Goal: Task Accomplishment & Management: Use online tool/utility

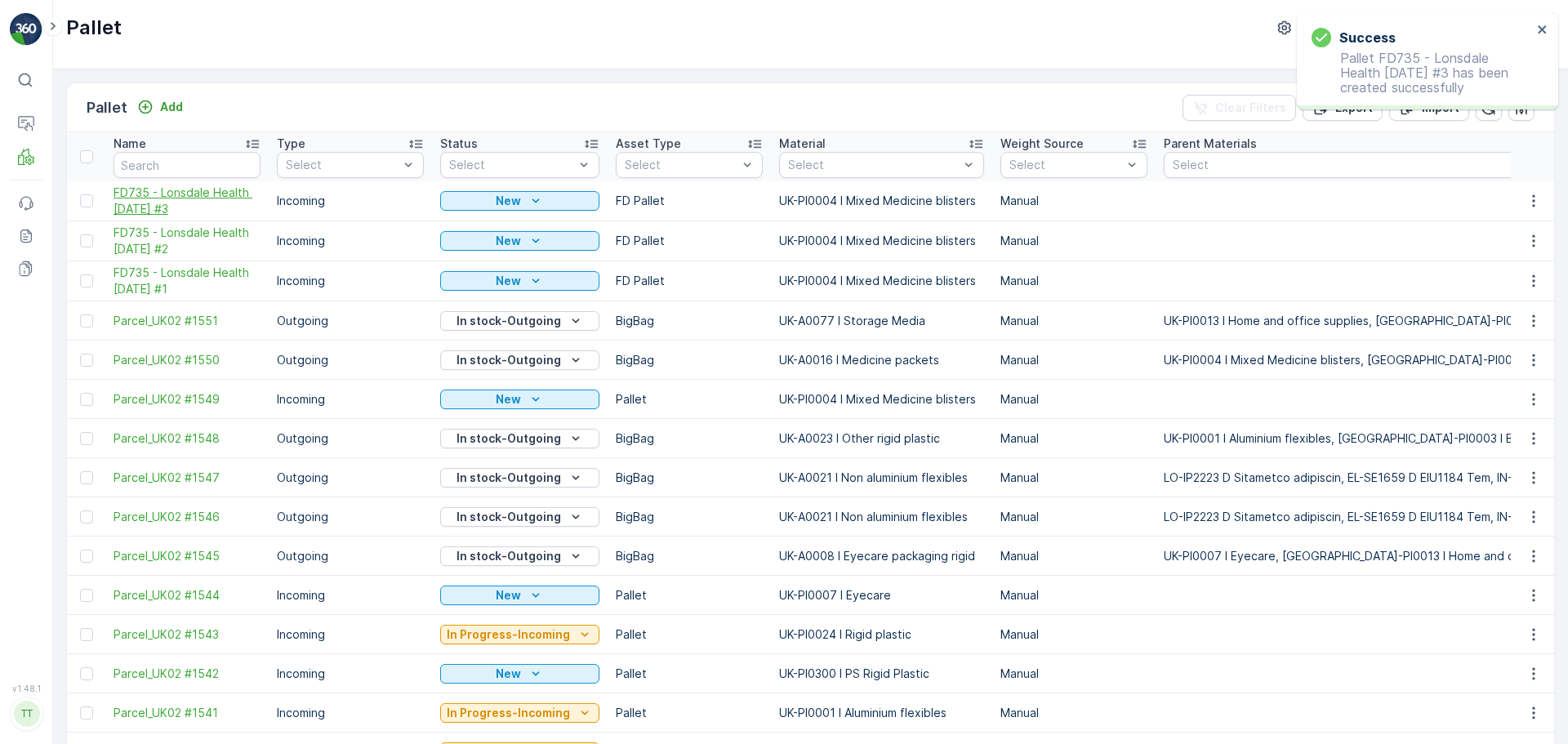
click at [178, 196] on span "FD735 - Lonsdale Health [DATE] #3" at bounding box center [187, 201] width 147 height 33
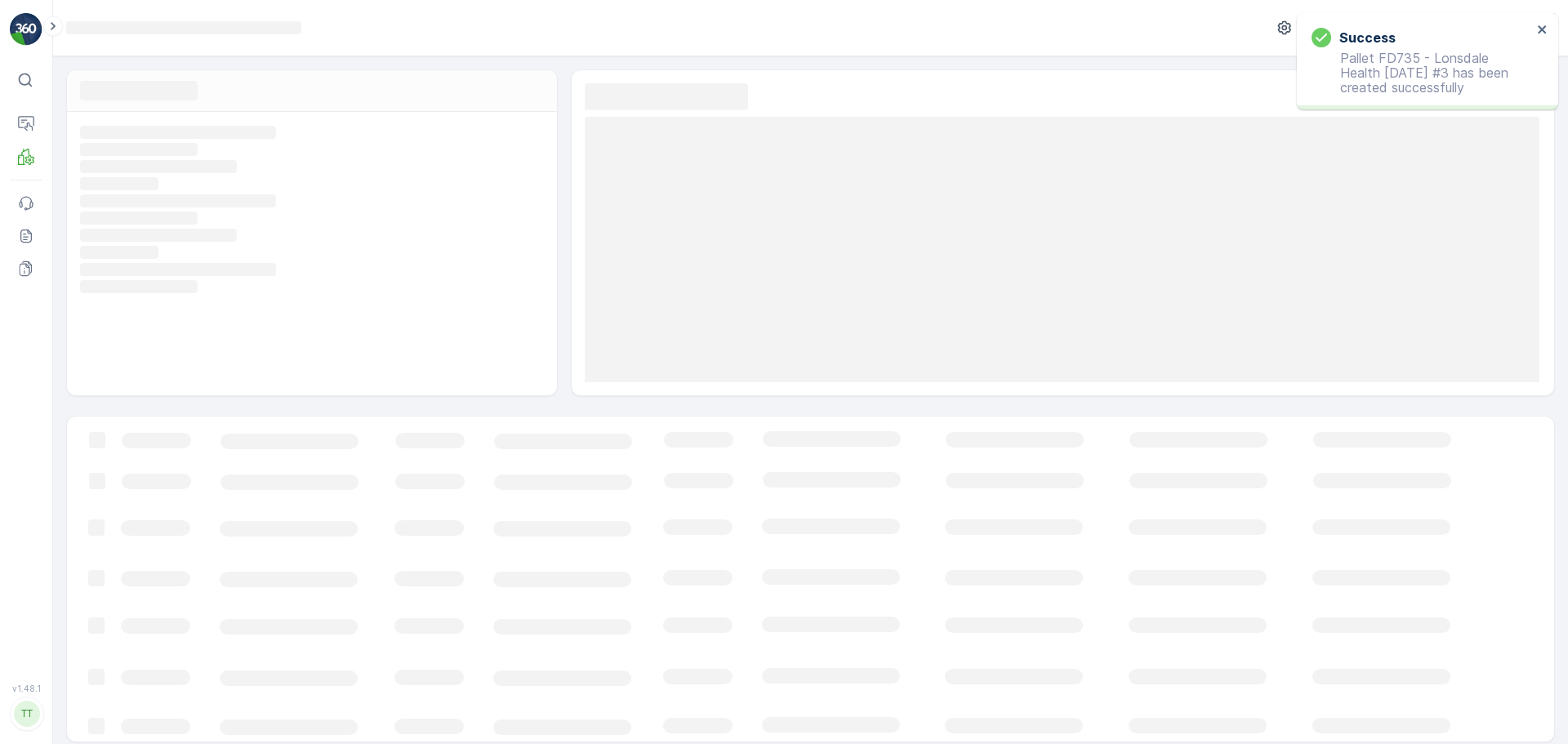
drag, startPoint x: 1413, startPoint y: 35, endPoint x: 1424, endPoint y: 45, distance: 14.9
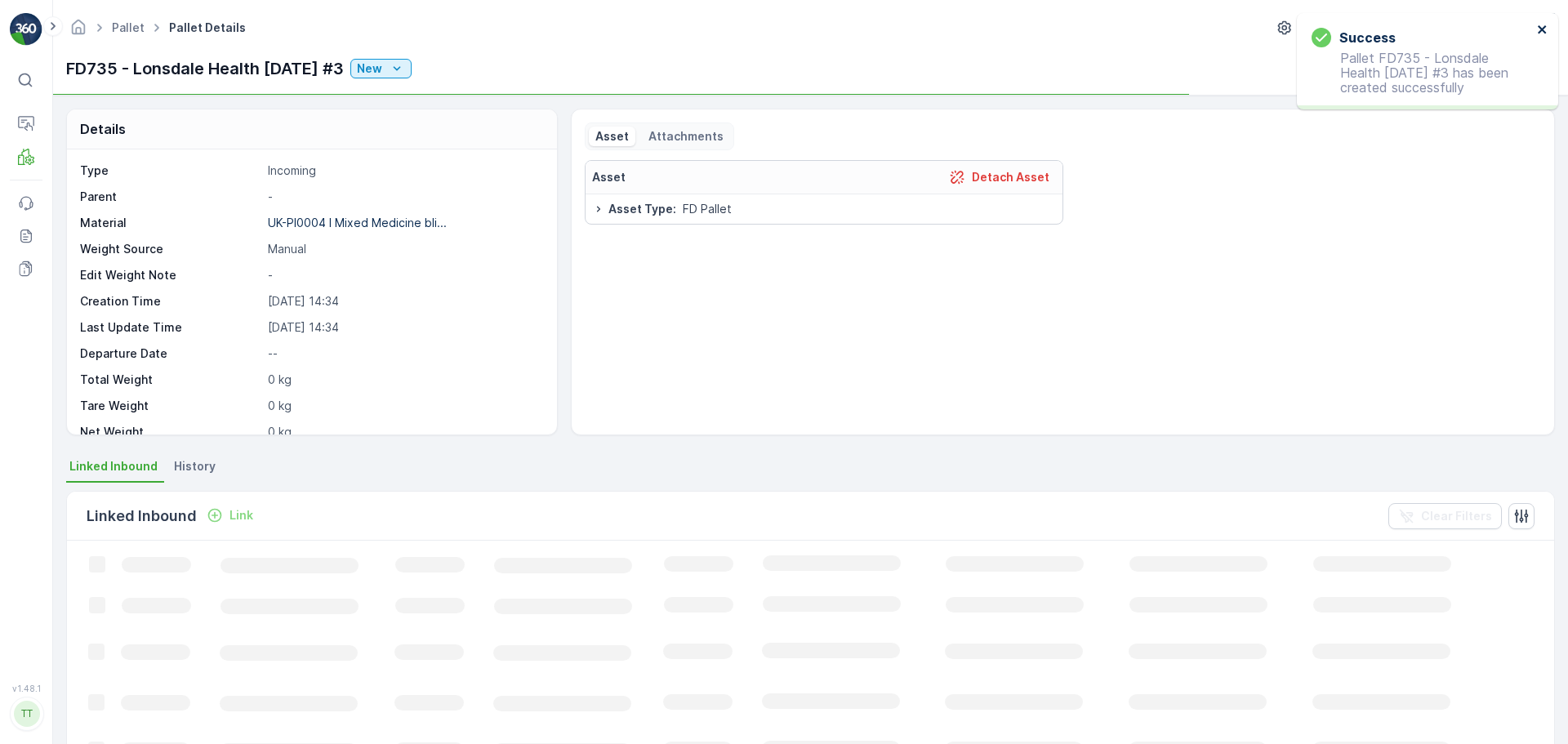
drag, startPoint x: 1424, startPoint y: 45, endPoint x: 1546, endPoint y: 37, distance: 122.3
click at [1546, 37] on button "close" at bounding box center [1543, 31] width 12 height 15
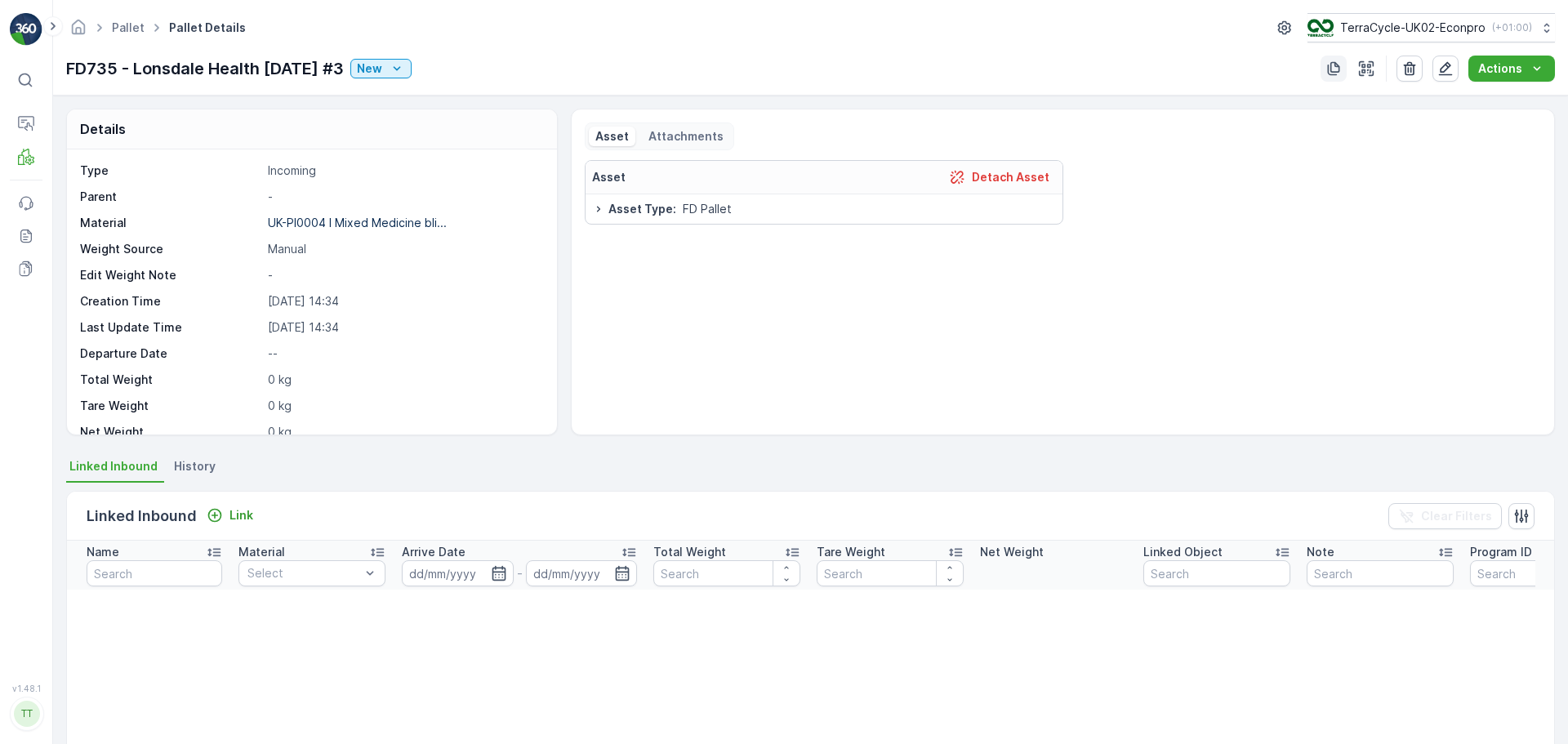
click at [1341, 62] on icon "button" at bounding box center [1334, 68] width 16 height 16
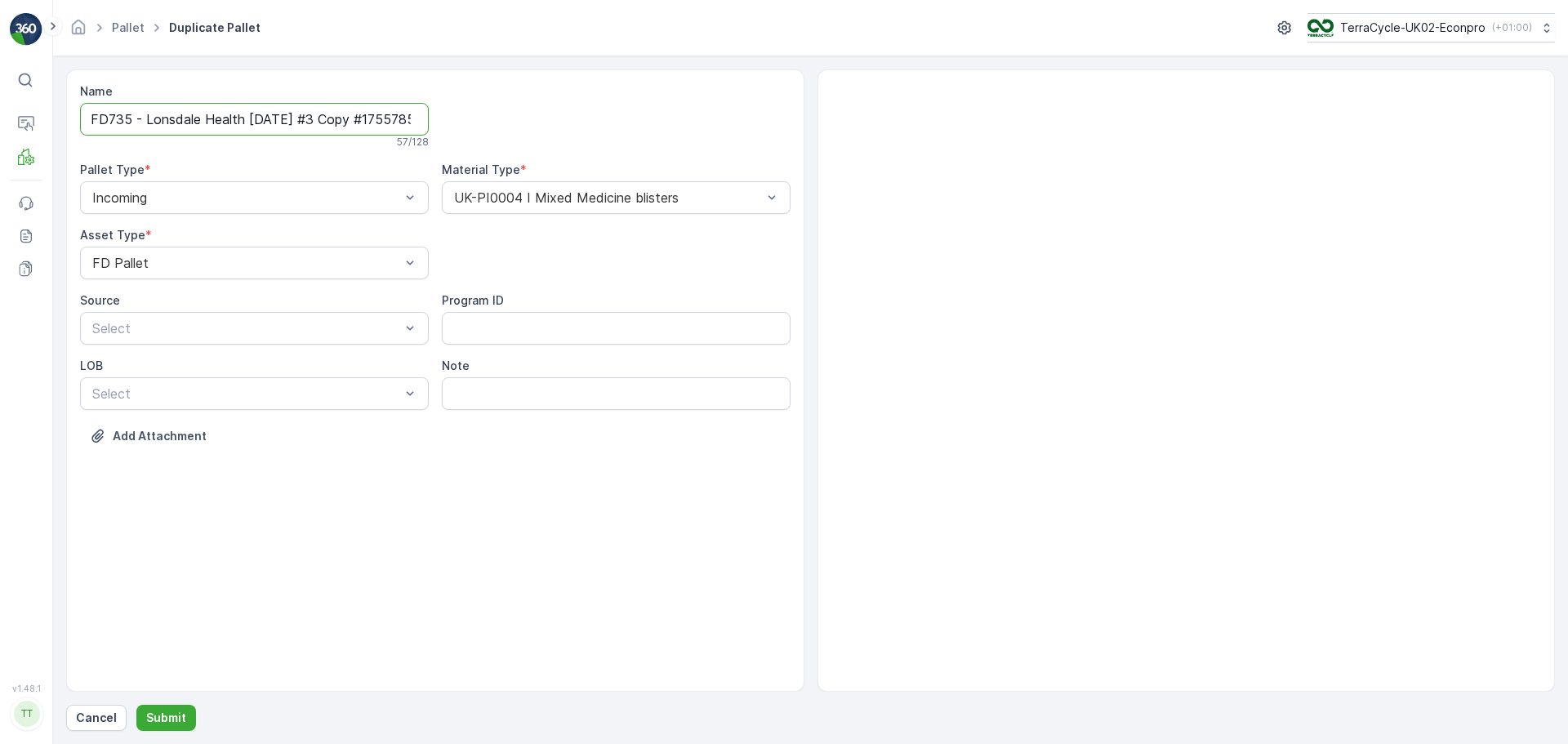
scroll to position [0, 73]
drag, startPoint x: 522, startPoint y: 147, endPoint x: 764, endPoint y: 174, distance: 243.5
click at [763, 174] on div "Name FD735 - Lonsdale Health [DATE] #3 Copy #1755785818636 57 / 128 Pallet Type…" at bounding box center [435, 276] width 710 height 385
type input "FD735 - Lonsdale Health [DATE] #4"
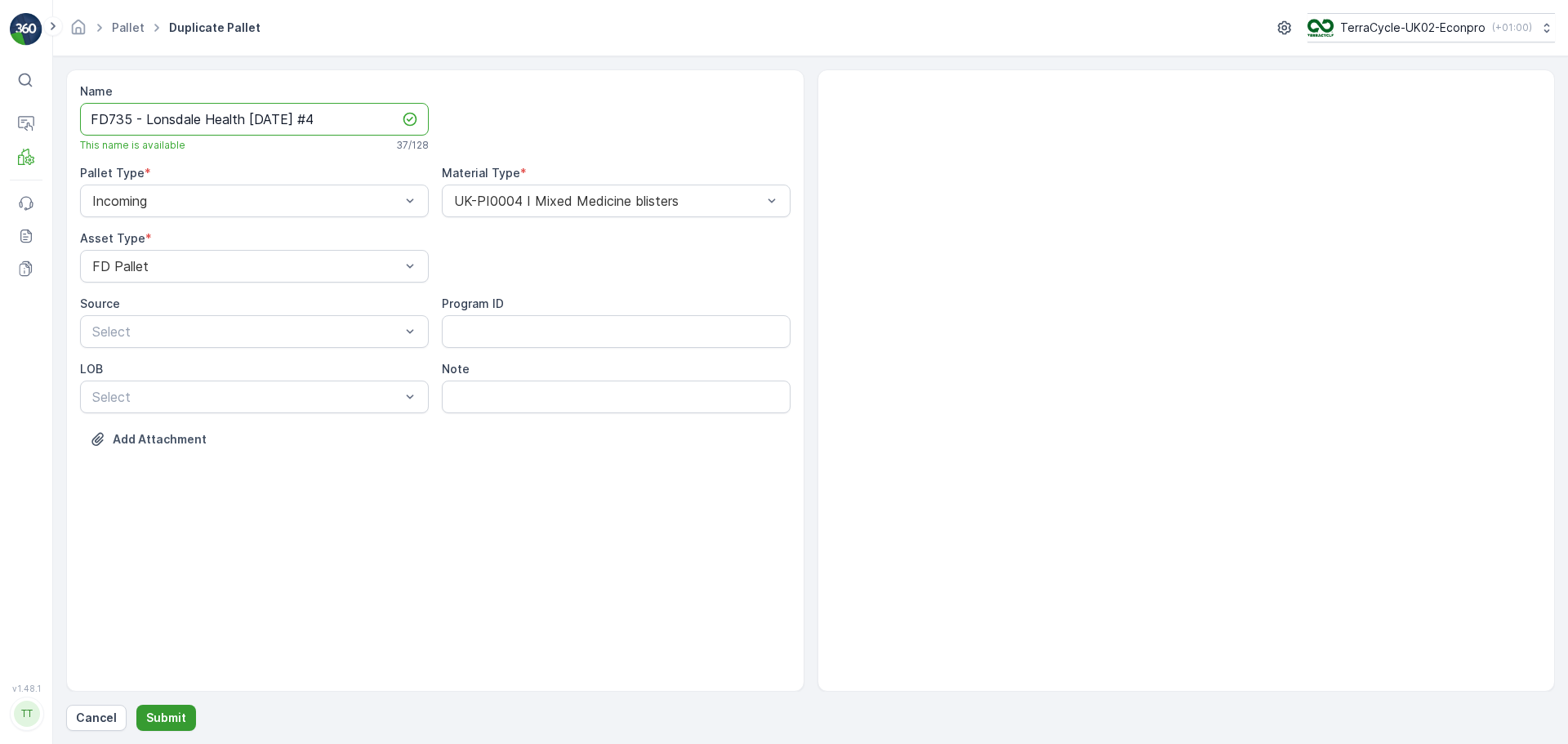
click at [155, 719] on p "Submit" at bounding box center [167, 718] width 40 height 16
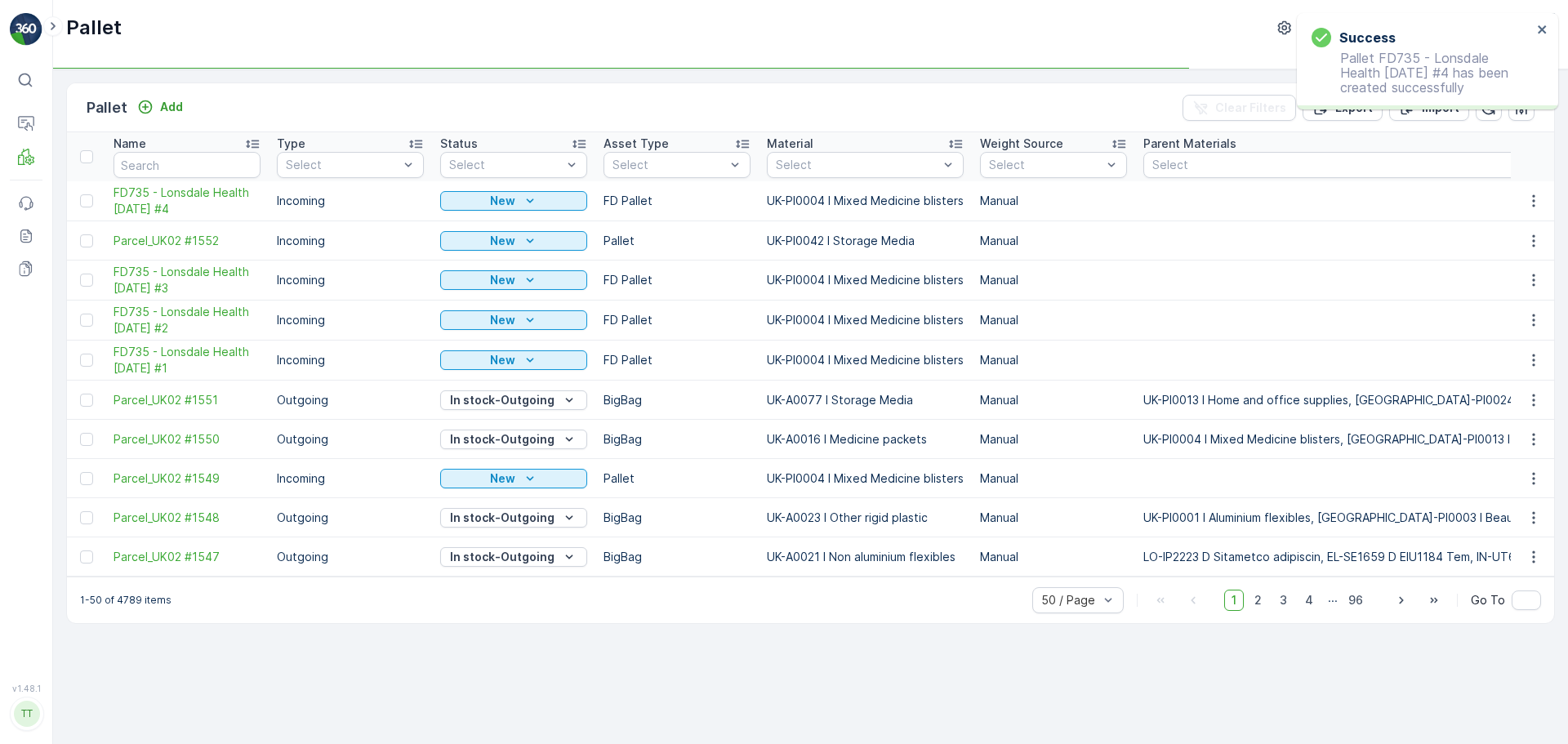
click at [144, 179] on th "Name" at bounding box center [187, 156] width 164 height 49
click at [151, 193] on span "FD735 - Lonsdale Health [DATE] #4" at bounding box center [187, 201] width 147 height 33
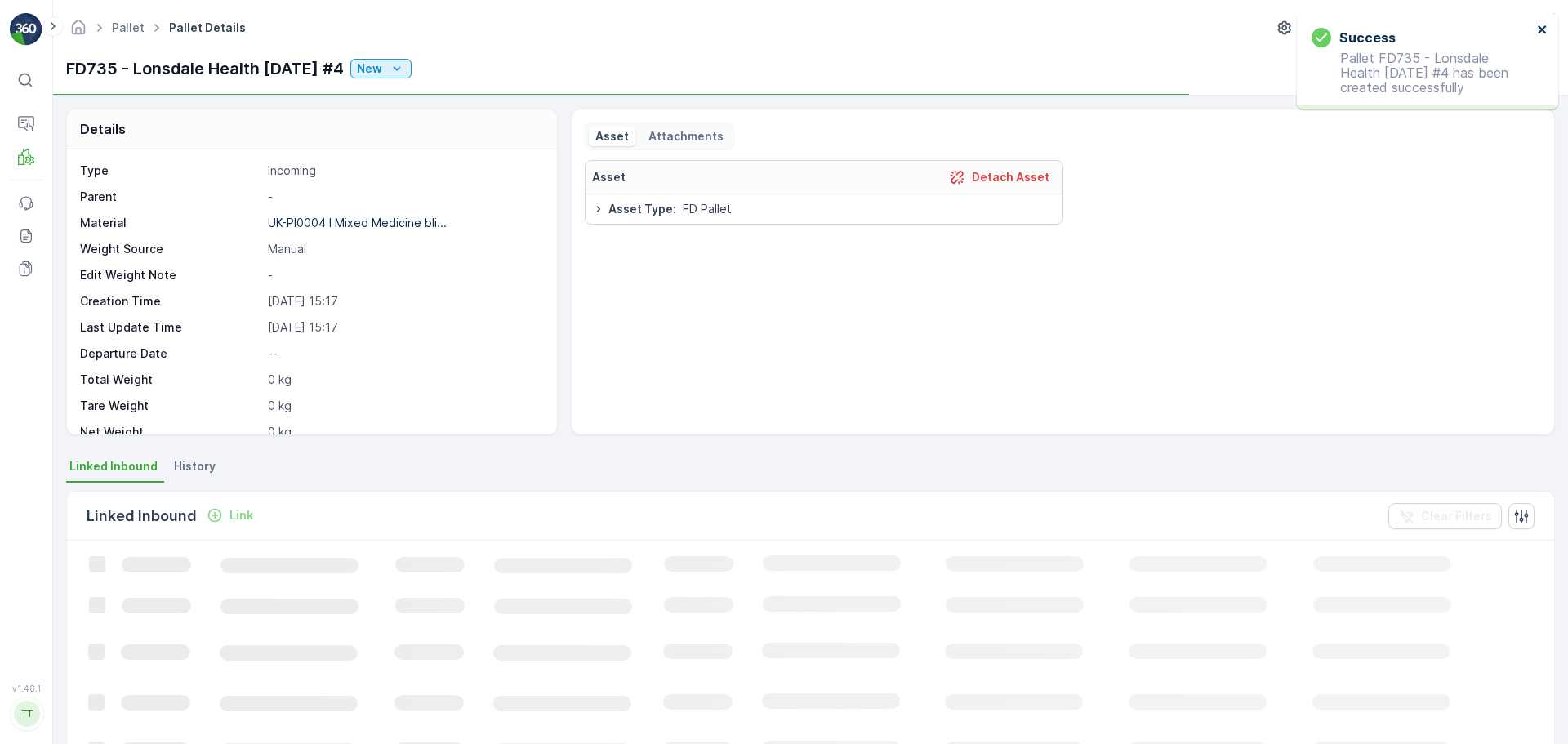
click at [1541, 28] on icon "close" at bounding box center [1542, 29] width 8 height 8
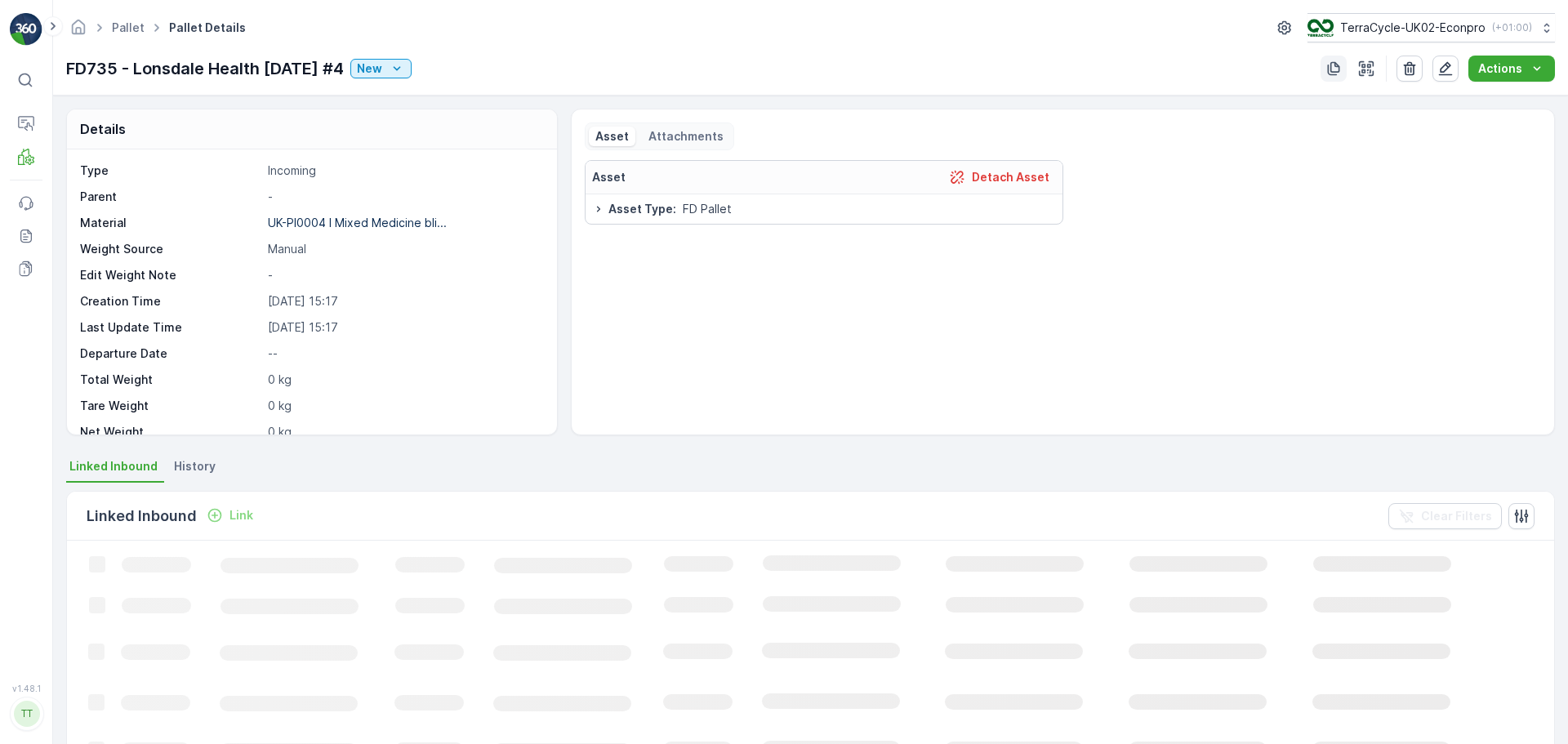
click at [1338, 70] on icon "button" at bounding box center [1334, 68] width 16 height 16
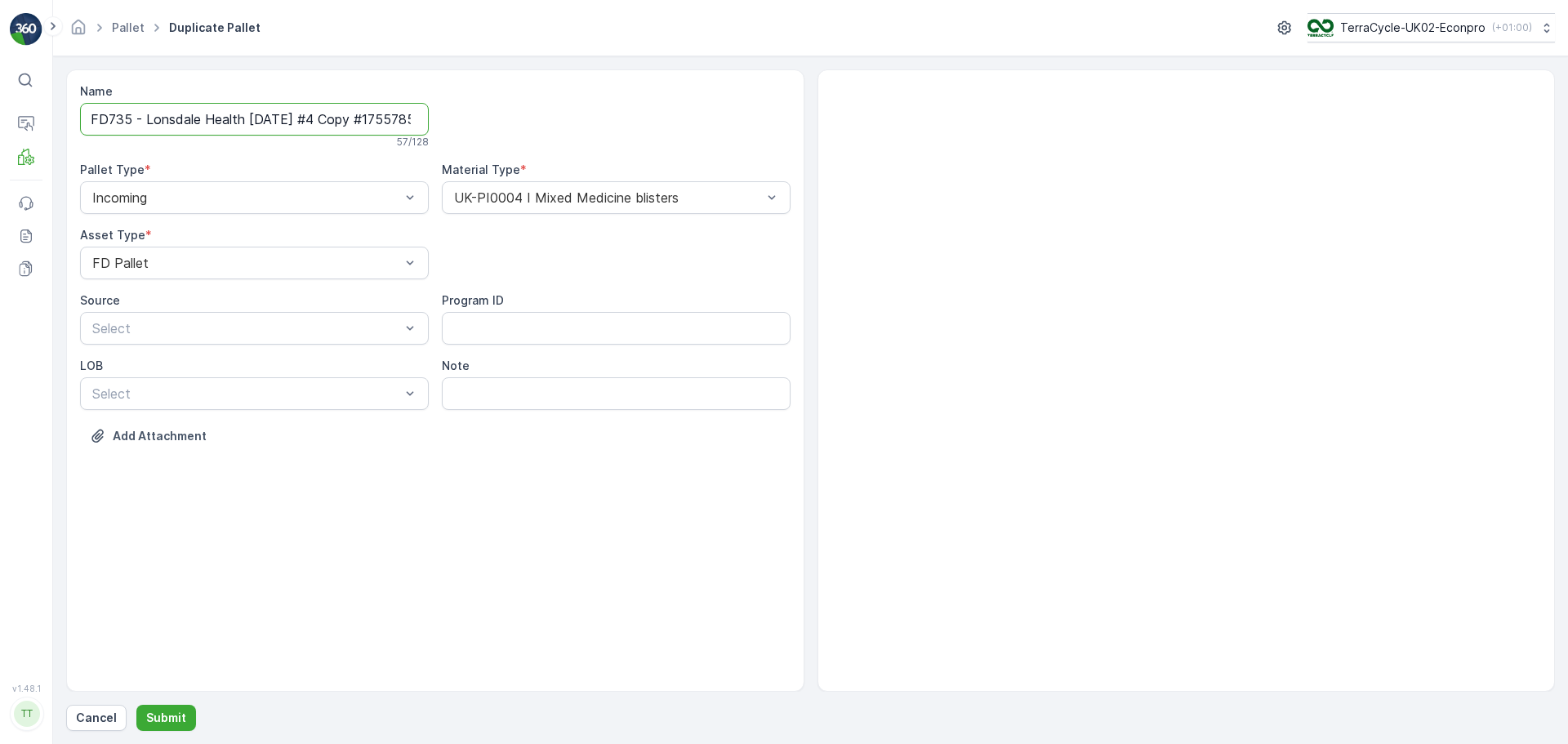
scroll to position [0, 73]
drag, startPoint x: 328, startPoint y: 119, endPoint x: 1038, endPoint y: 199, distance: 714.5
click at [1032, 199] on div "Name FD735 - Lonsdale Health [DATE] #4 Copy #1755785828070 57 / 128 Pallet Type…" at bounding box center [811, 381] width 1489 height 623
type input "FD735 - Lonsdale Health [DATE] #5"
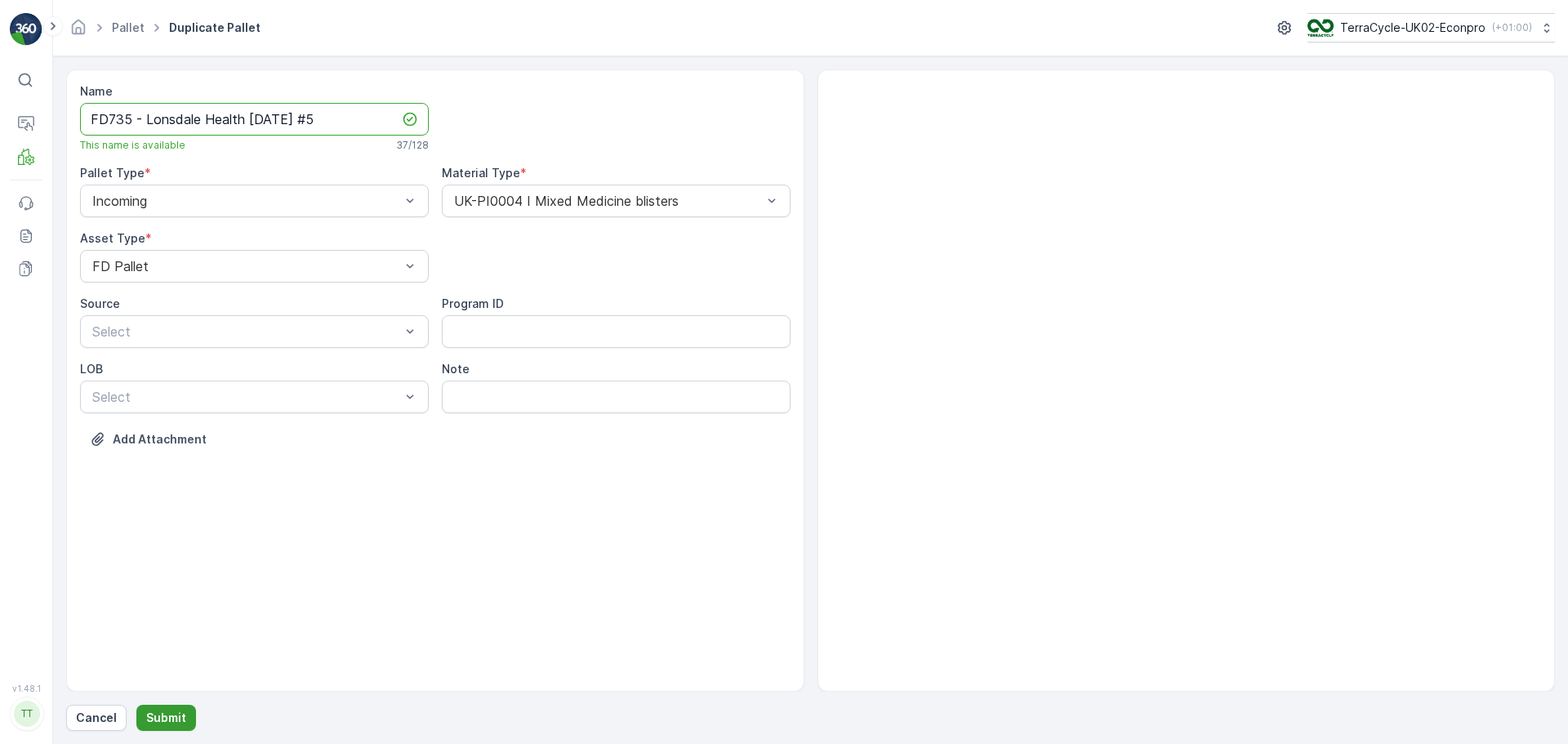
click at [176, 715] on p "Submit" at bounding box center [167, 718] width 40 height 16
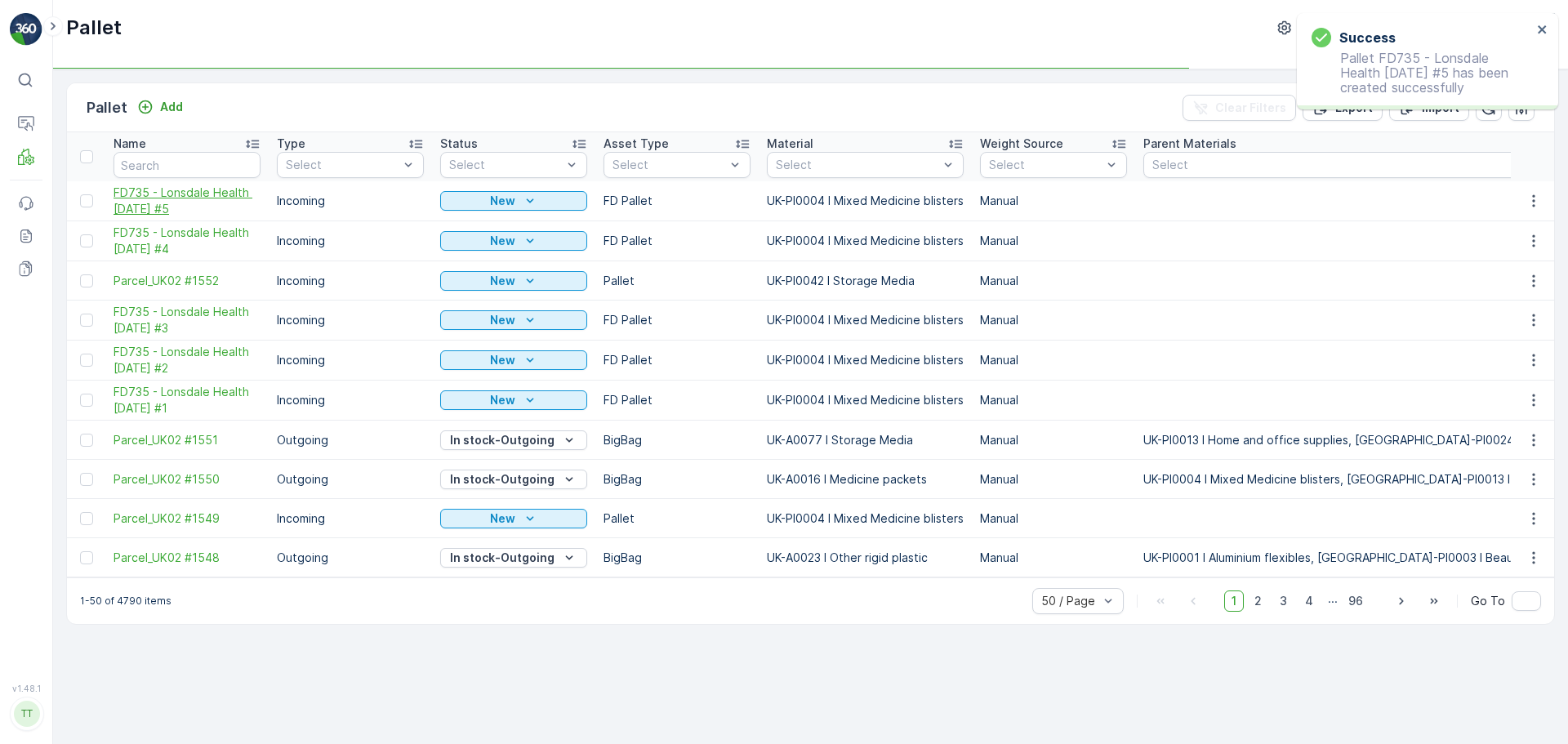
click at [173, 198] on span "FD735 - Lonsdale Health [DATE] #5" at bounding box center [187, 201] width 147 height 33
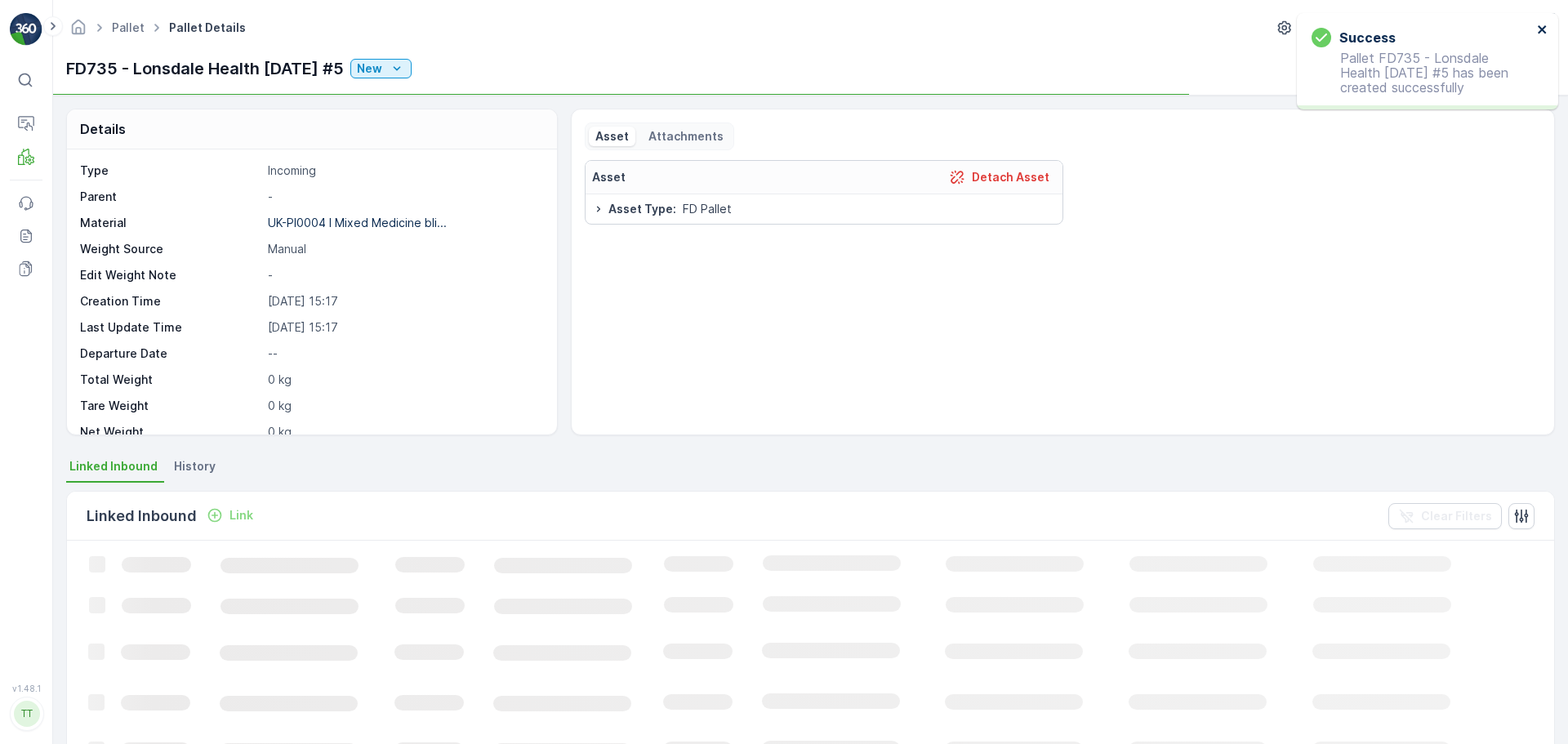
drag, startPoint x: 572, startPoint y: 195, endPoint x: 1543, endPoint y: 30, distance: 984.9
click at [1543, 30] on icon "close" at bounding box center [1542, 29] width 8 height 8
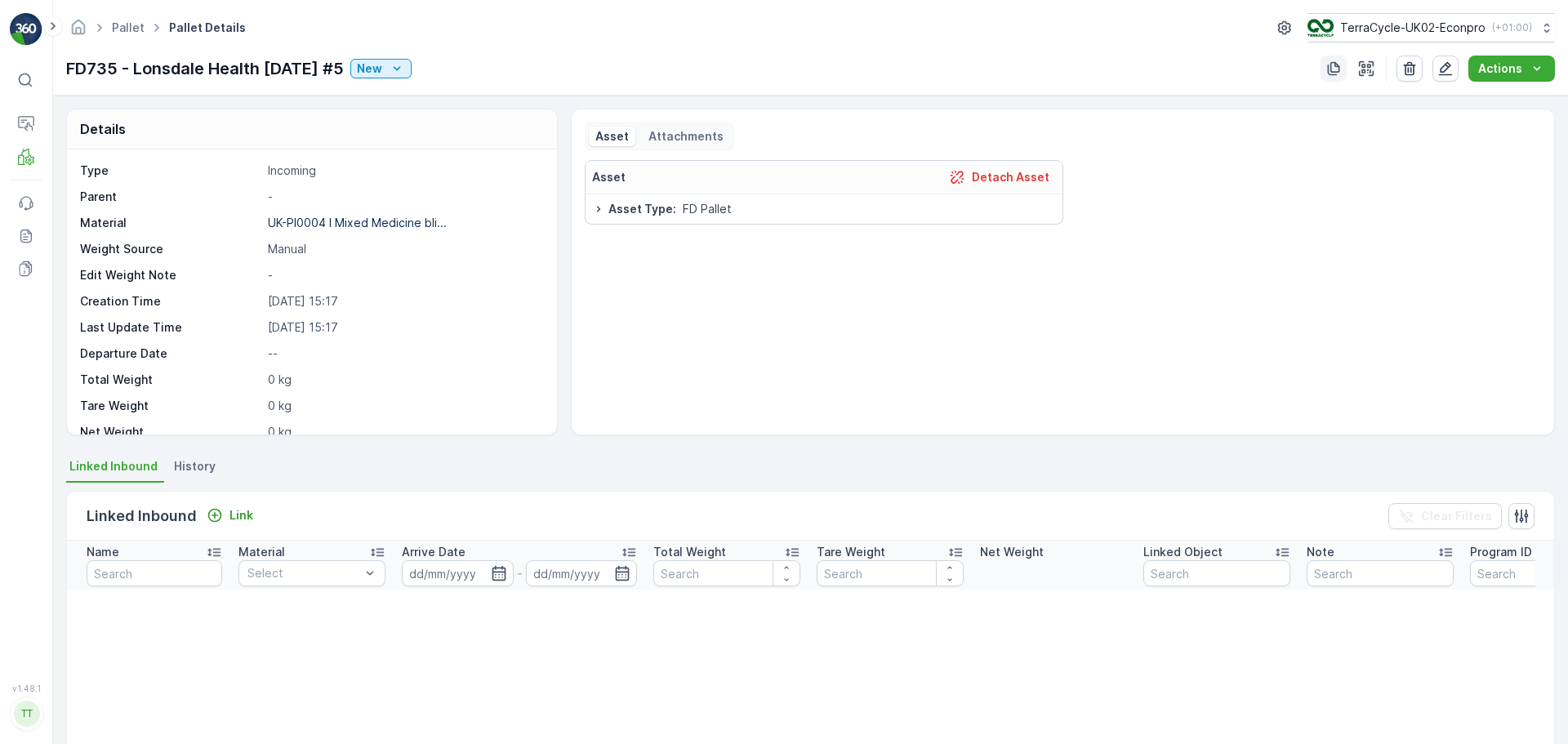
click at [1332, 66] on icon "button" at bounding box center [1334, 68] width 16 height 16
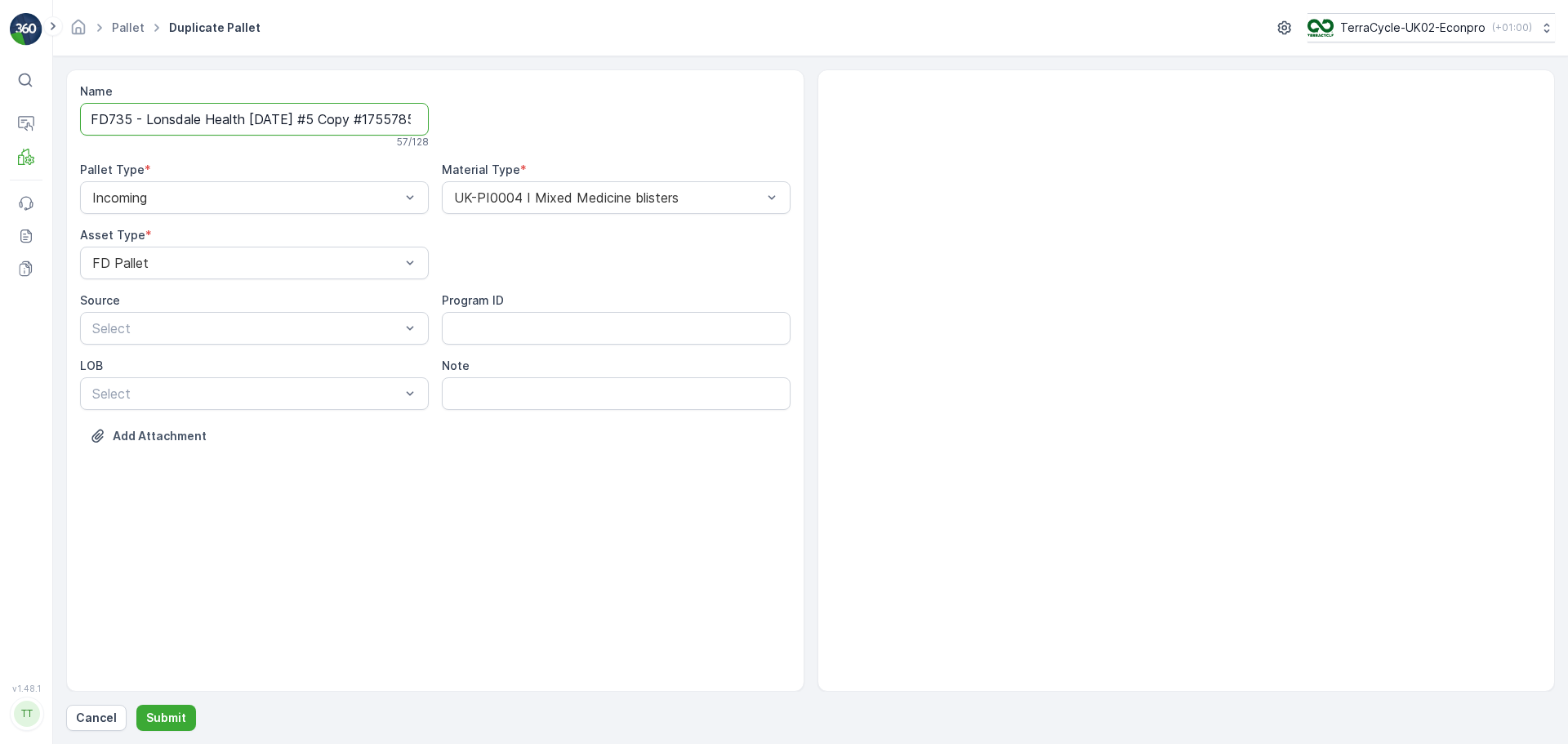
scroll to position [0, 72]
drag, startPoint x: 332, startPoint y: 122, endPoint x: 711, endPoint y: 122, distance: 379.0
click at [711, 122] on div "Name FD735 - Lonsdale Health [DATE] #5 Copy #1755785838173 57 / 128 Pallet Type…" at bounding box center [435, 276] width 710 height 385
type input "FD735 - Lonsdale Health [DATE] #6"
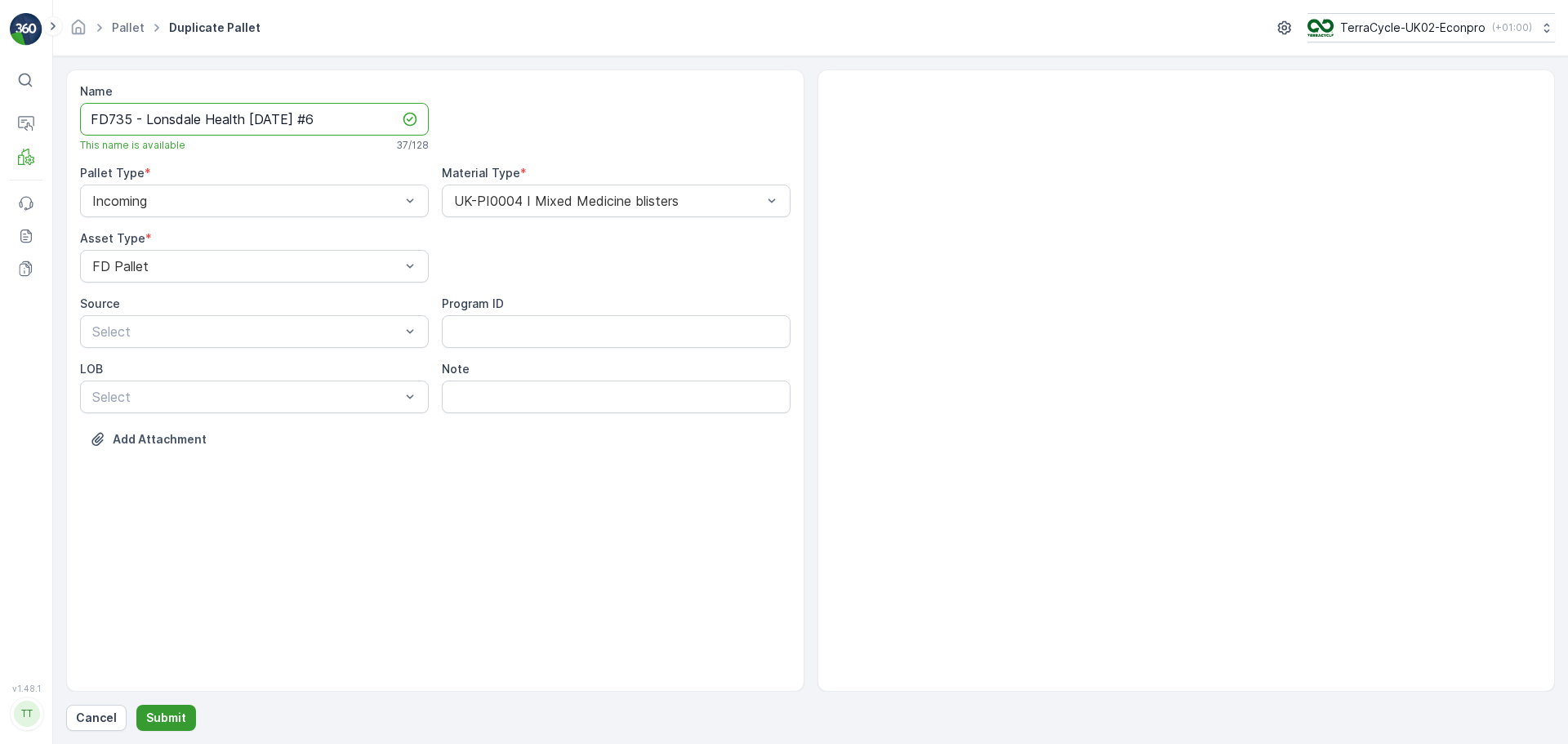
click at [152, 711] on p "Submit" at bounding box center [167, 718] width 40 height 16
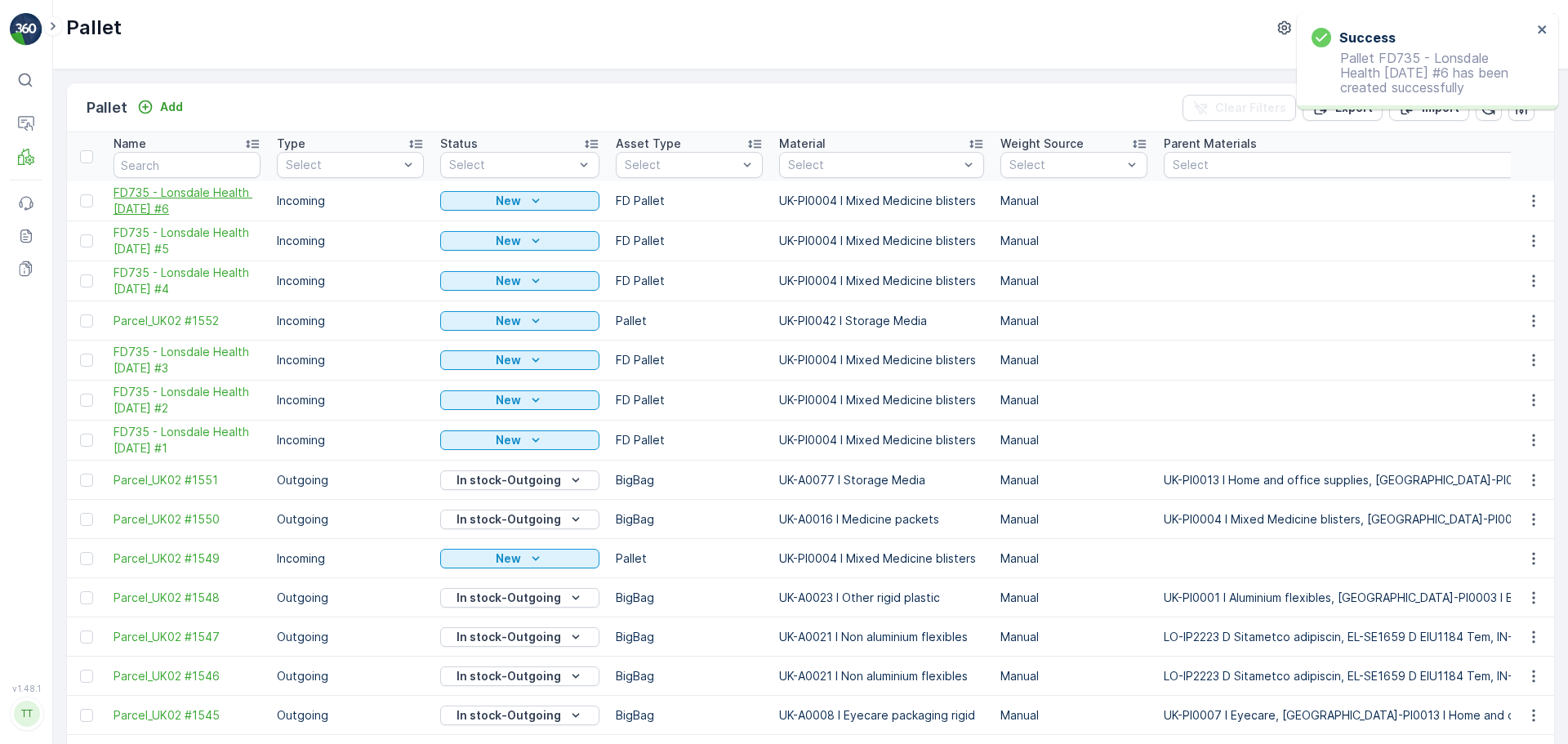
click at [168, 191] on span "FD735 - Lonsdale Health [DATE] #6" at bounding box center [187, 201] width 147 height 33
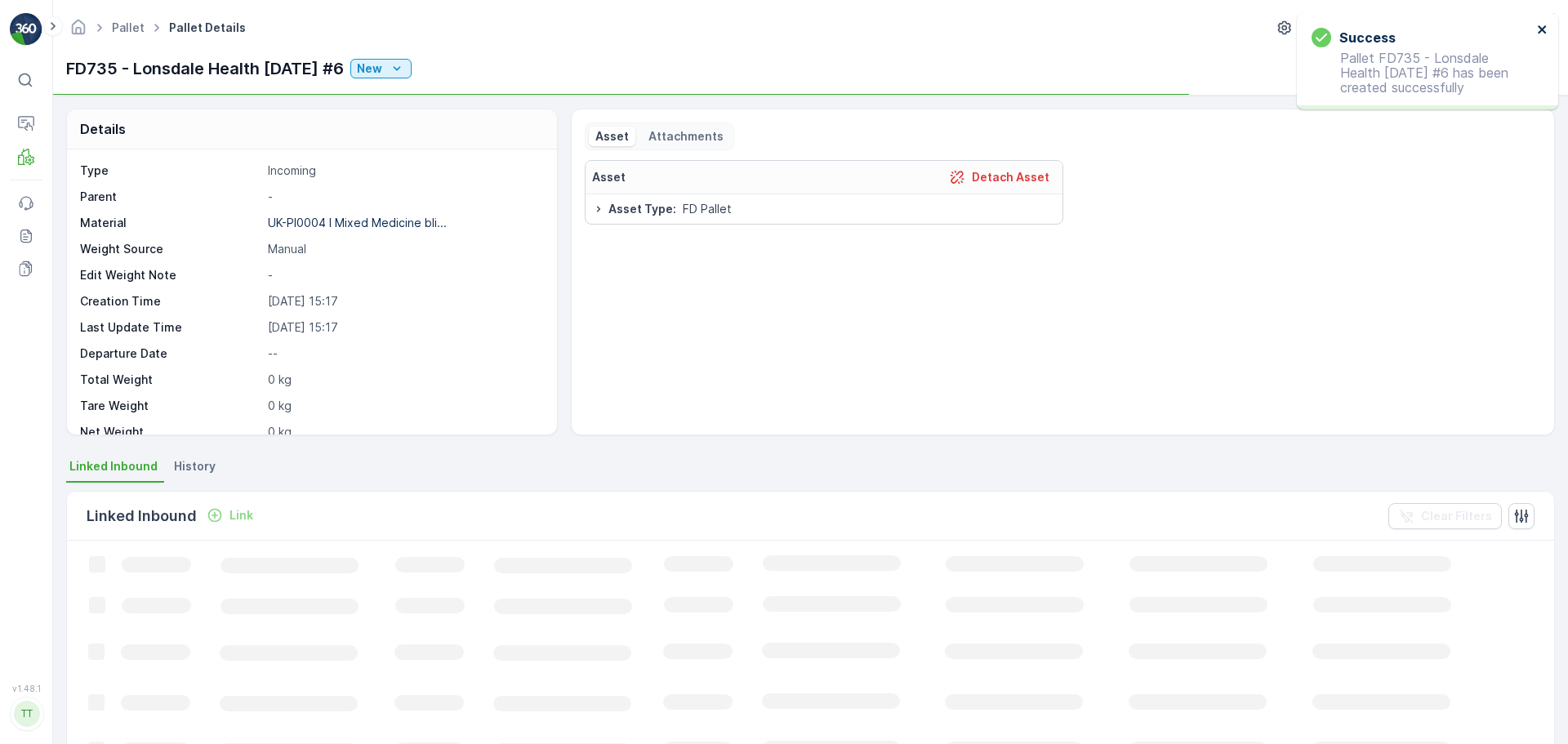
click at [1544, 30] on icon "close" at bounding box center [1543, 30] width 12 height 13
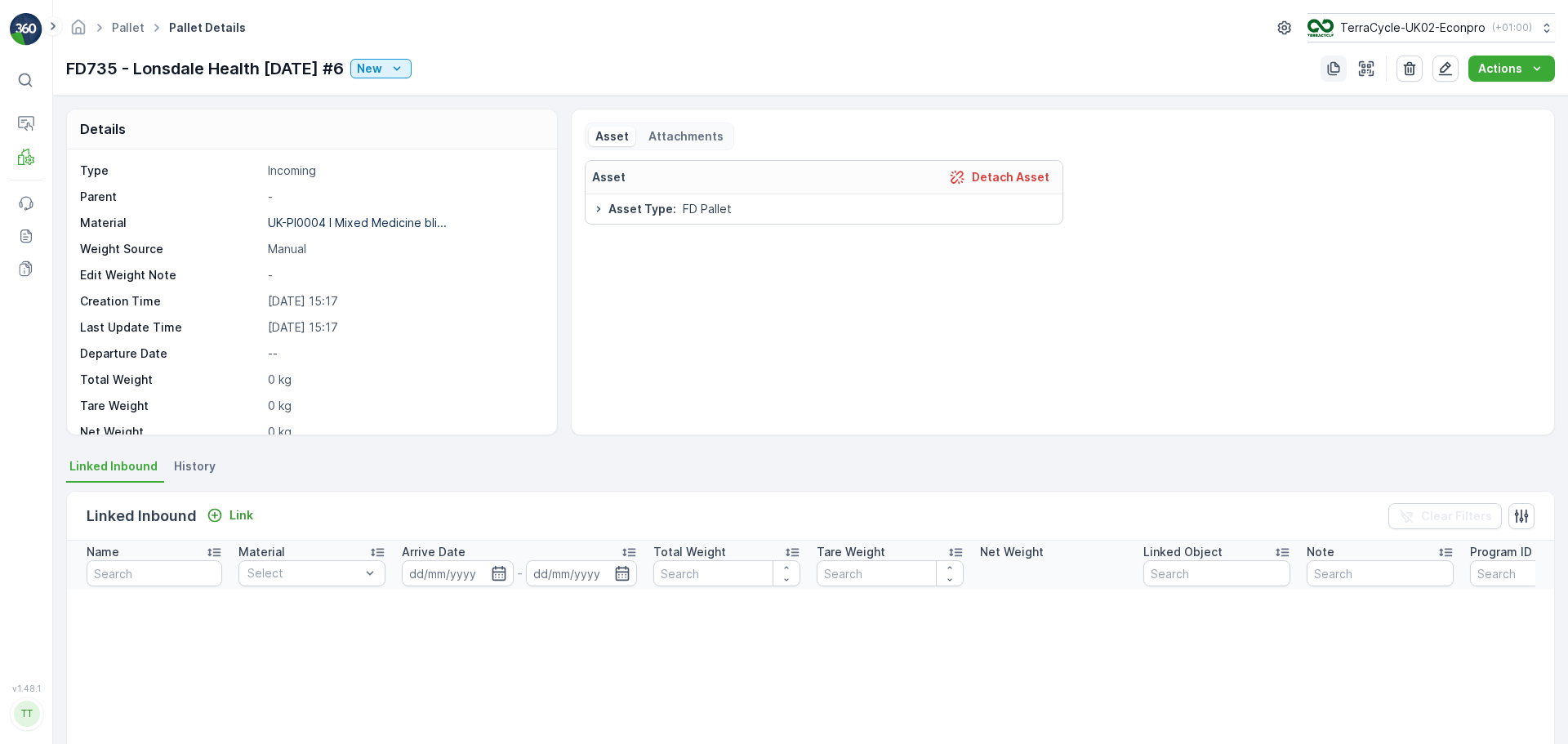
click at [1330, 66] on icon "button" at bounding box center [1334, 68] width 13 height 13
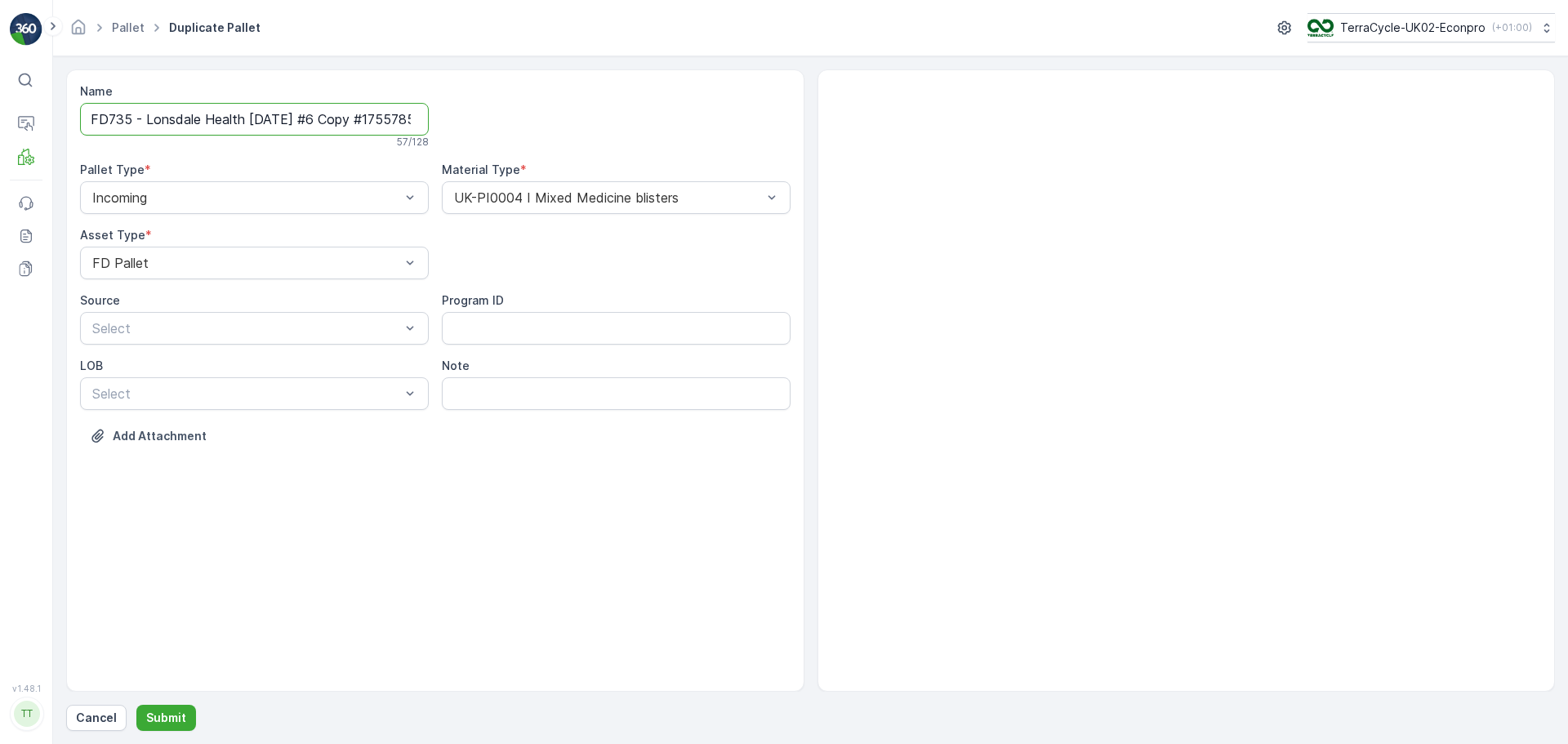
scroll to position [0, 74]
drag, startPoint x: 327, startPoint y: 118, endPoint x: 681, endPoint y: 135, distance: 354.4
click at [681, 135] on div "Name FD735 - Lonsdale Health [DATE] #6 Copy #1755785883558 57 / 128 Pallet Type…" at bounding box center [435, 276] width 710 height 385
type input "FD735 - Lonsdale Health [DATE] #7"
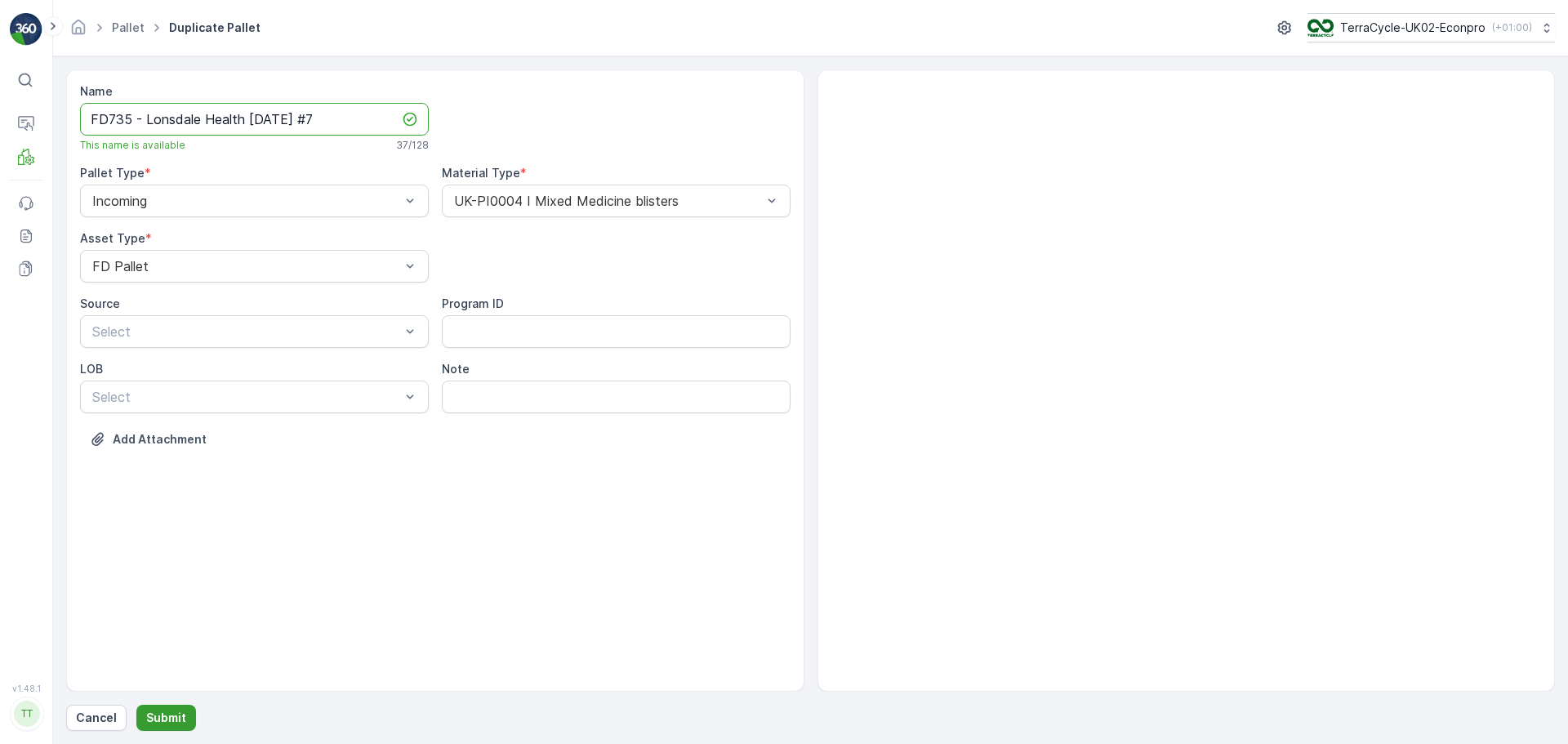
click at [149, 724] on p "Submit" at bounding box center [167, 718] width 40 height 16
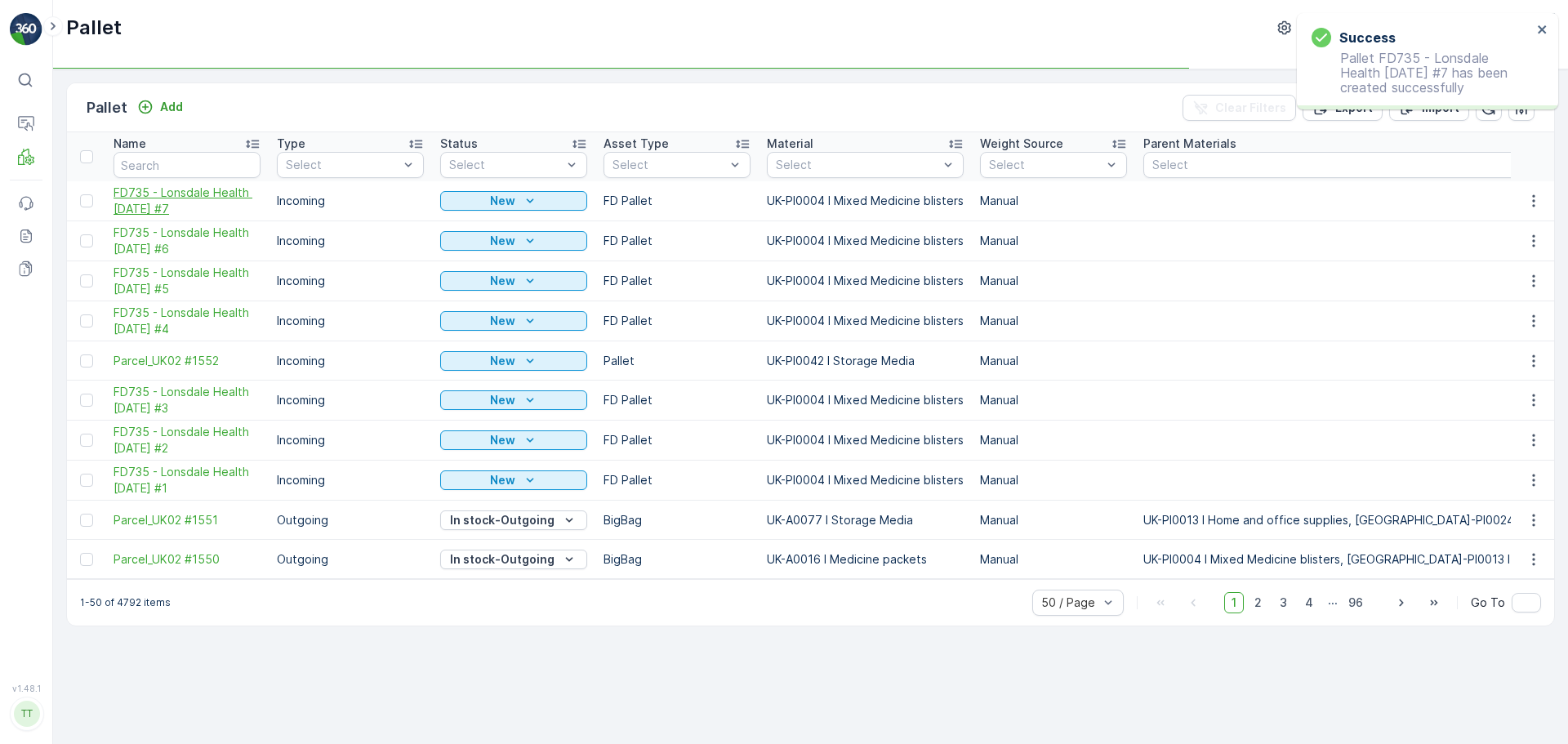
click at [155, 200] on span "FD735 - Lonsdale Health [DATE] #7" at bounding box center [187, 201] width 147 height 33
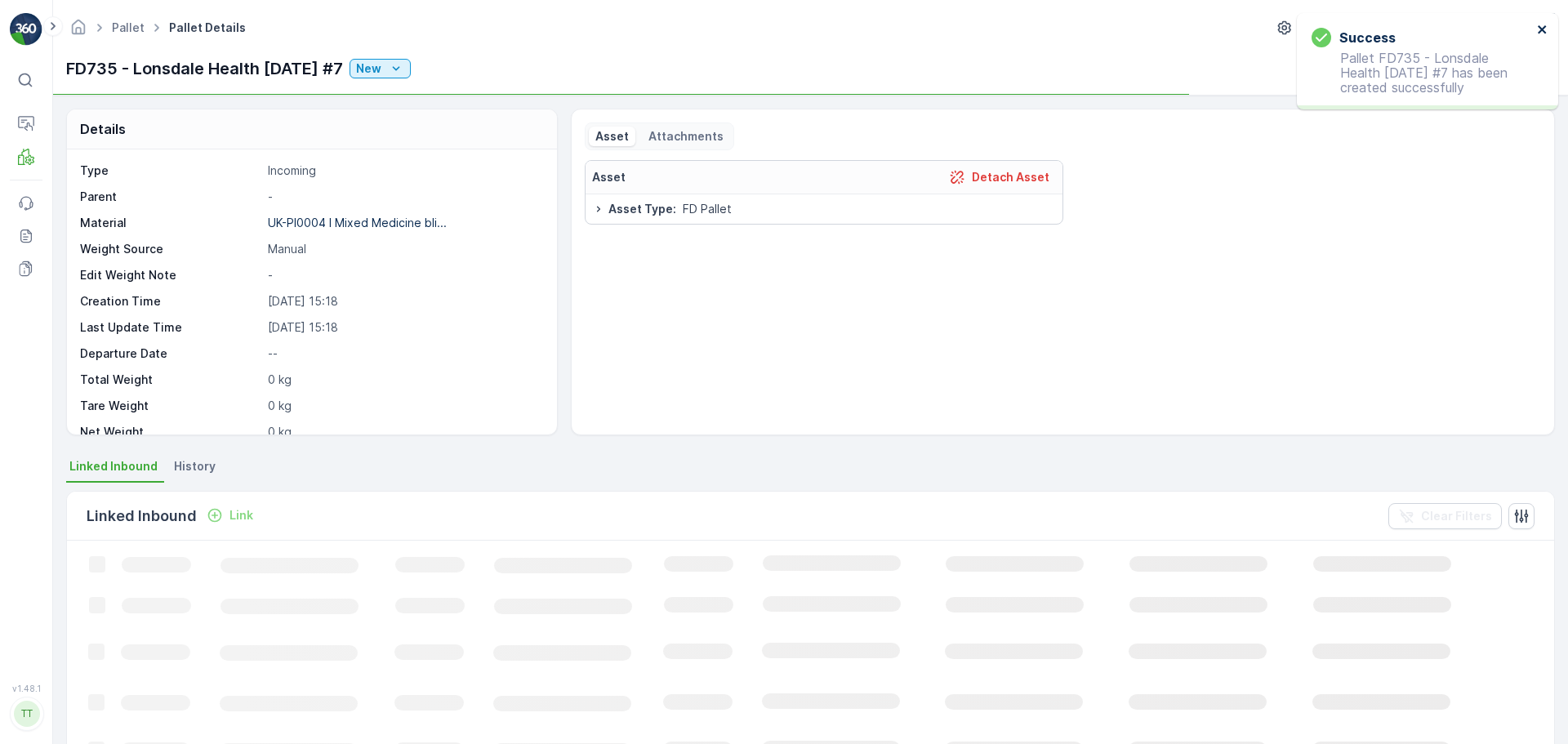
click at [1545, 31] on icon "close" at bounding box center [1542, 29] width 8 height 8
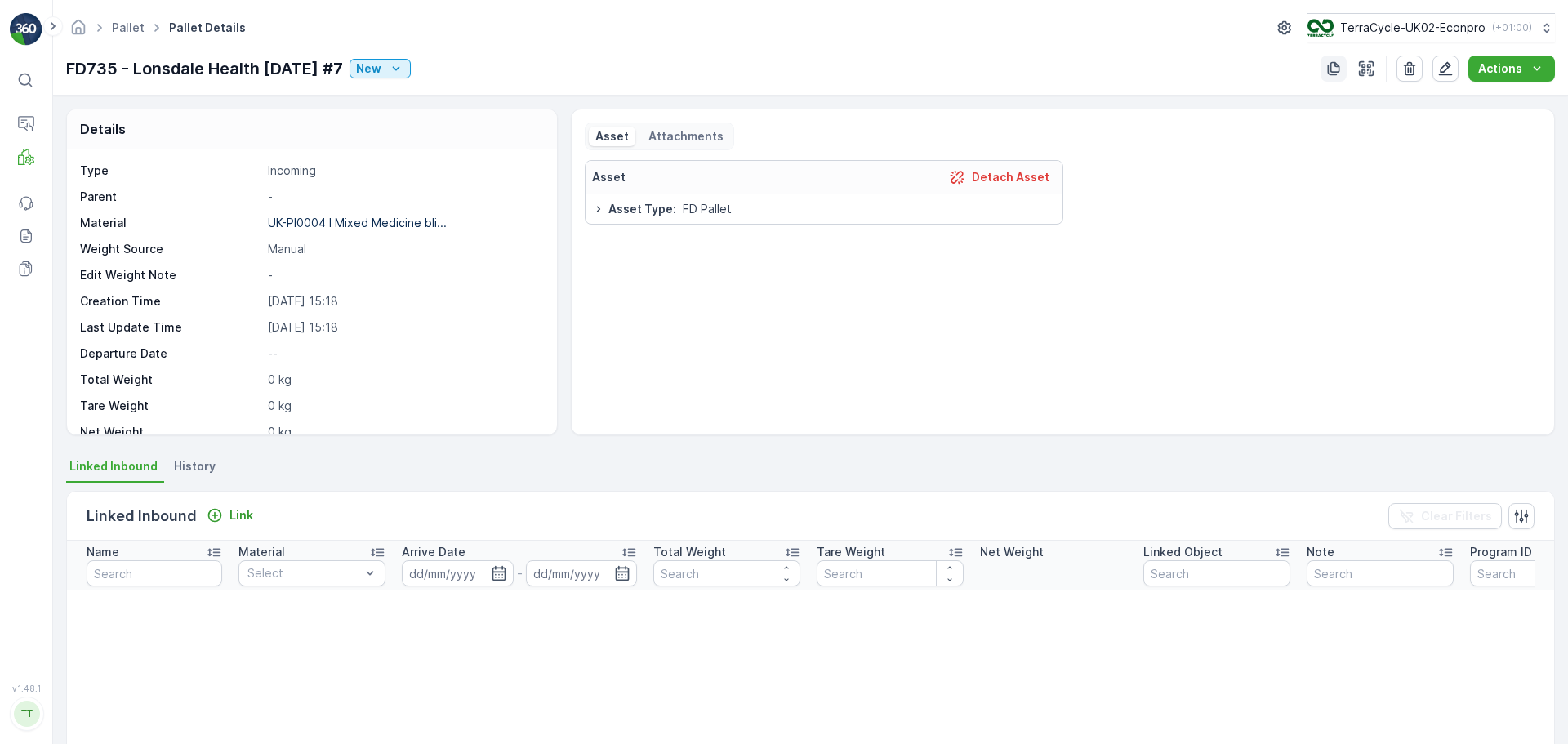
click at [1333, 66] on icon "button" at bounding box center [1334, 68] width 13 height 13
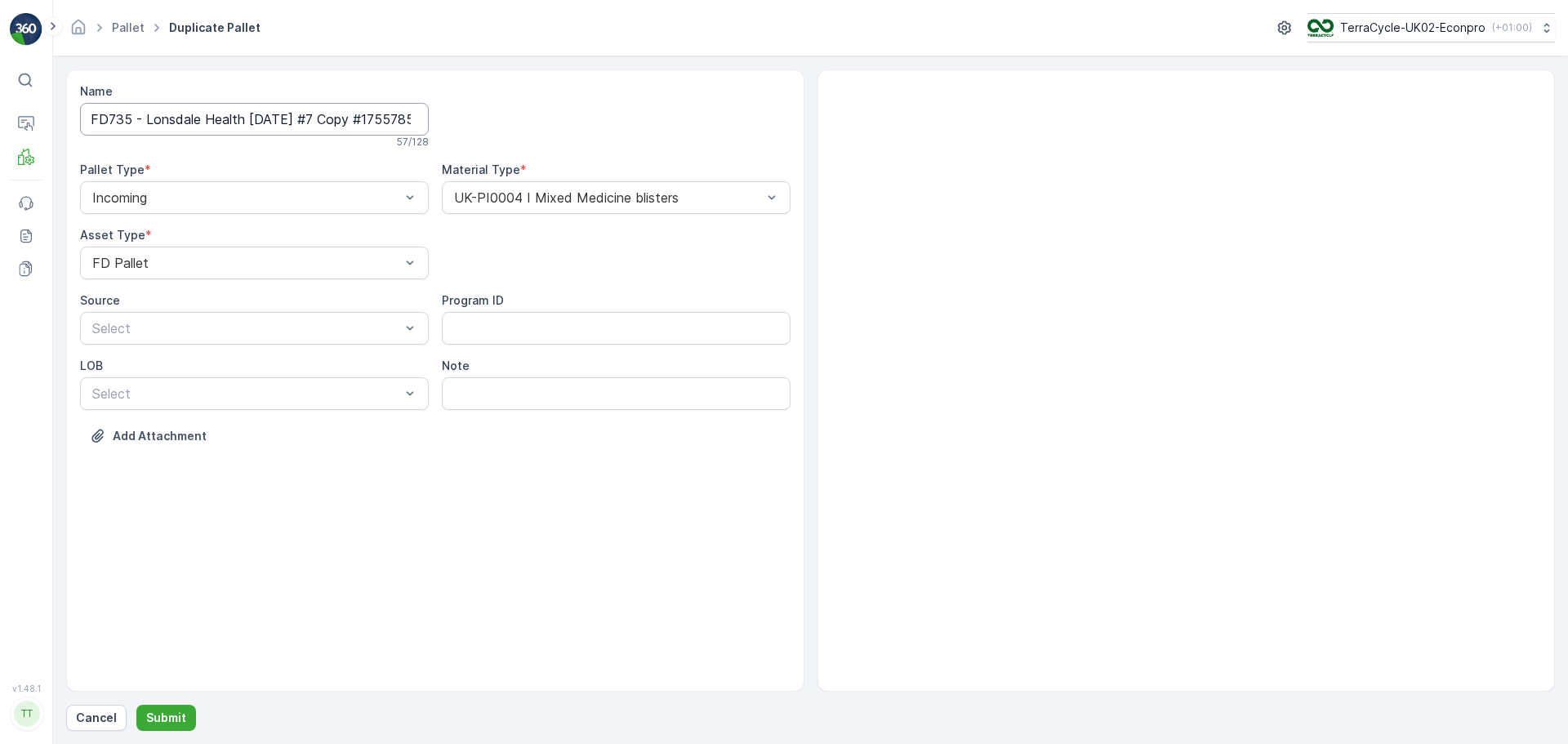
scroll to position [0, 70]
drag, startPoint x: 330, startPoint y: 120, endPoint x: 731, endPoint y: 154, distance: 402.4
click at [716, 154] on div "Name FD735 - Lonsdale Health [DATE] #7 Copy #1755785916891 57 / 128 Pallet Type…" at bounding box center [435, 276] width 710 height 385
type input "FD735 - Lonsdale Health [DATE] #8"
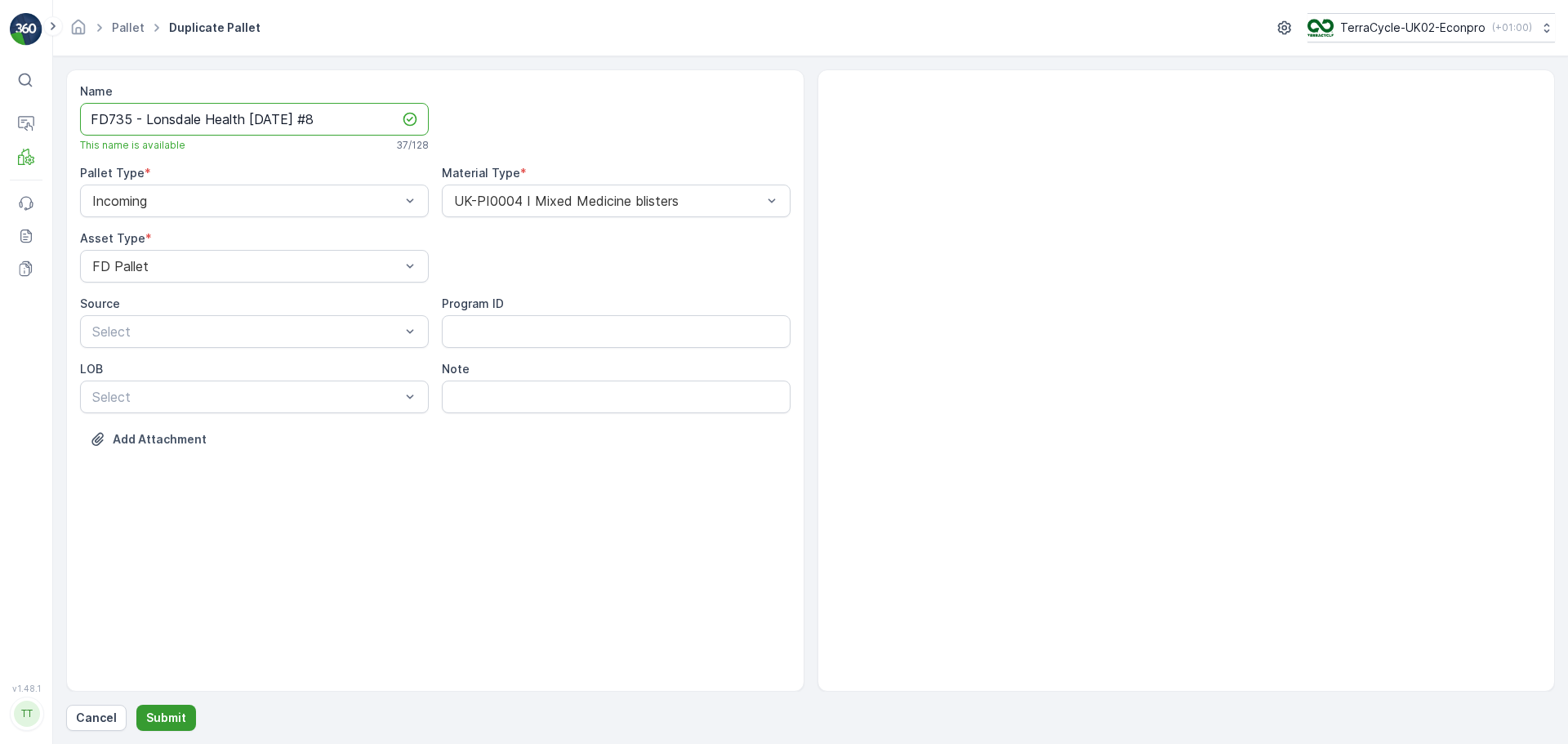
click at [166, 718] on p "Submit" at bounding box center [167, 718] width 40 height 16
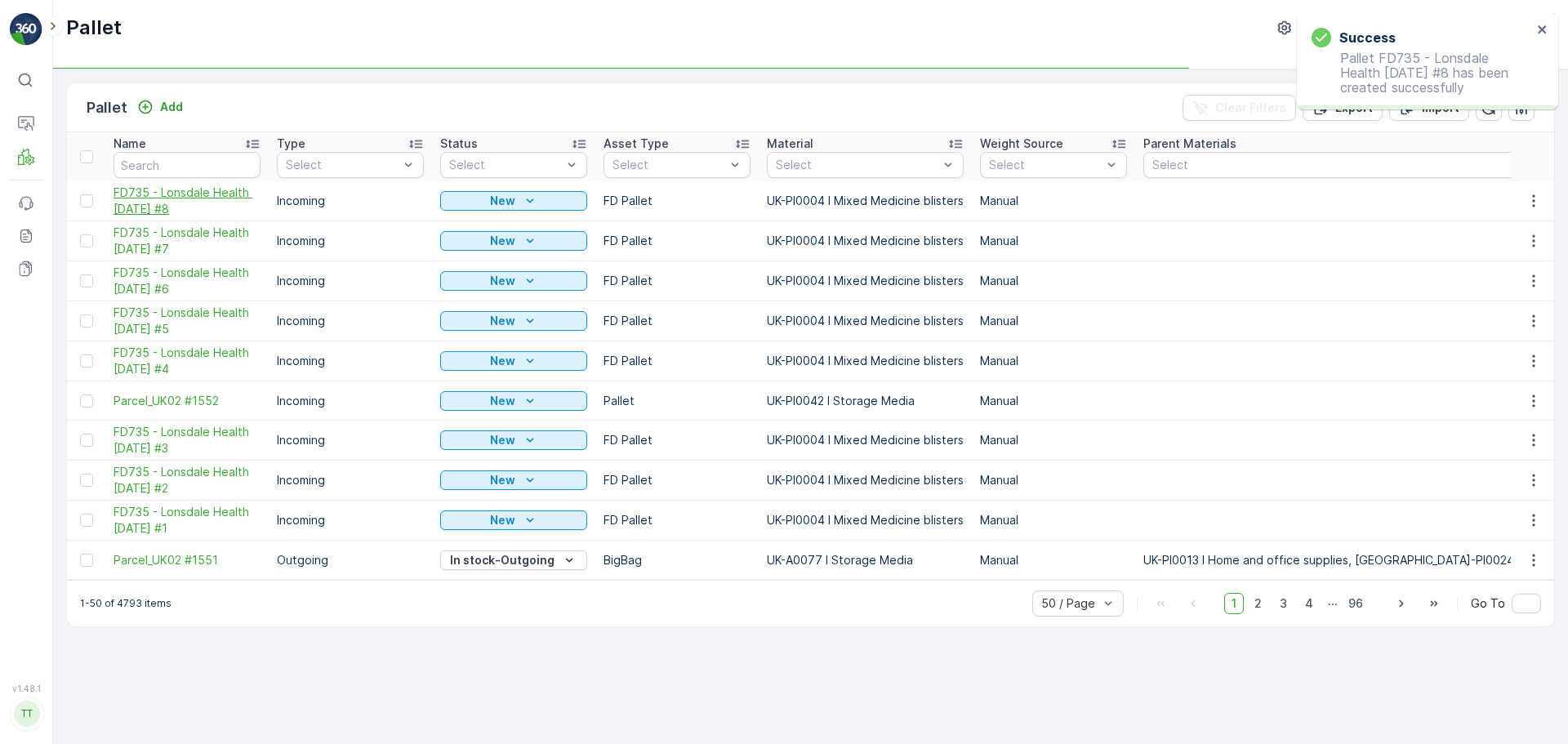
click at [149, 209] on span "FD735 - Lonsdale Health [DATE] #8" at bounding box center [187, 201] width 147 height 33
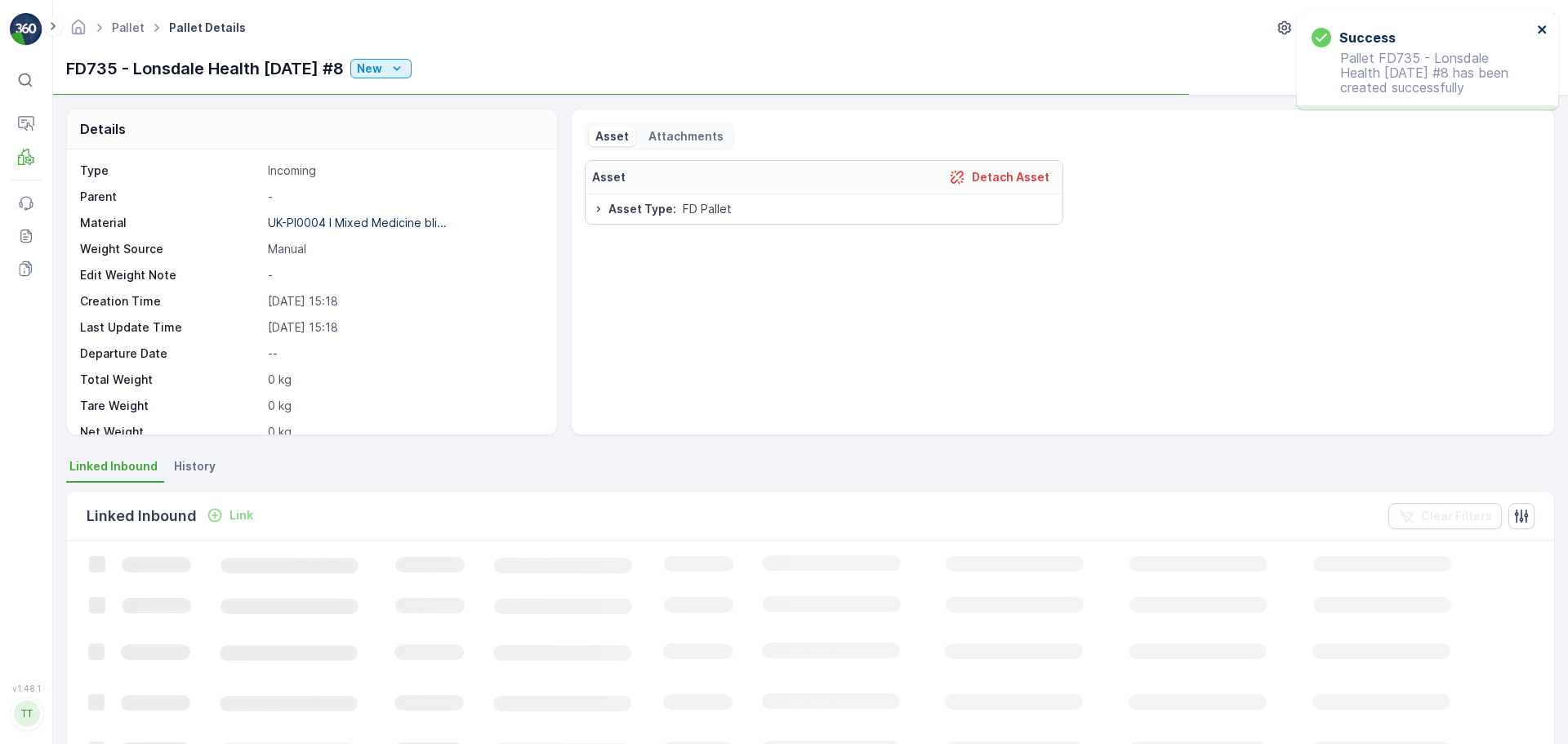
click at [1546, 26] on icon "close" at bounding box center [1542, 29] width 8 height 8
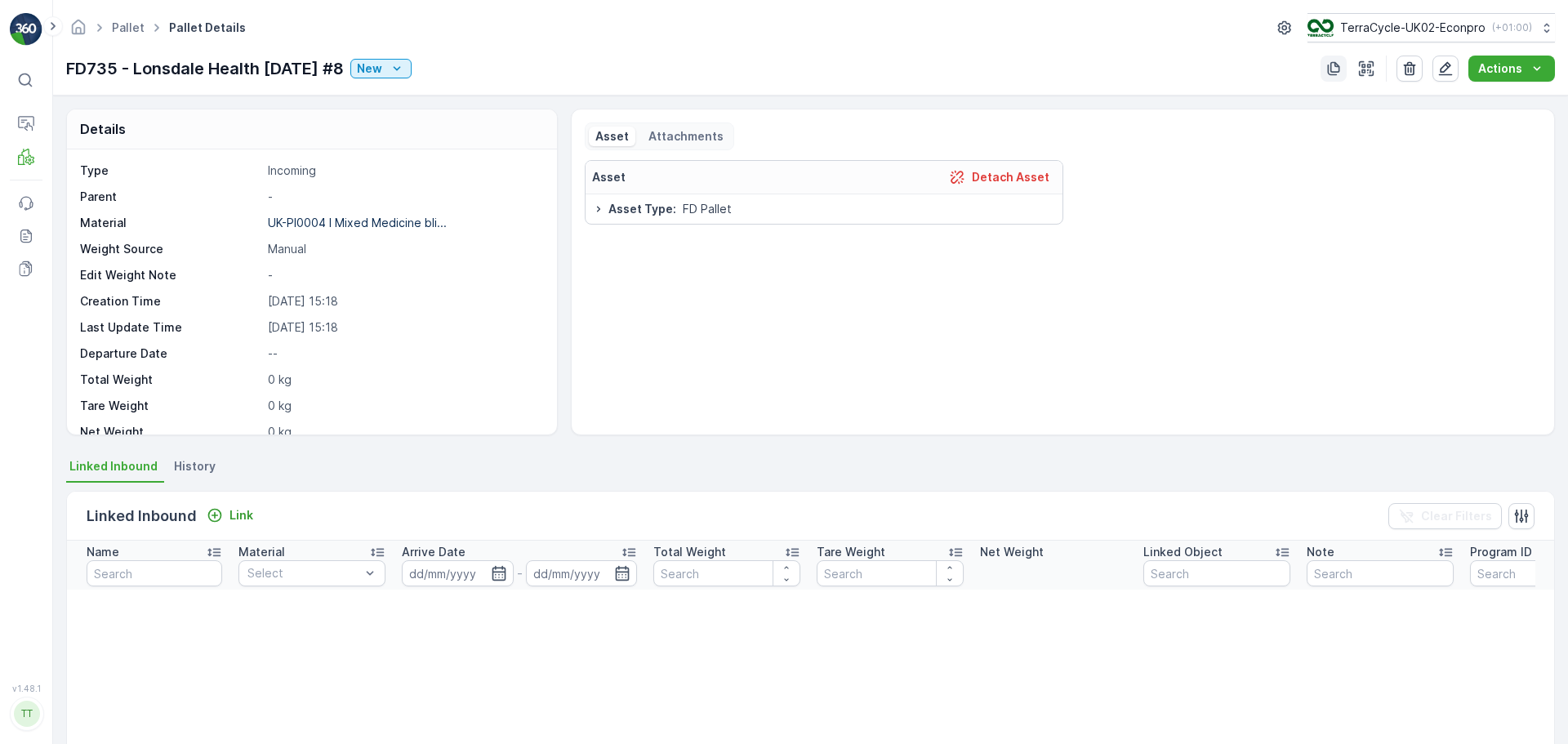
click at [1334, 68] on icon "button" at bounding box center [1334, 68] width 16 height 16
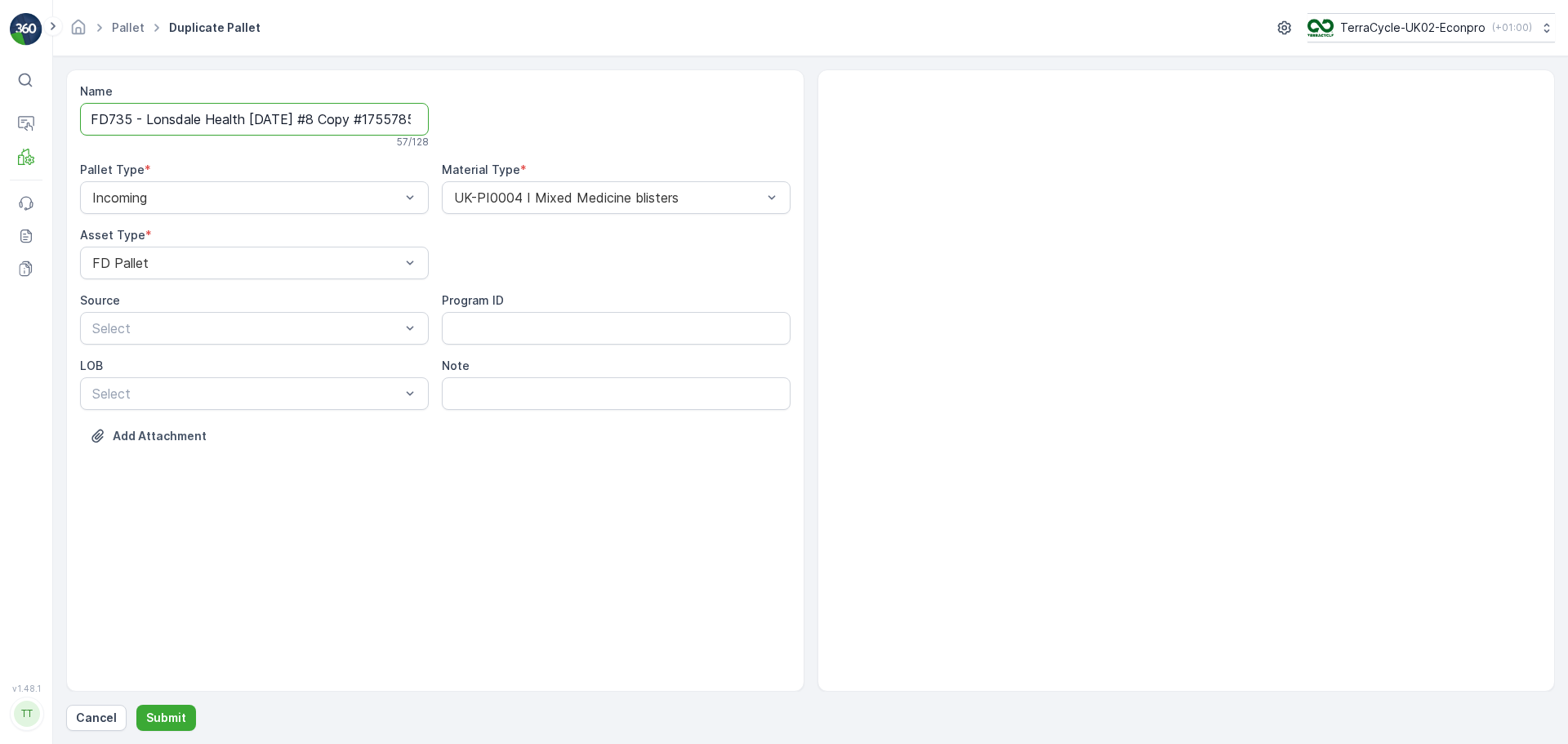
scroll to position [0, 73]
drag, startPoint x: 331, startPoint y: 120, endPoint x: 820, endPoint y: 140, distance: 489.4
click at [802, 139] on div "Name FD735 - Lonsdale Health [DATE] #8 Copy #1755785925957 57 / 128 Pallet Type…" at bounding box center [436, 381] width 738 height 623
type input "FD735 - Lonsdale Health [DATE] #9"
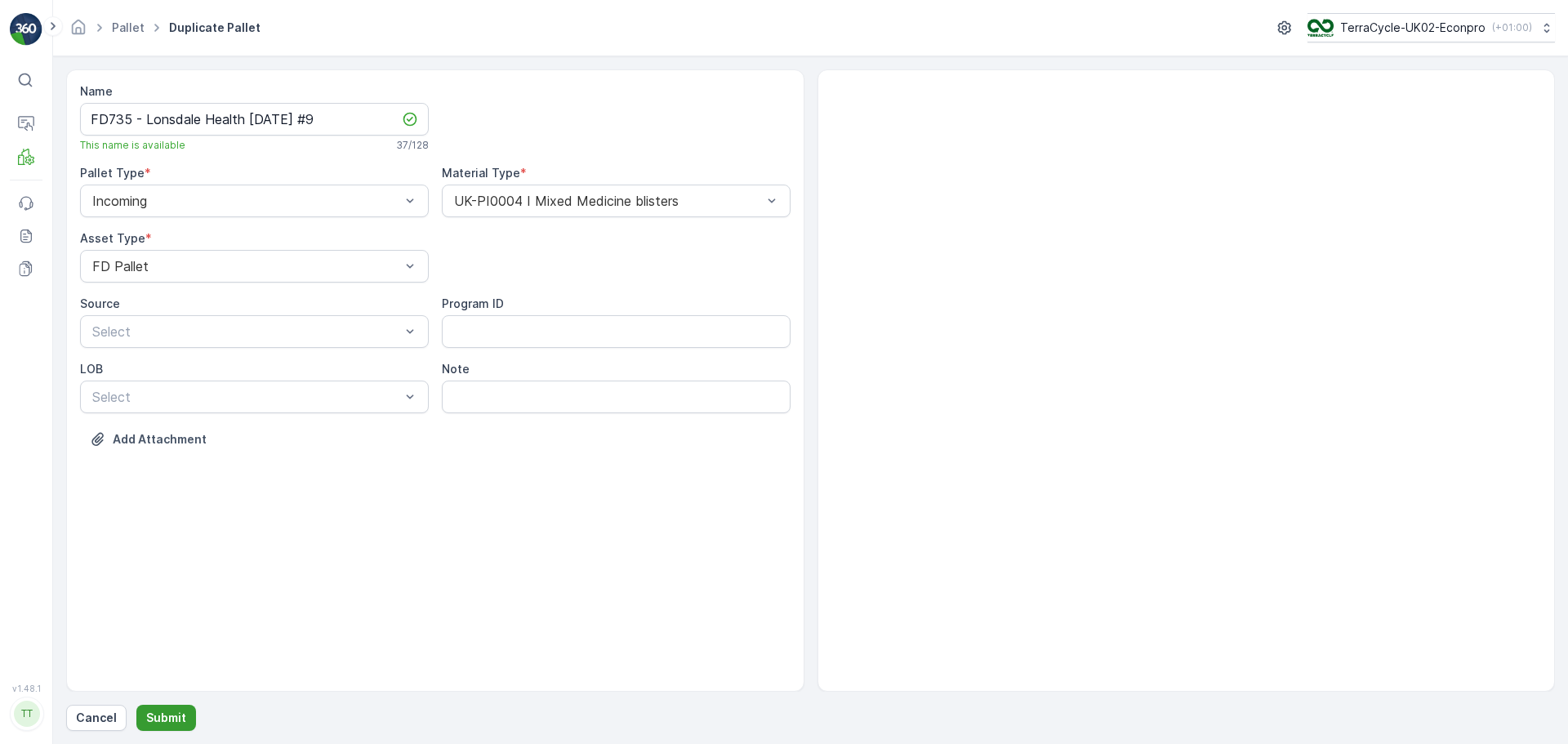
click at [162, 721] on p "Submit" at bounding box center [167, 718] width 40 height 16
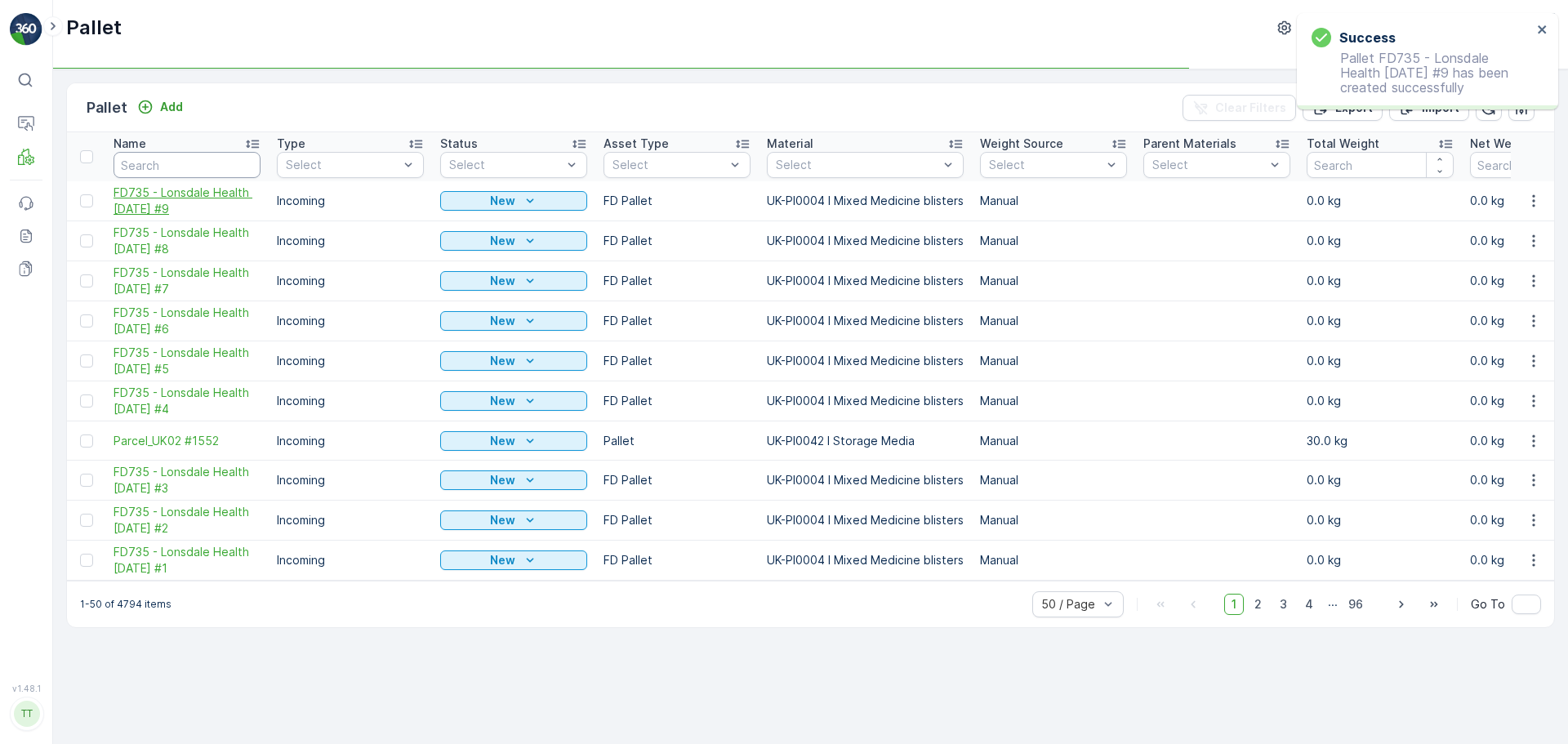
click at [168, 196] on span "FD735 - Lonsdale Health [DATE] #9" at bounding box center [187, 201] width 147 height 33
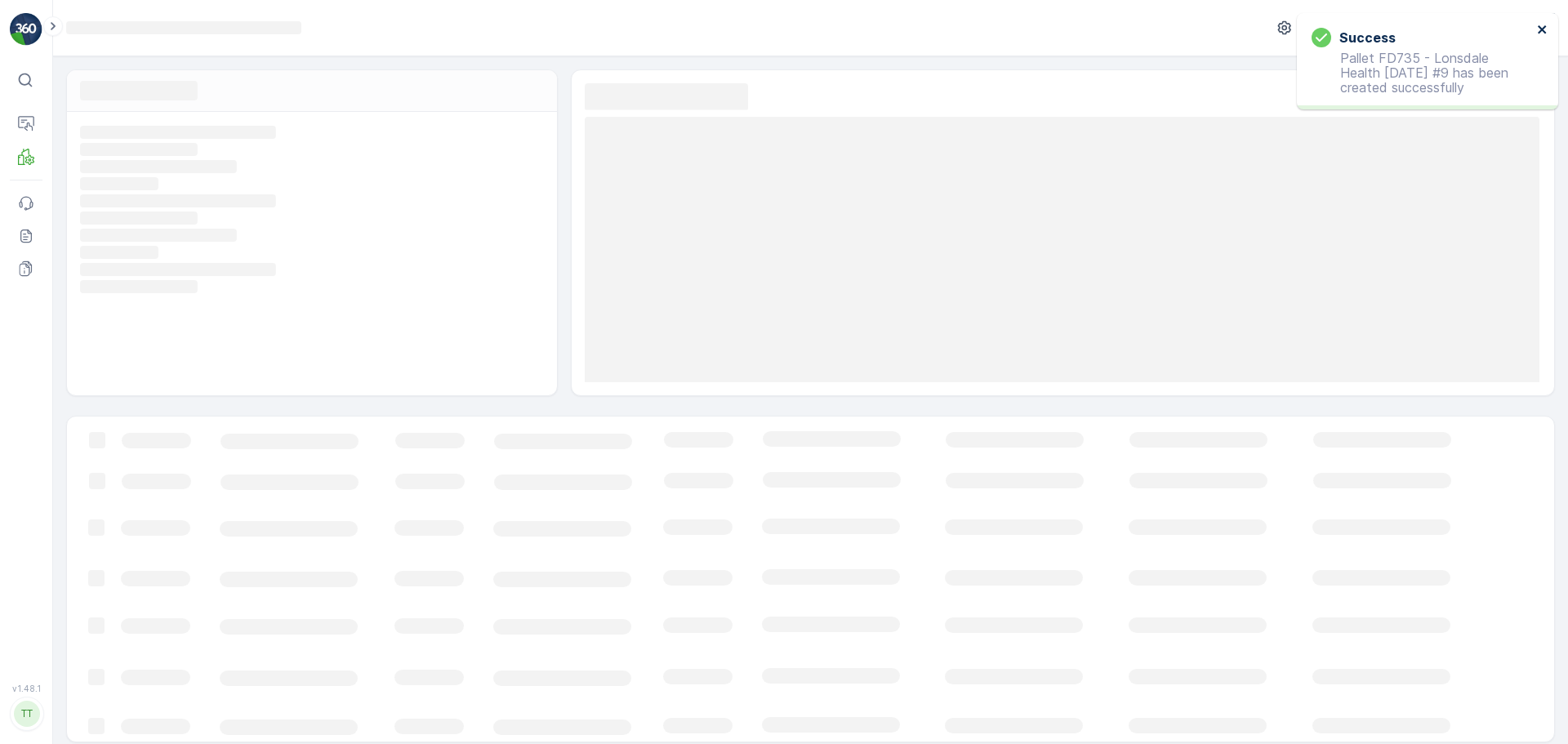
click at [1542, 30] on icon "close" at bounding box center [1542, 29] width 8 height 8
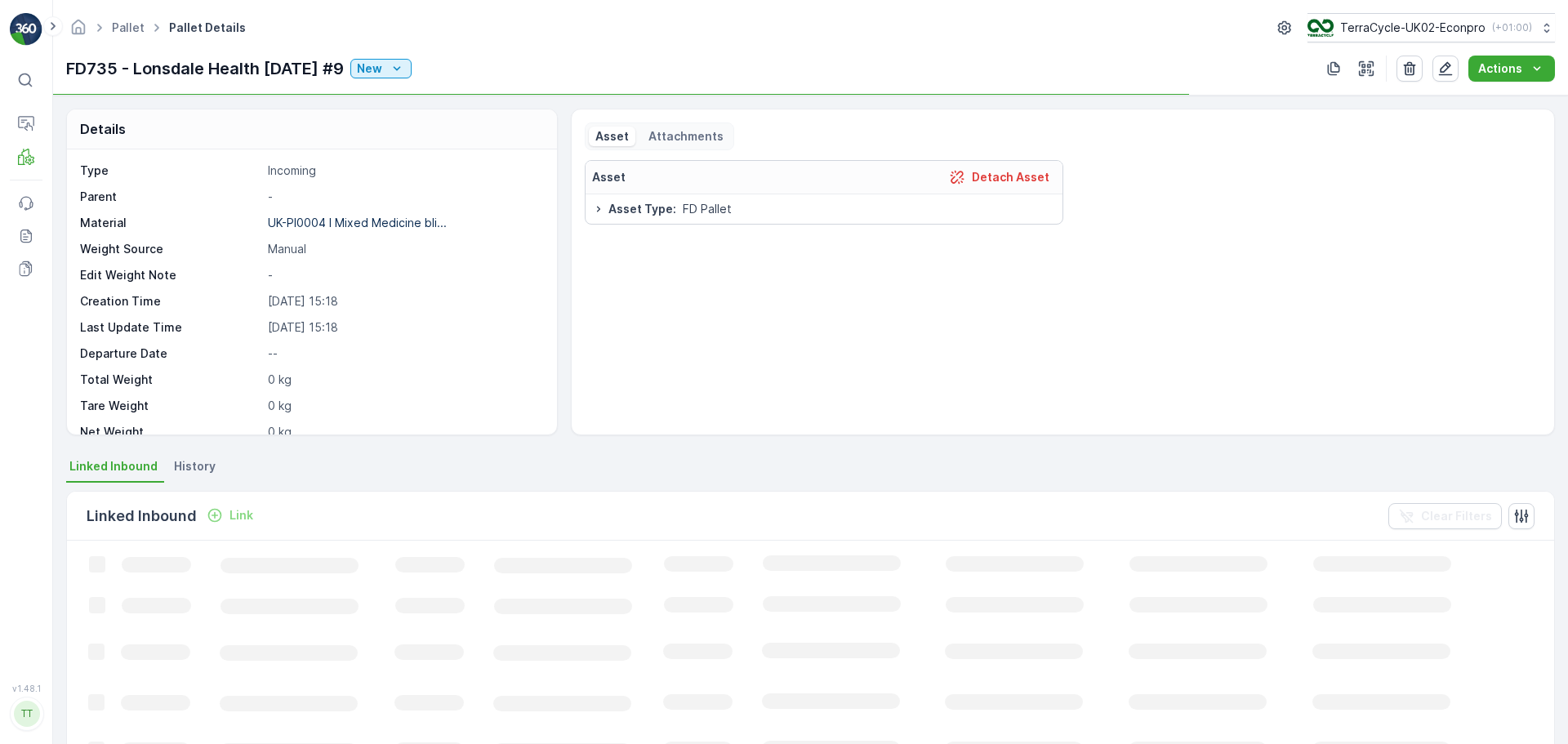
click at [1321, 64] on div "FD735 - Lonsdale Health [DATE] #9 New Actions" at bounding box center [811, 68] width 1489 height 26
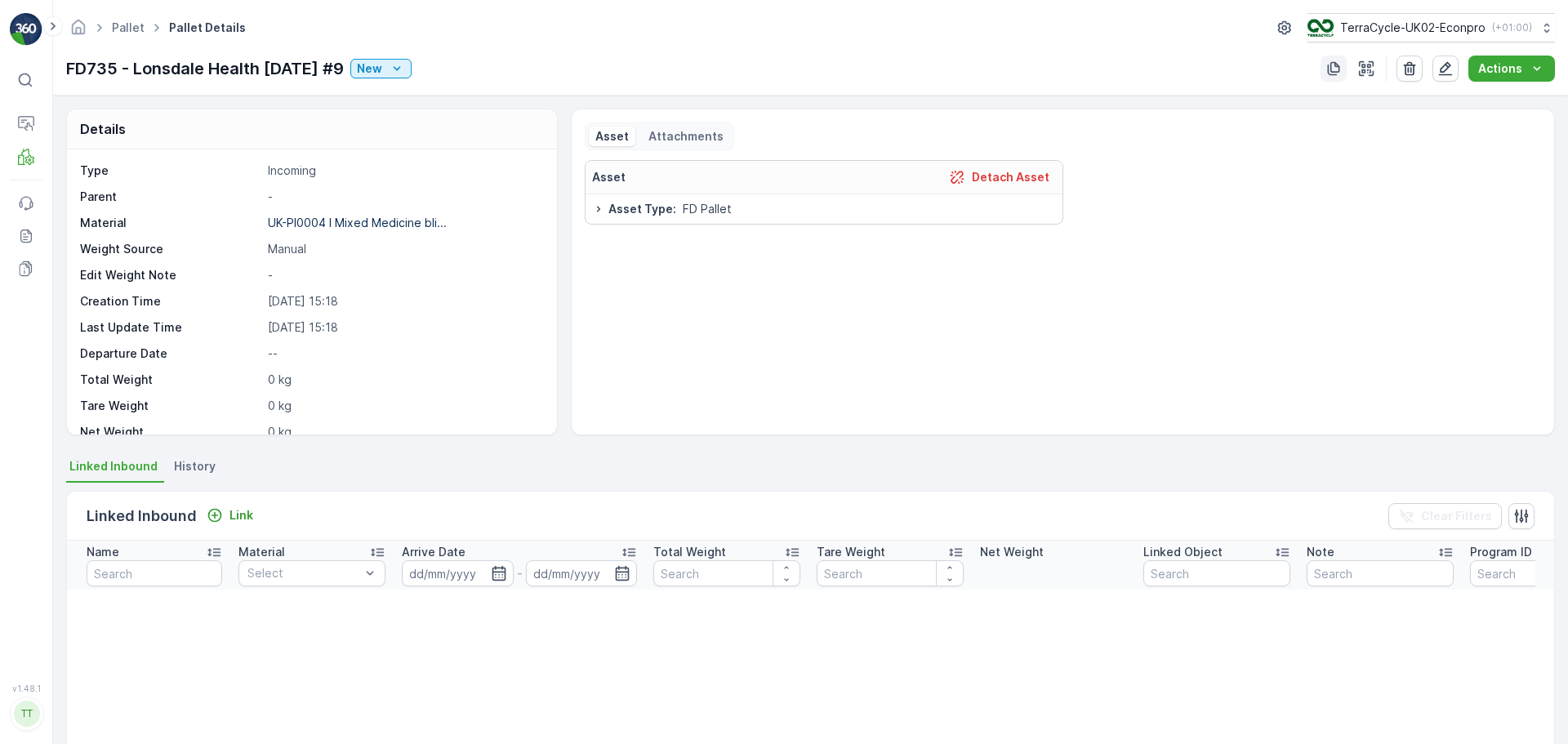
click at [1342, 67] on icon "button" at bounding box center [1334, 68] width 16 height 16
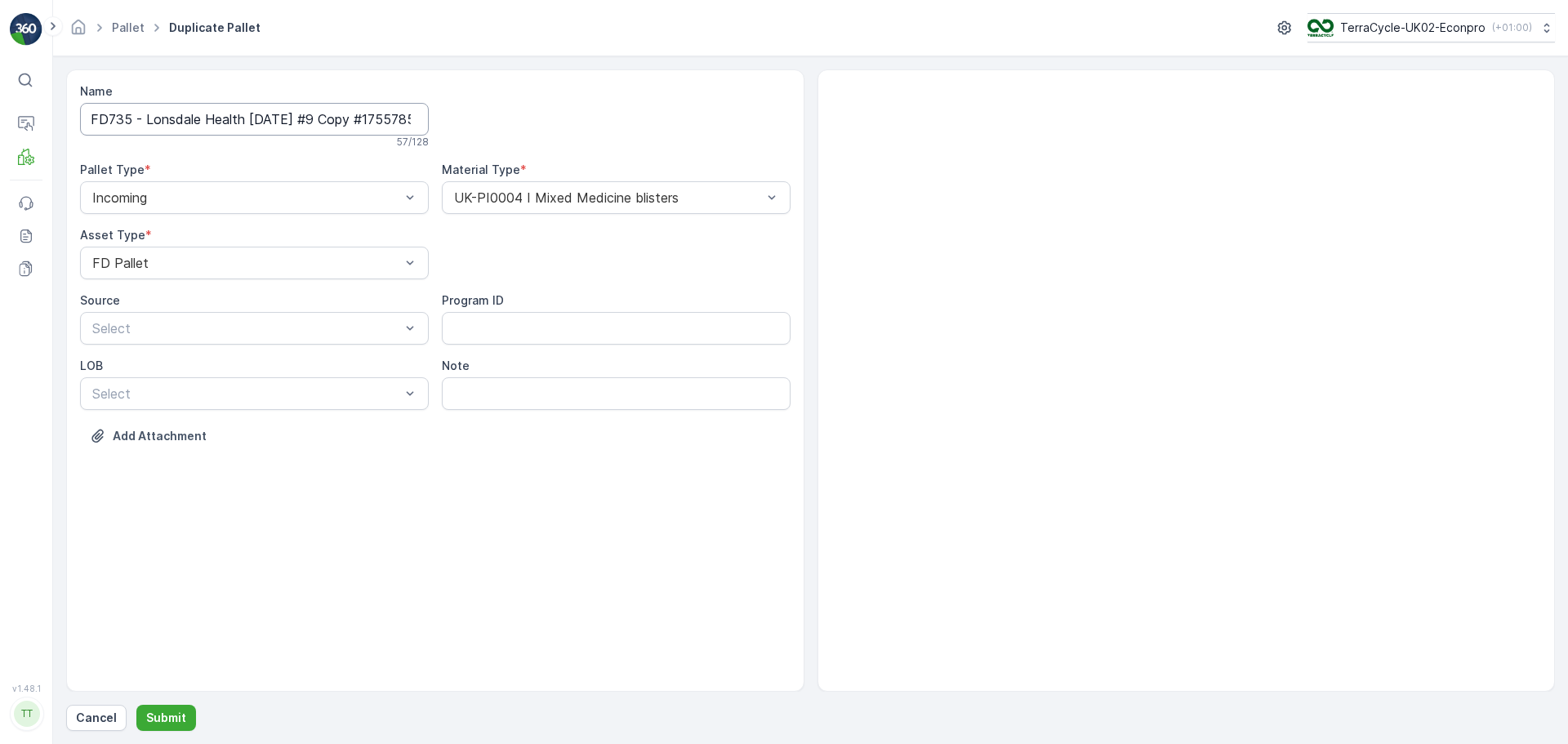
scroll to position [0, 74]
drag, startPoint x: 331, startPoint y: 121, endPoint x: 829, endPoint y: 120, distance: 498.0
click at [822, 121] on div "Name FD735 - Lonsdale Health [DATE] #9 Copy #1755785937392 57 / 128 Pallet Type…" at bounding box center [811, 381] width 1489 height 623
type input "FD735 - Lonsdale Health [DATE] #10"
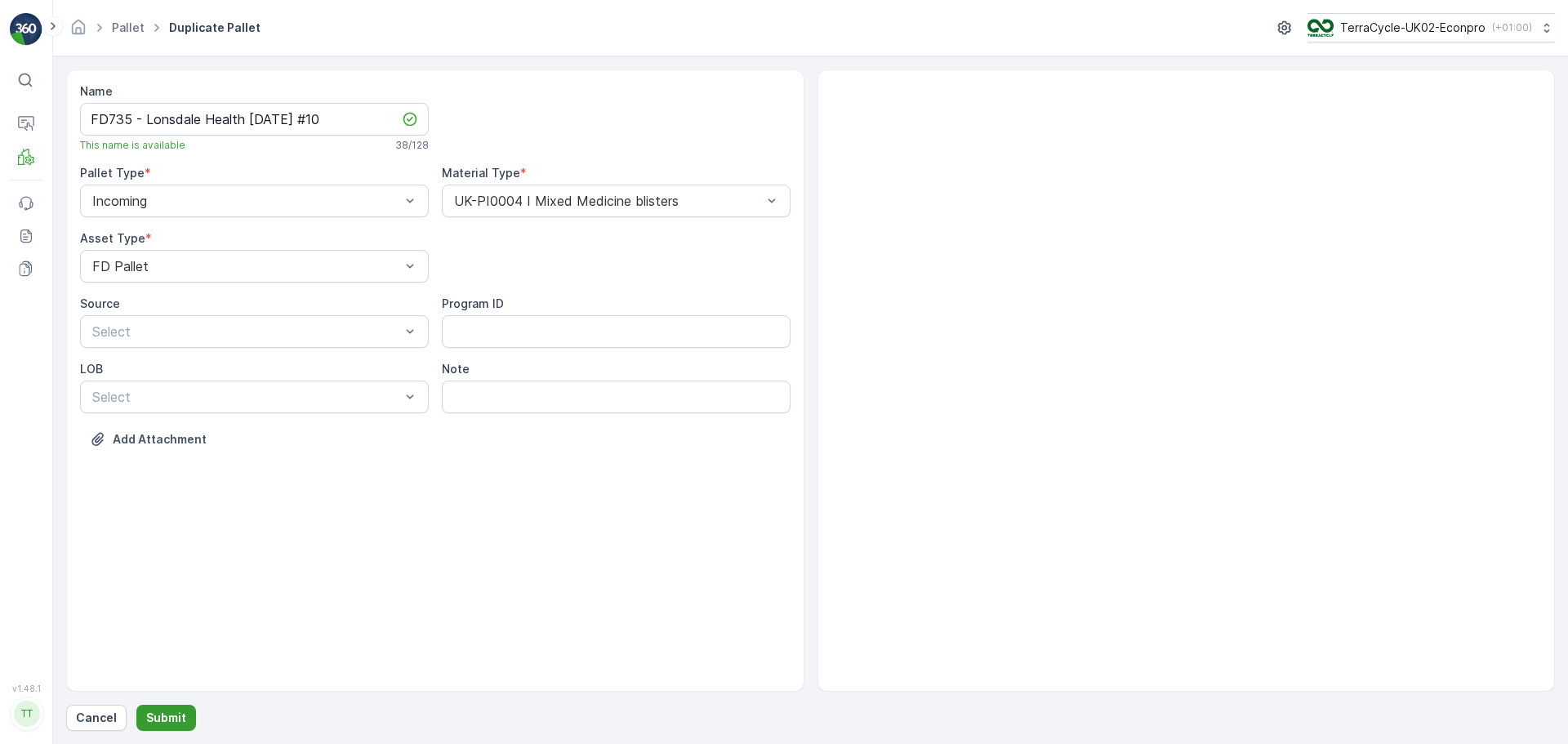
click at [159, 717] on p "Submit" at bounding box center [167, 718] width 40 height 16
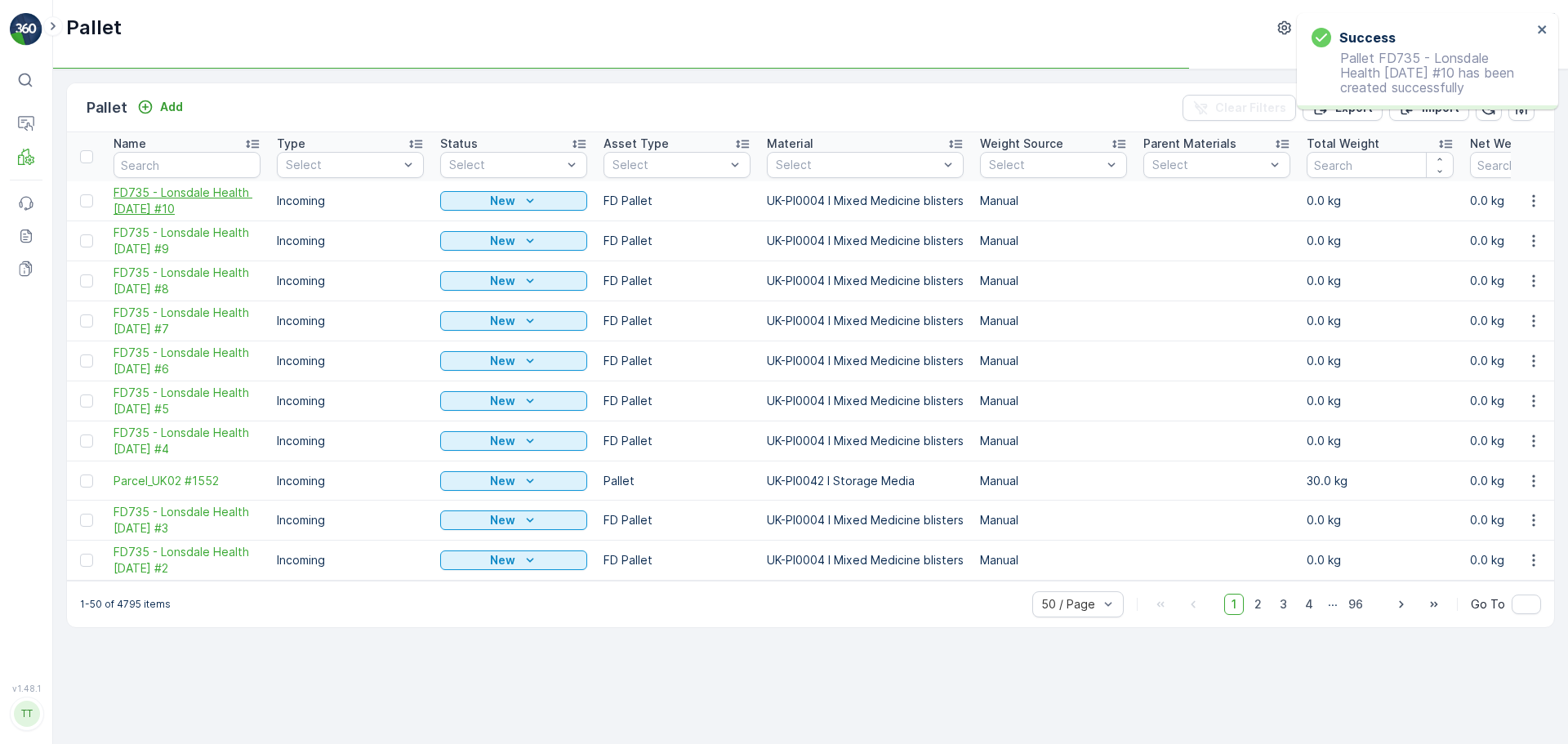
click at [166, 193] on span "FD735 - Lonsdale Health [DATE] #10" at bounding box center [187, 201] width 147 height 33
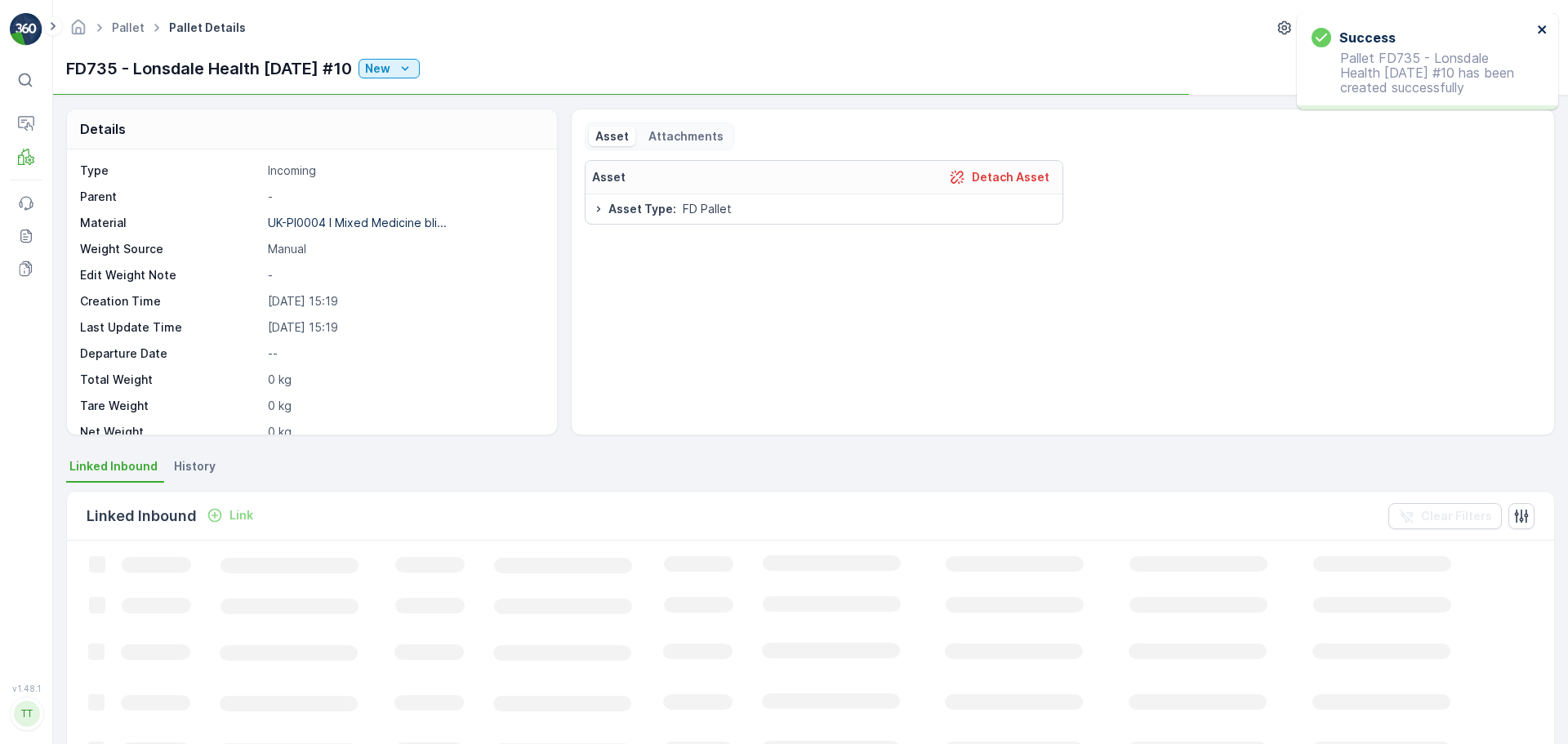
click at [1538, 33] on icon "close" at bounding box center [1543, 30] width 12 height 13
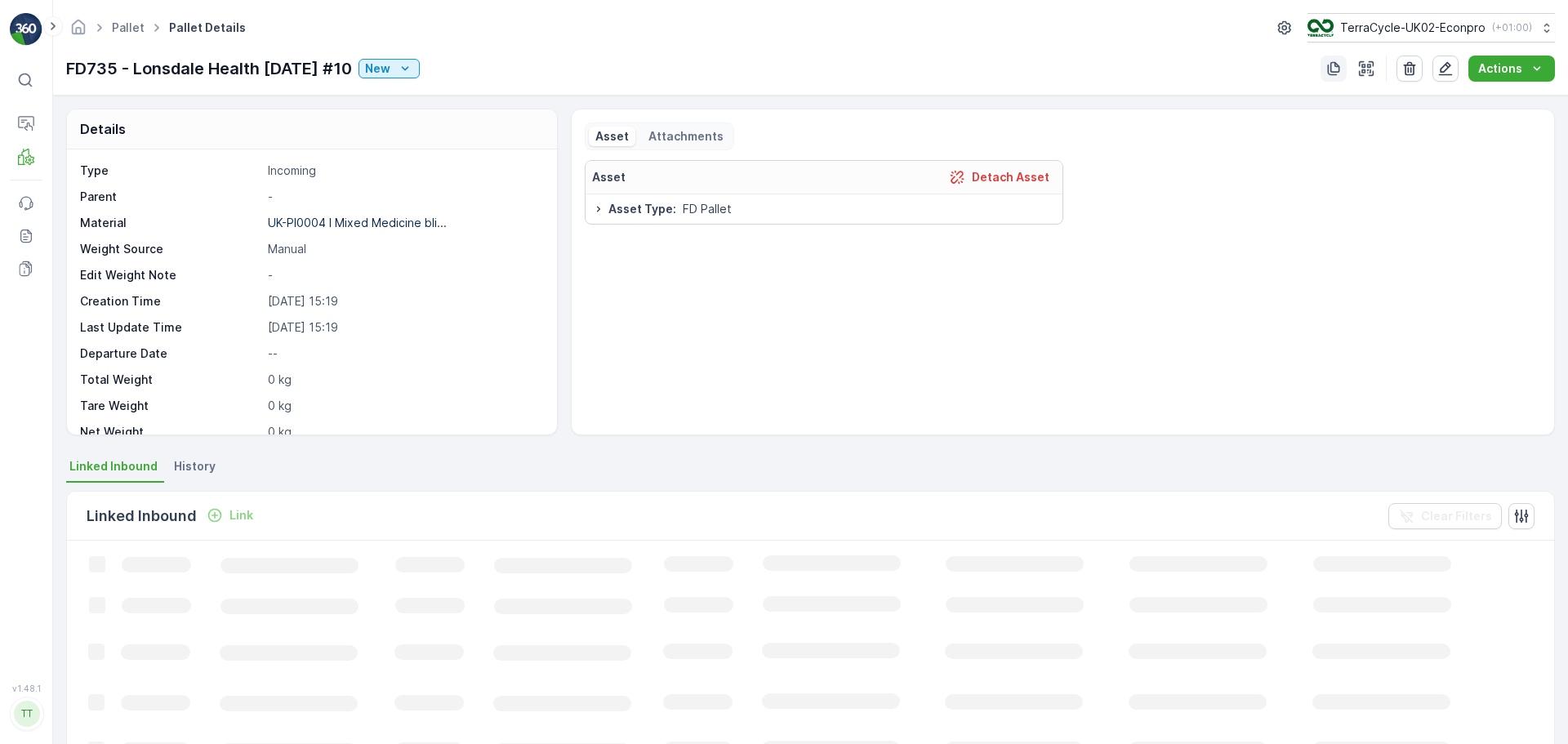
click at [1333, 69] on icon "button" at bounding box center [1334, 68] width 13 height 13
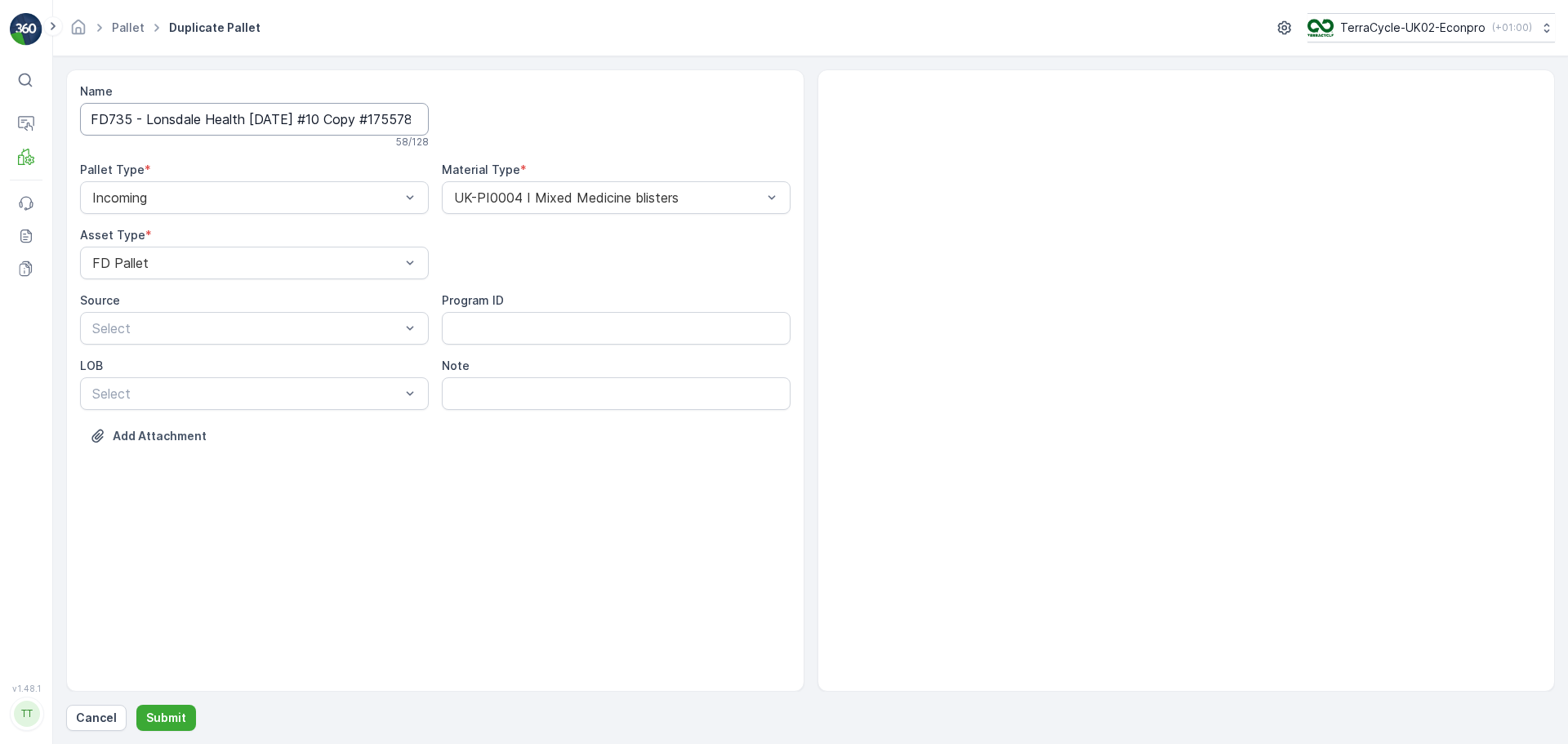
scroll to position [0, 80]
drag, startPoint x: 335, startPoint y: 120, endPoint x: 806, endPoint y: 118, distance: 471.0
click at [784, 118] on div "Name FD735 - Lonsdale Health [DATE] #10 Copy #1755785946576 58 / 128 Pallet Typ…" at bounding box center [435, 276] width 710 height 385
type input "FD735 - Lonsdale Health [DATE] #11"
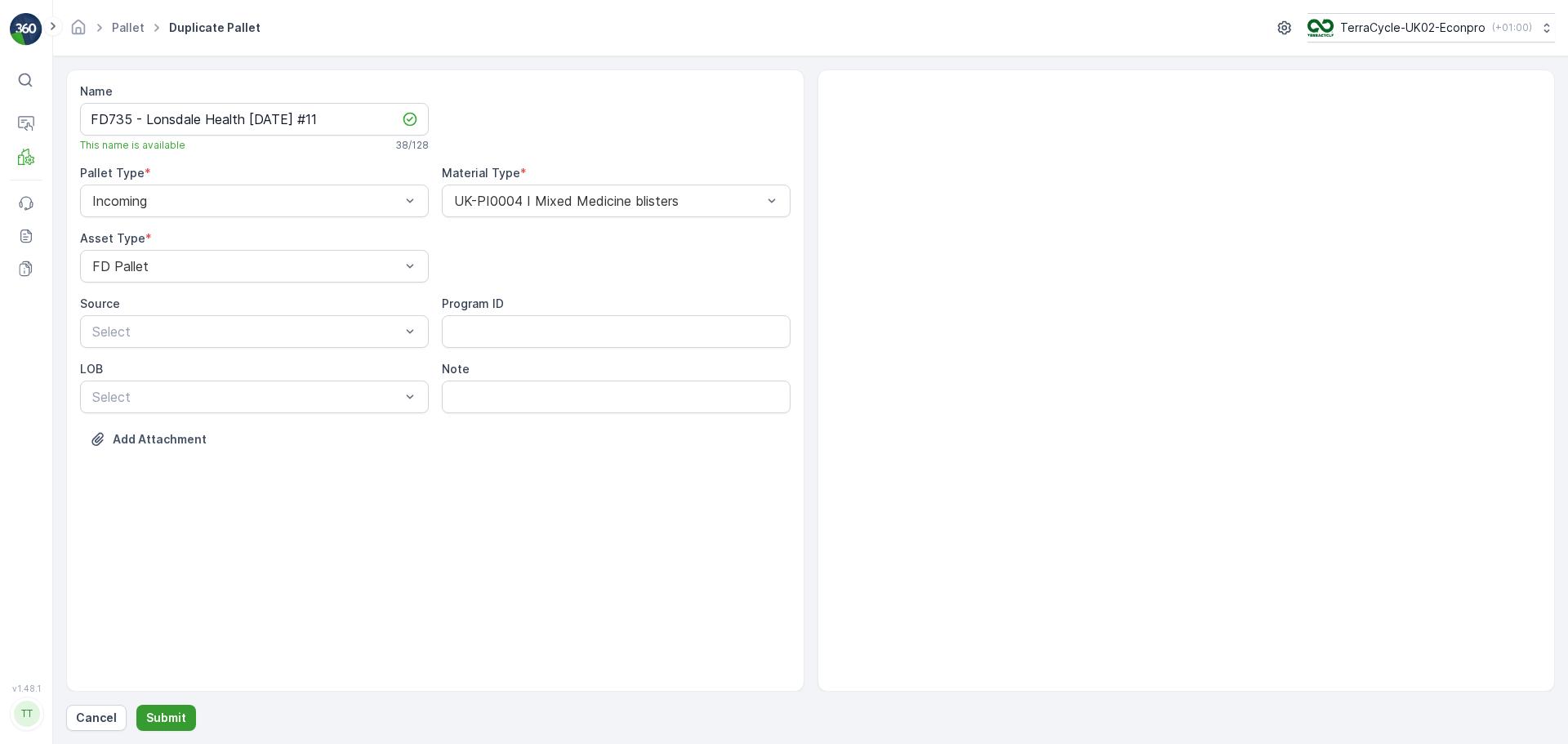
click at [164, 718] on p "Submit" at bounding box center [167, 718] width 40 height 16
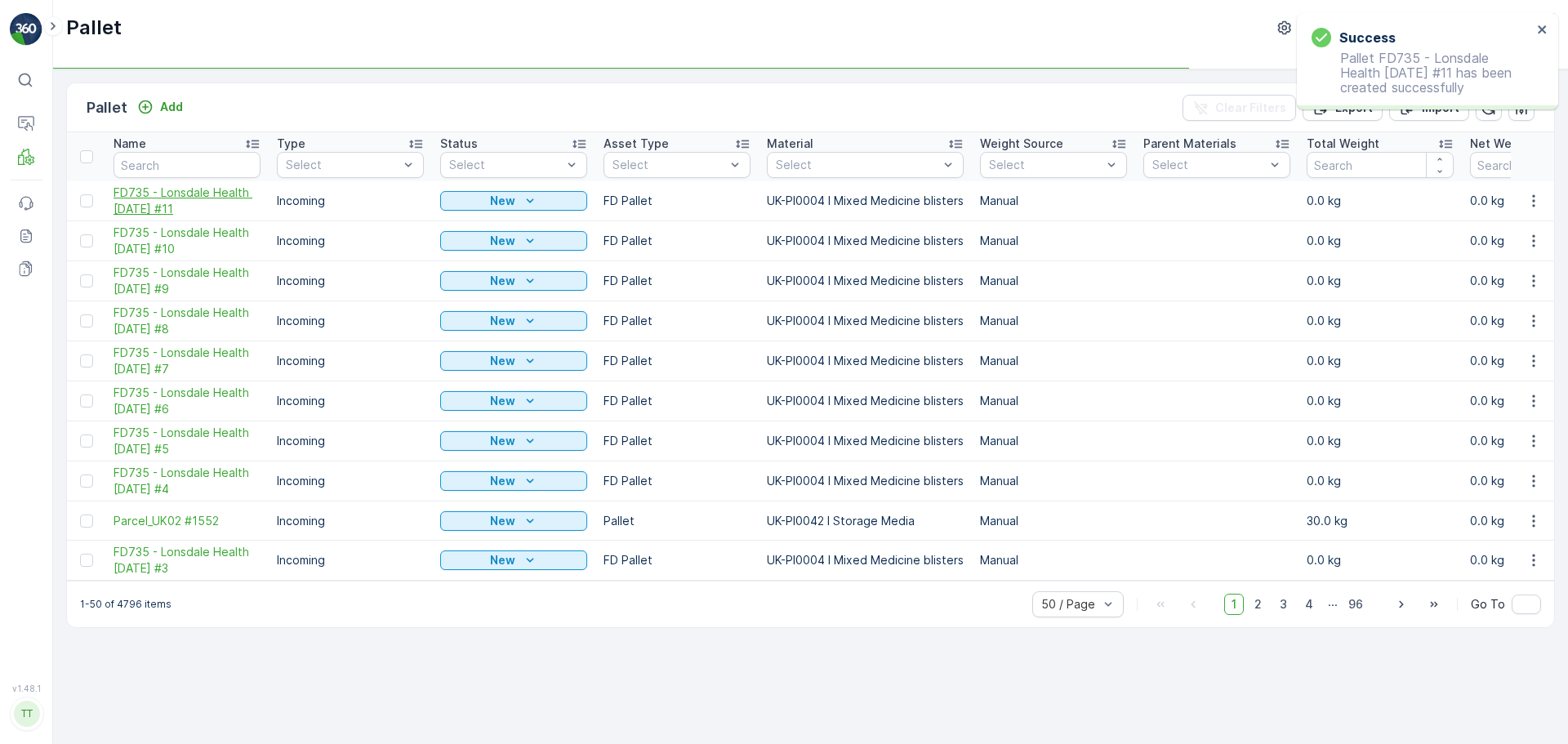
click at [188, 210] on span "FD735 - Lonsdale Health [DATE] #11" at bounding box center [187, 201] width 147 height 33
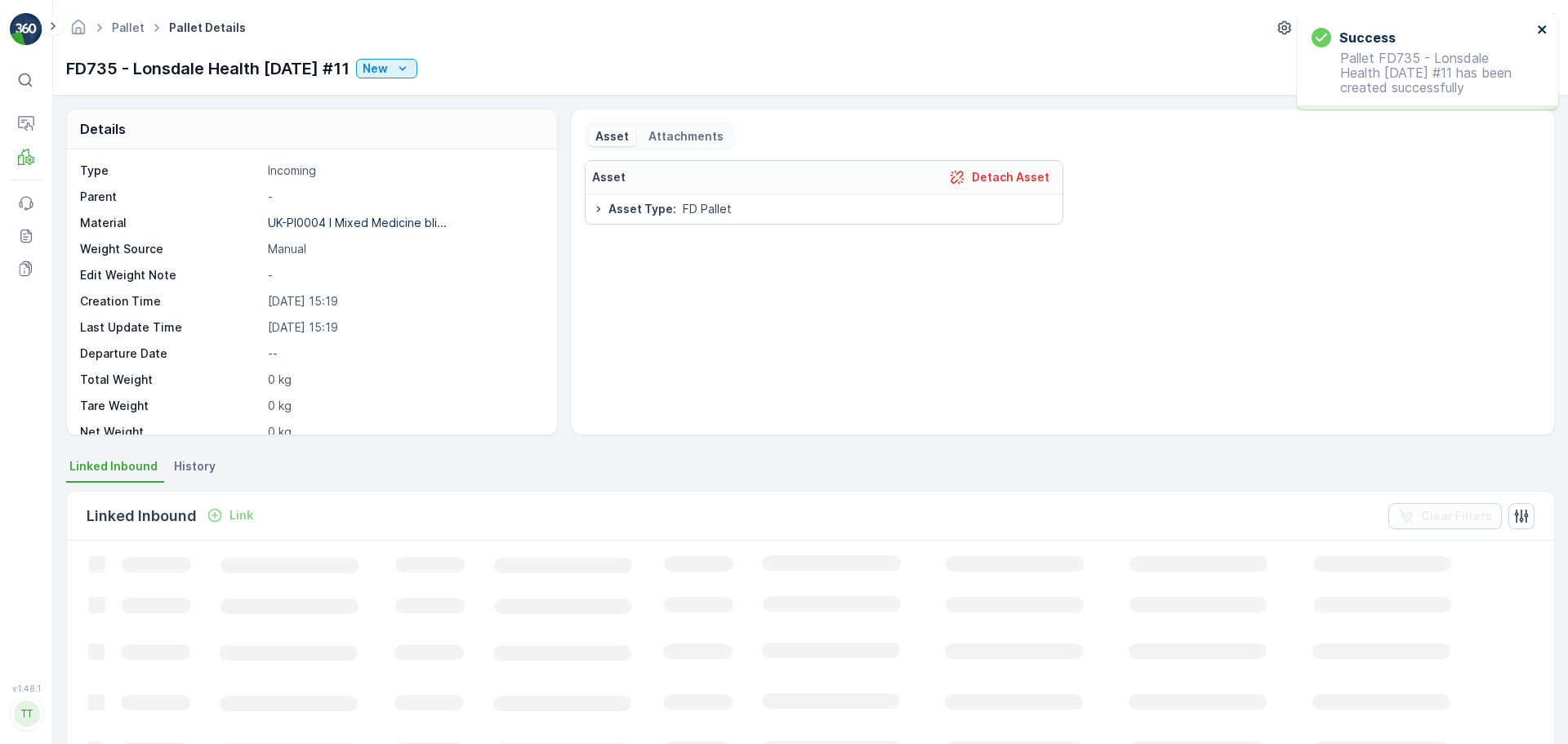
click at [1537, 30] on icon "close" at bounding box center [1543, 30] width 12 height 13
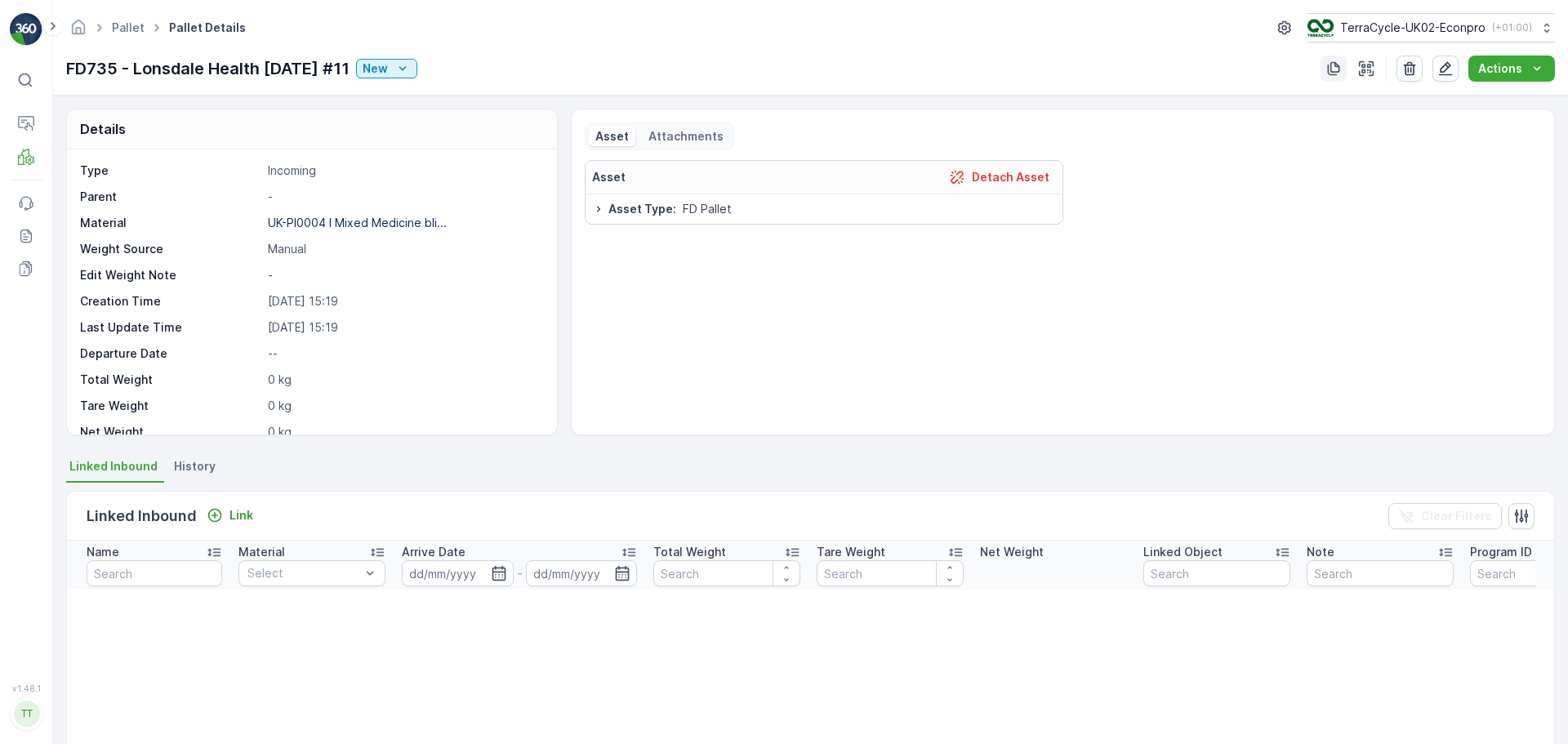
click at [1330, 68] on icon "button" at bounding box center [1334, 68] width 13 height 13
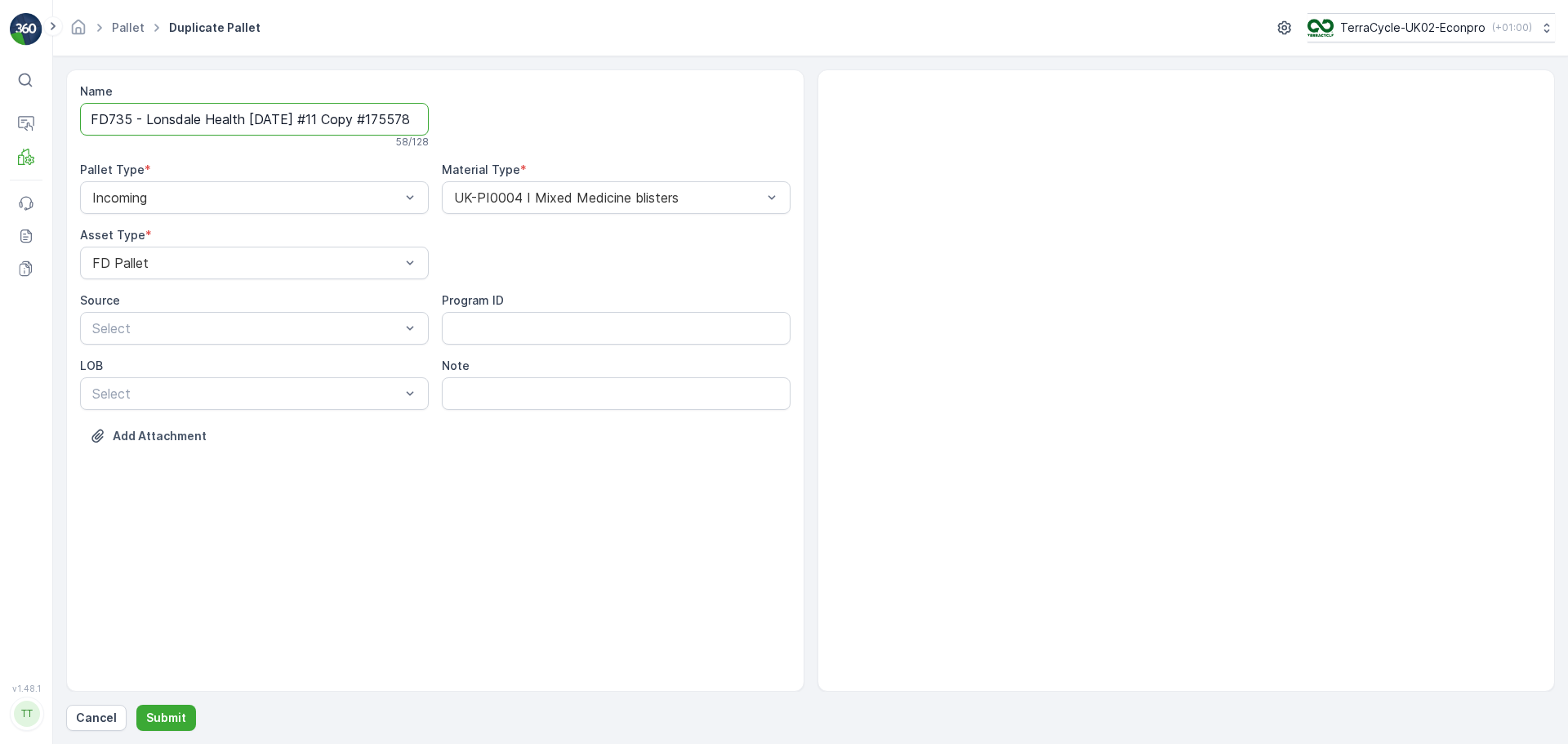
scroll to position [0, 79]
drag, startPoint x: 335, startPoint y: 117, endPoint x: 777, endPoint y: 151, distance: 443.3
click at [774, 148] on div "Name FD735 - Lonsdale Health [DATE] #11 Copy #1755785956342 58 / 128 Pallet Typ…" at bounding box center [435, 276] width 710 height 385
type input "FD735 - Lonsdale Health [DATE] #12"
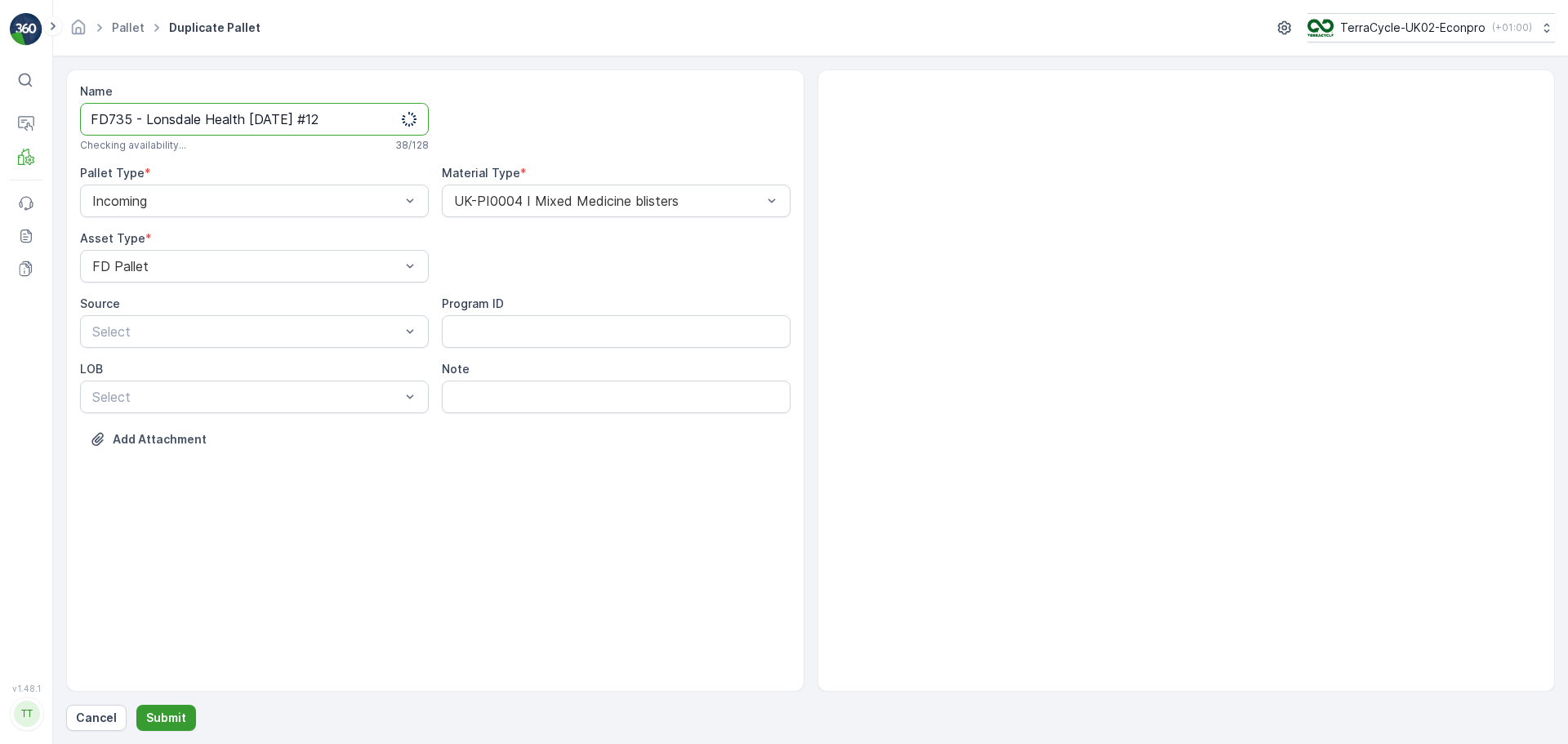
click at [178, 717] on p "Submit" at bounding box center [167, 718] width 40 height 16
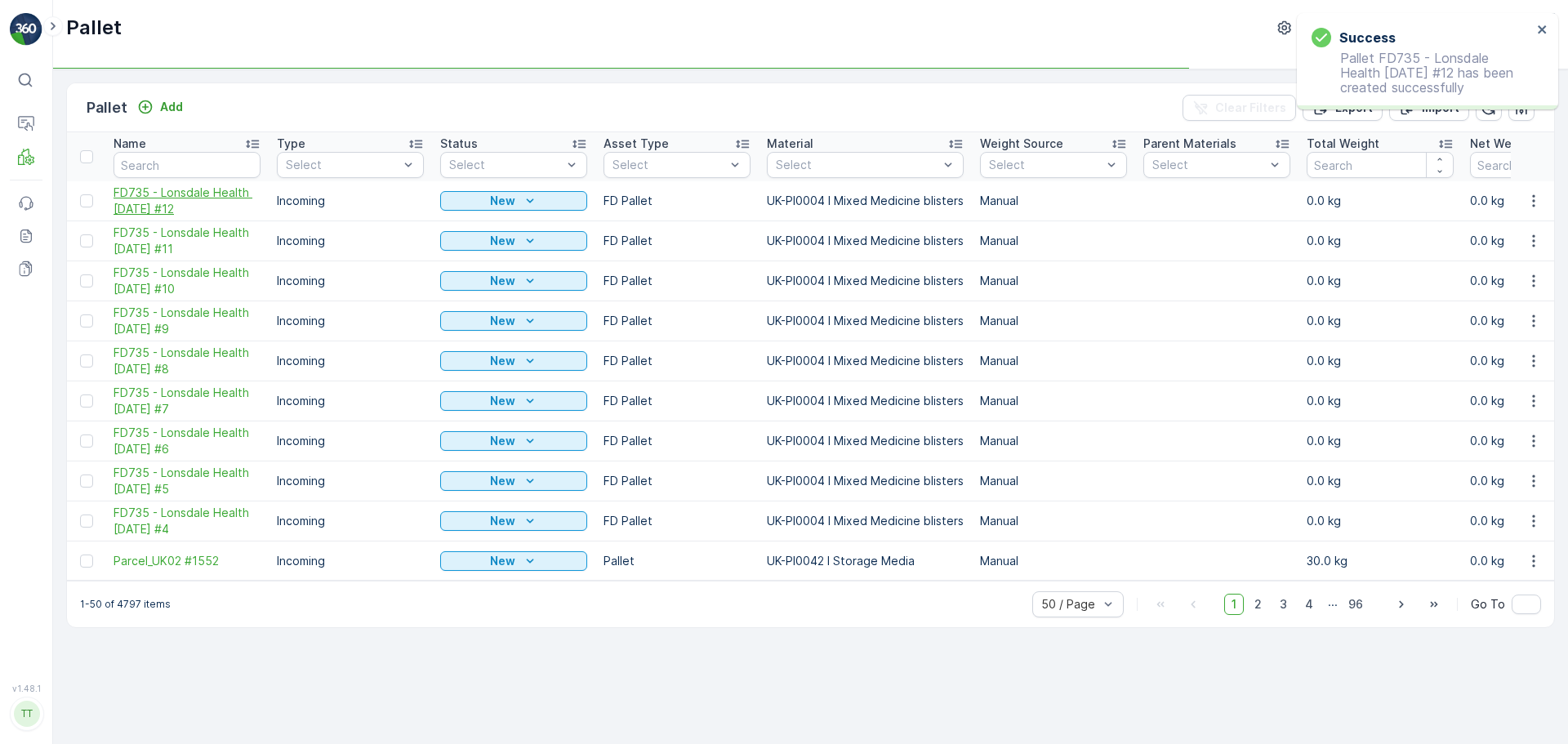
click at [147, 203] on span "FD735 - Lonsdale Health [DATE] #12" at bounding box center [187, 201] width 147 height 33
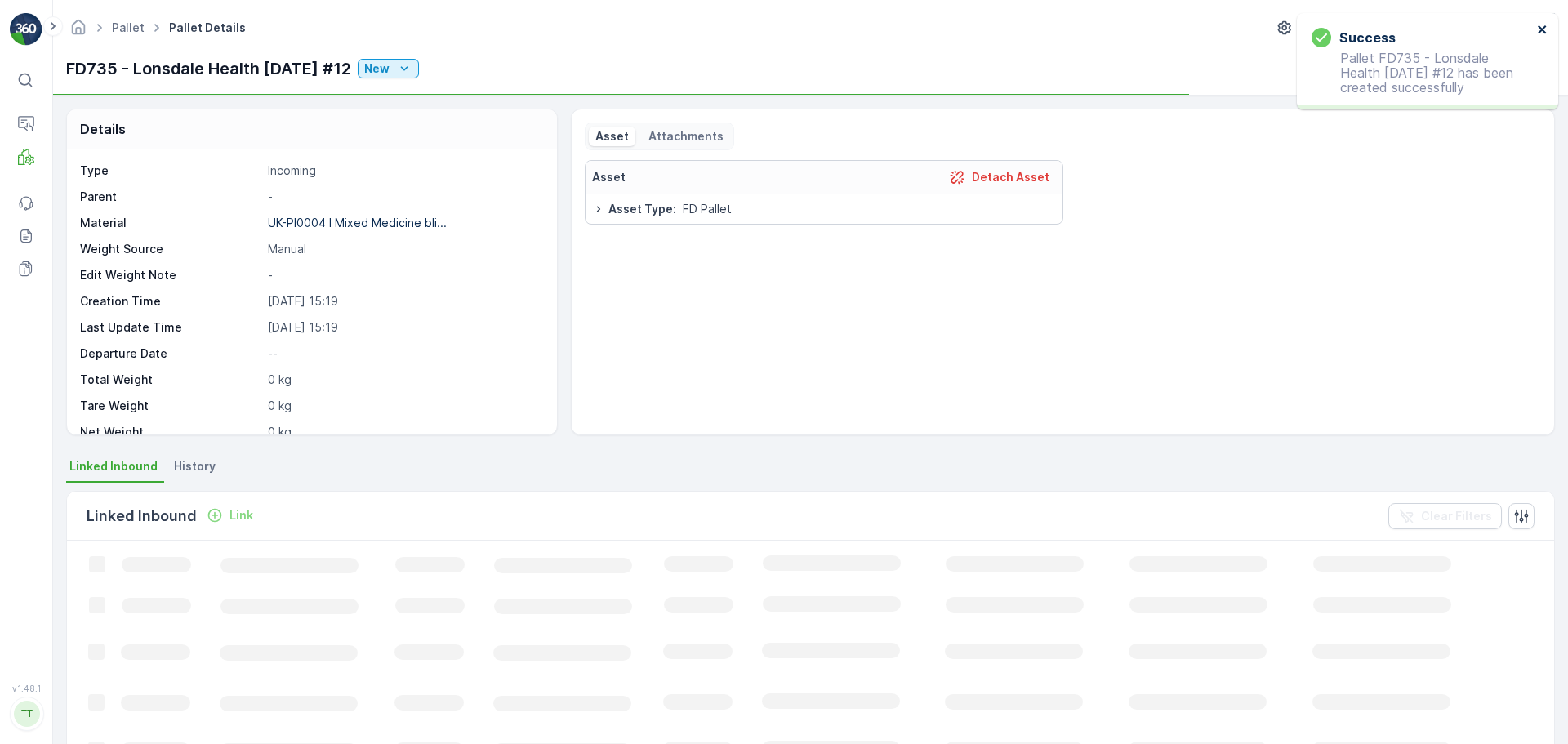
click at [1541, 33] on icon "close" at bounding box center [1543, 30] width 12 height 13
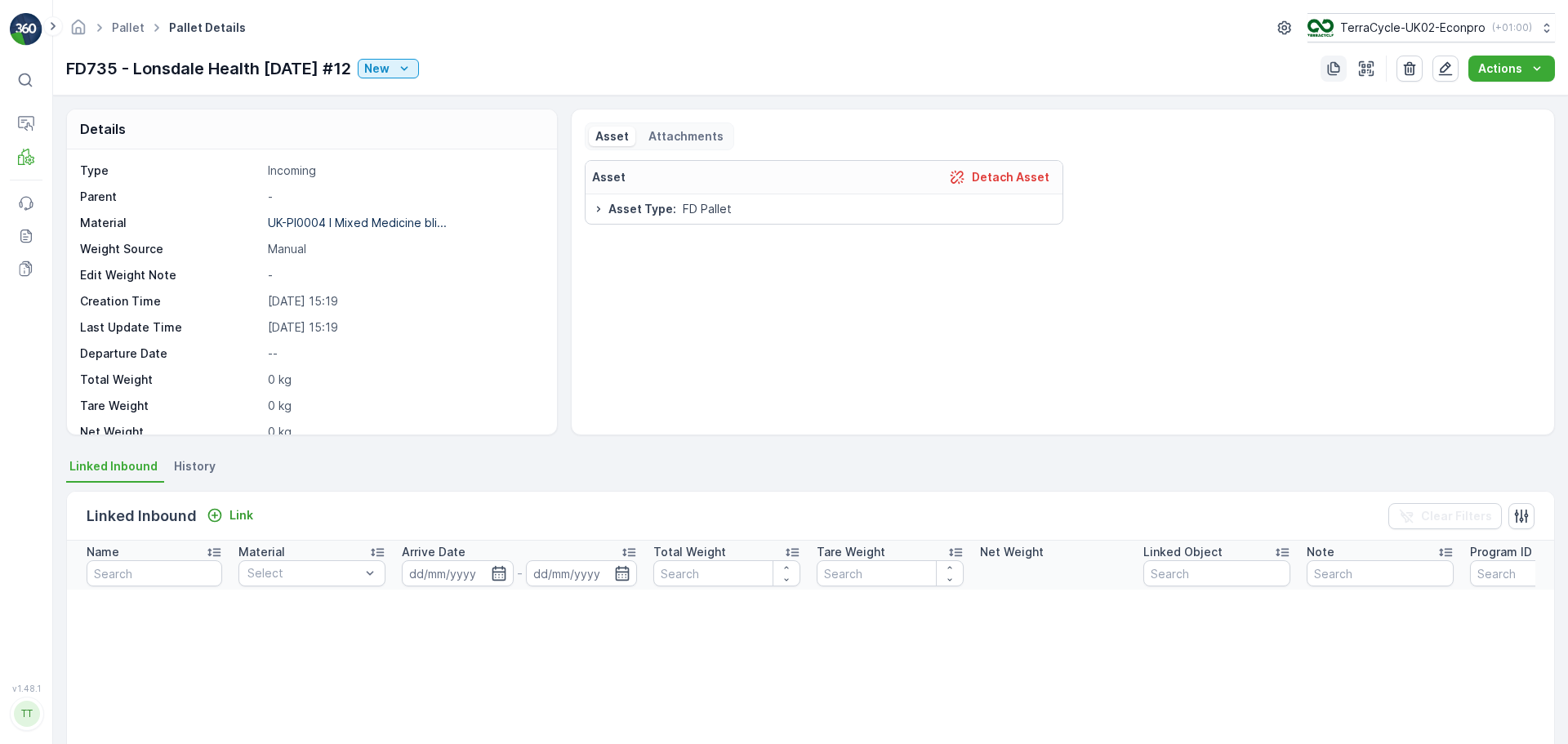
click at [1335, 72] on icon "button" at bounding box center [1334, 68] width 13 height 13
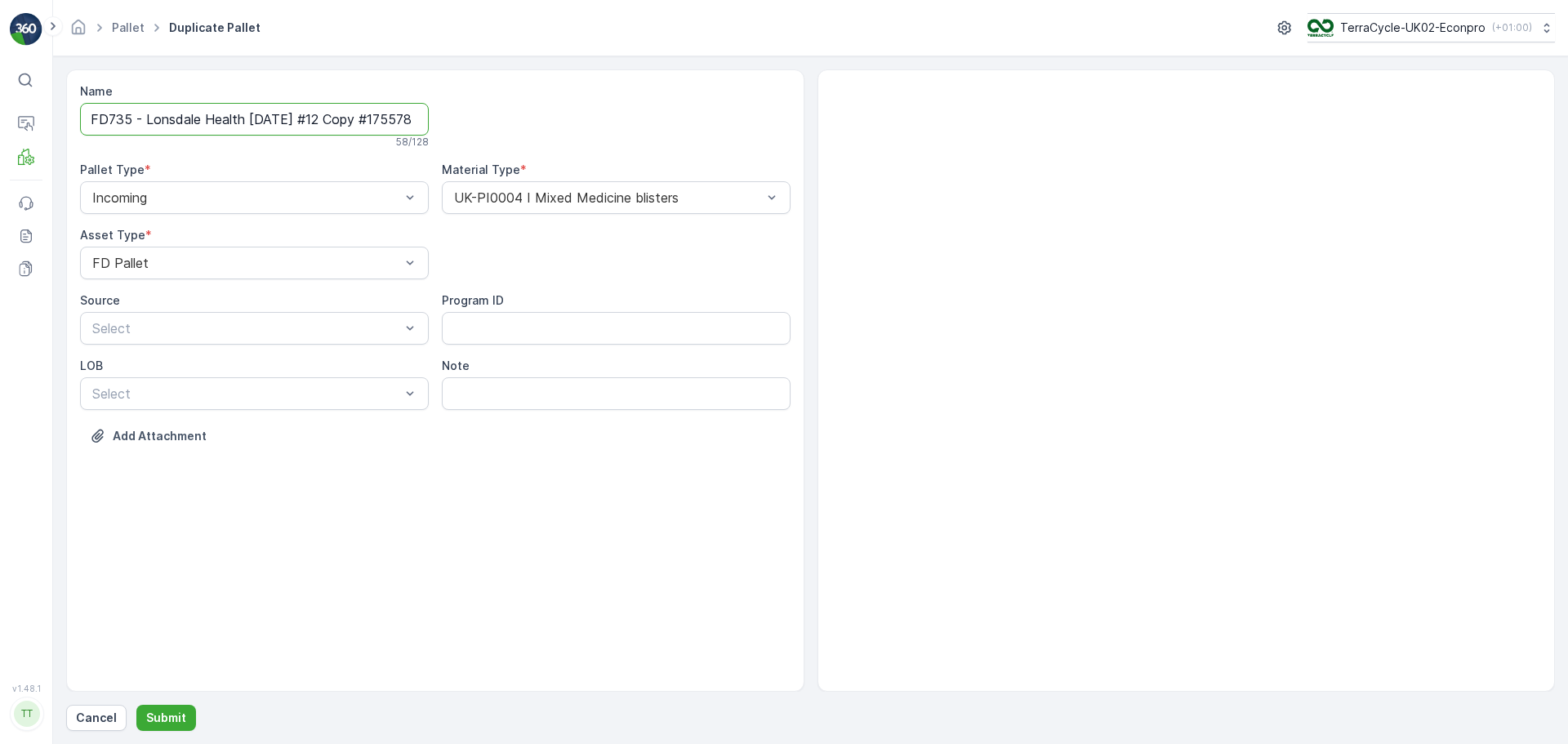
scroll to position [0, 81]
drag, startPoint x: 335, startPoint y: 116, endPoint x: 657, endPoint y: 153, distance: 324.1
click at [656, 153] on div "Name FD735 - Lonsdale Health [DATE] #12 Copy #1755785964562 58 / 128 Pallet Typ…" at bounding box center [435, 276] width 710 height 385
type input "FD735 - Lonsdale Health [DATE] #13"
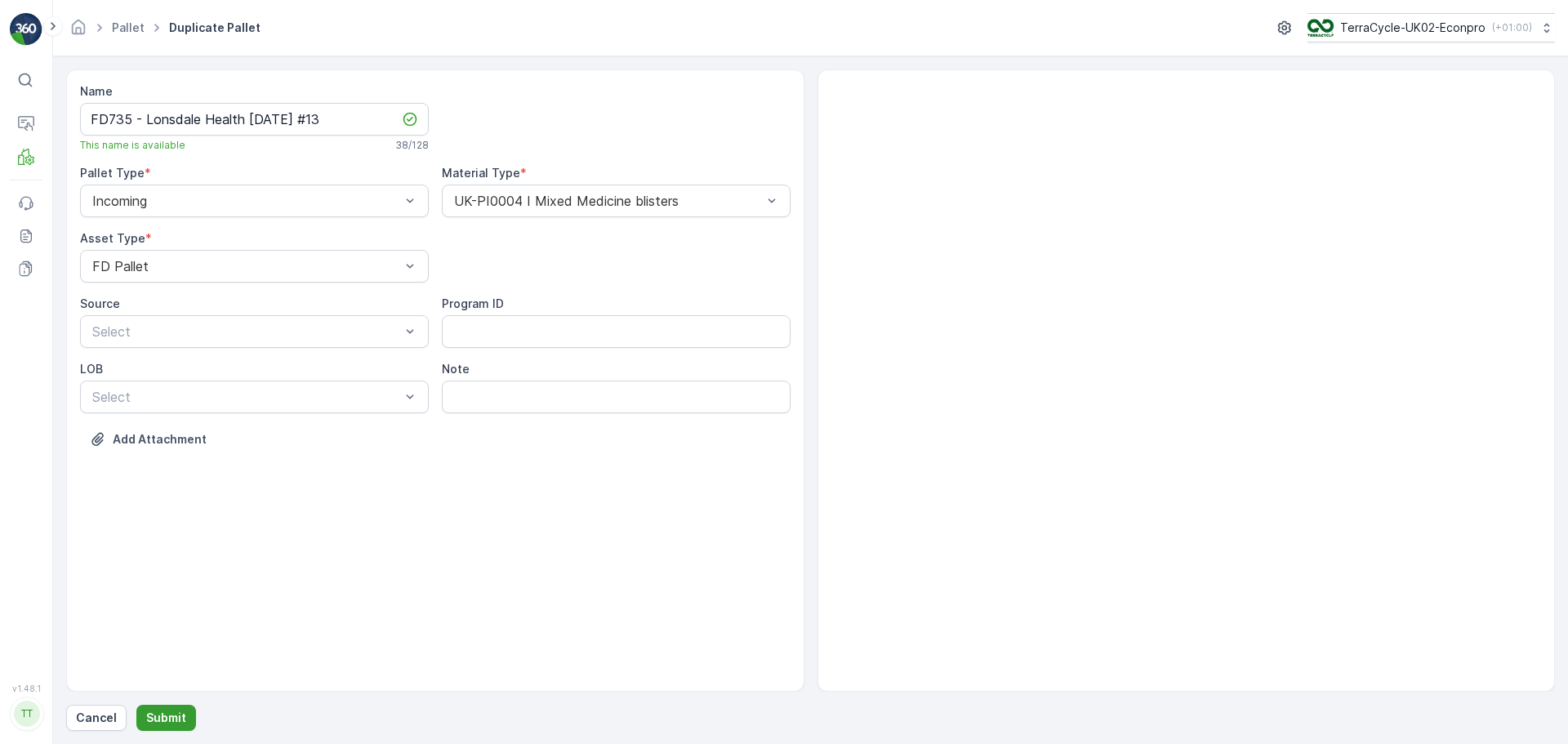
click at [169, 721] on p "Submit" at bounding box center [167, 718] width 40 height 16
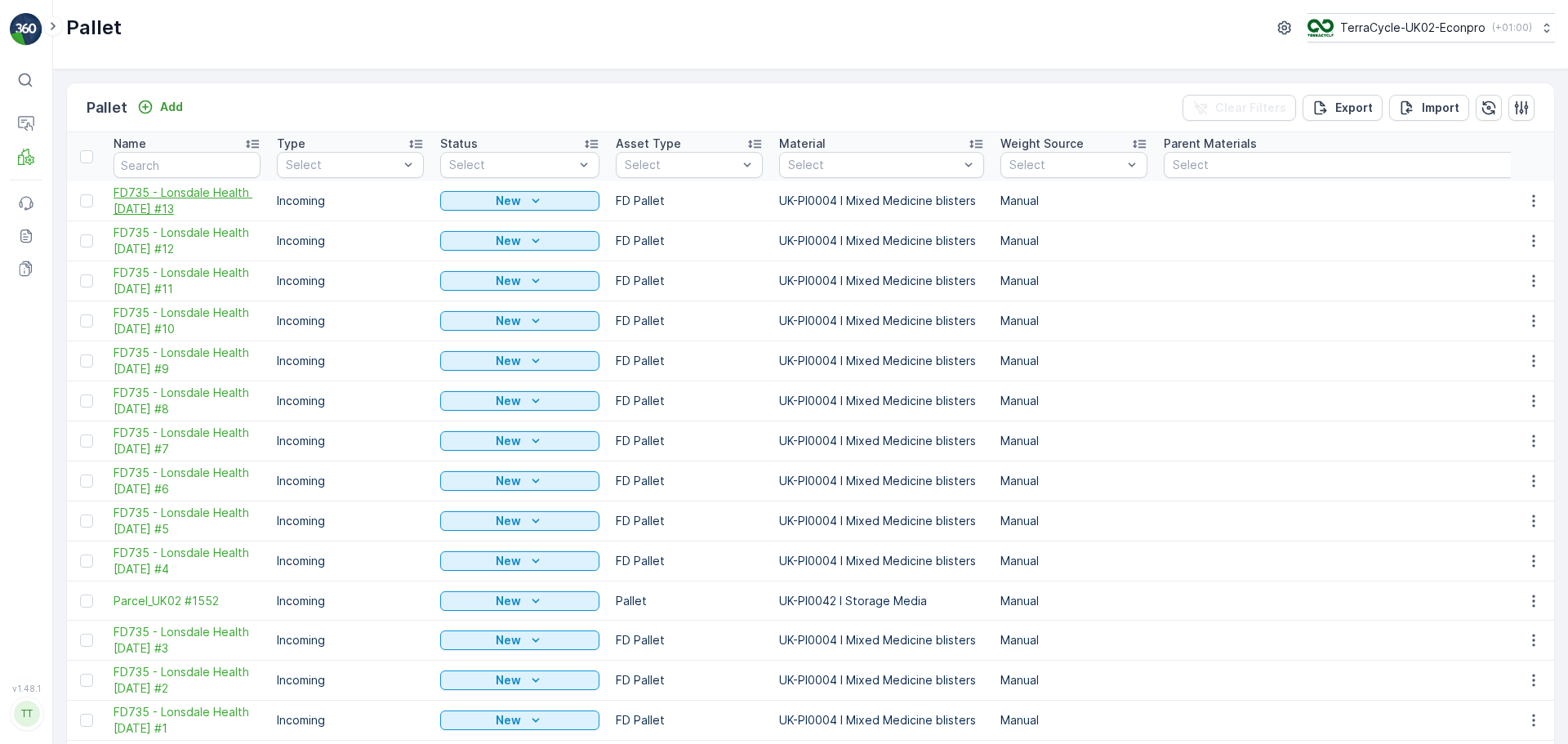
click at [179, 188] on span "FD735 - Lonsdale Health [DATE] #13" at bounding box center [187, 201] width 147 height 33
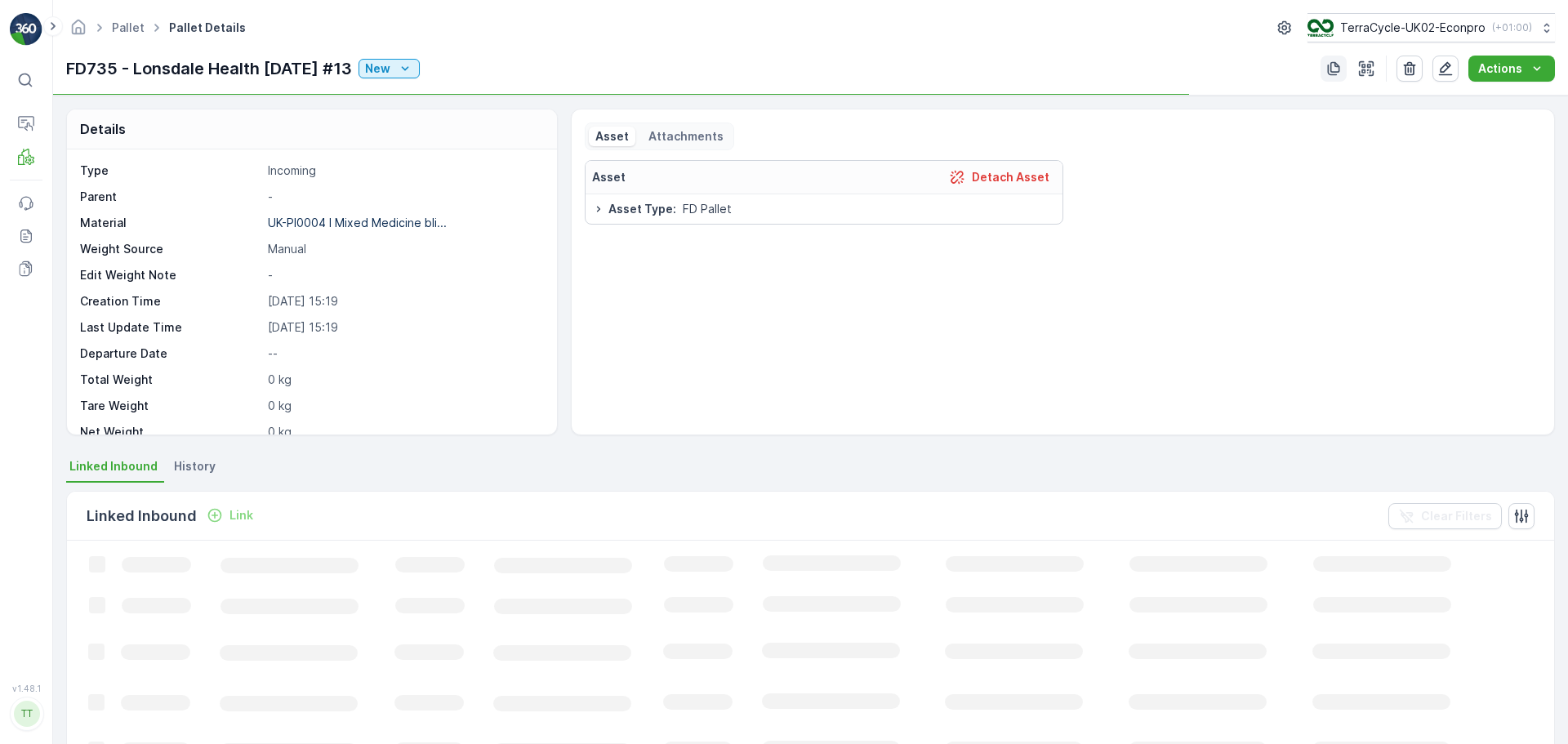
click at [1337, 69] on icon "button" at bounding box center [1334, 68] width 16 height 16
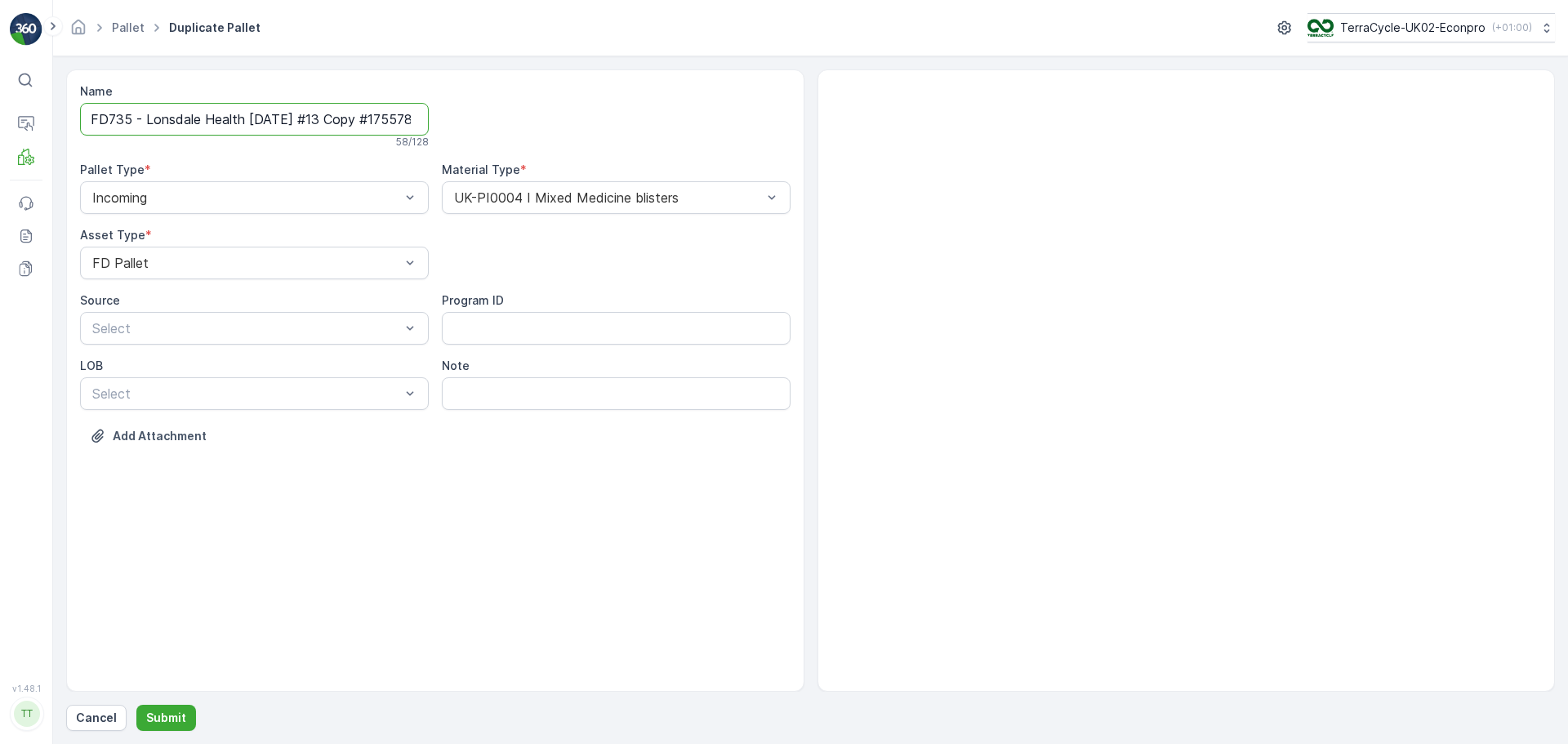
scroll to position [0, 78]
drag, startPoint x: 446, startPoint y: 130, endPoint x: 1010, endPoint y: 150, distance: 564.4
click at [1010, 150] on div "Name FD735 - Lonsdale Health [DATE] #13 Copy #1755785977153 58 / 128 Pallet Typ…" at bounding box center [811, 381] width 1489 height 623
type input "FD735 - Lonsdale Health [DATE] #14"
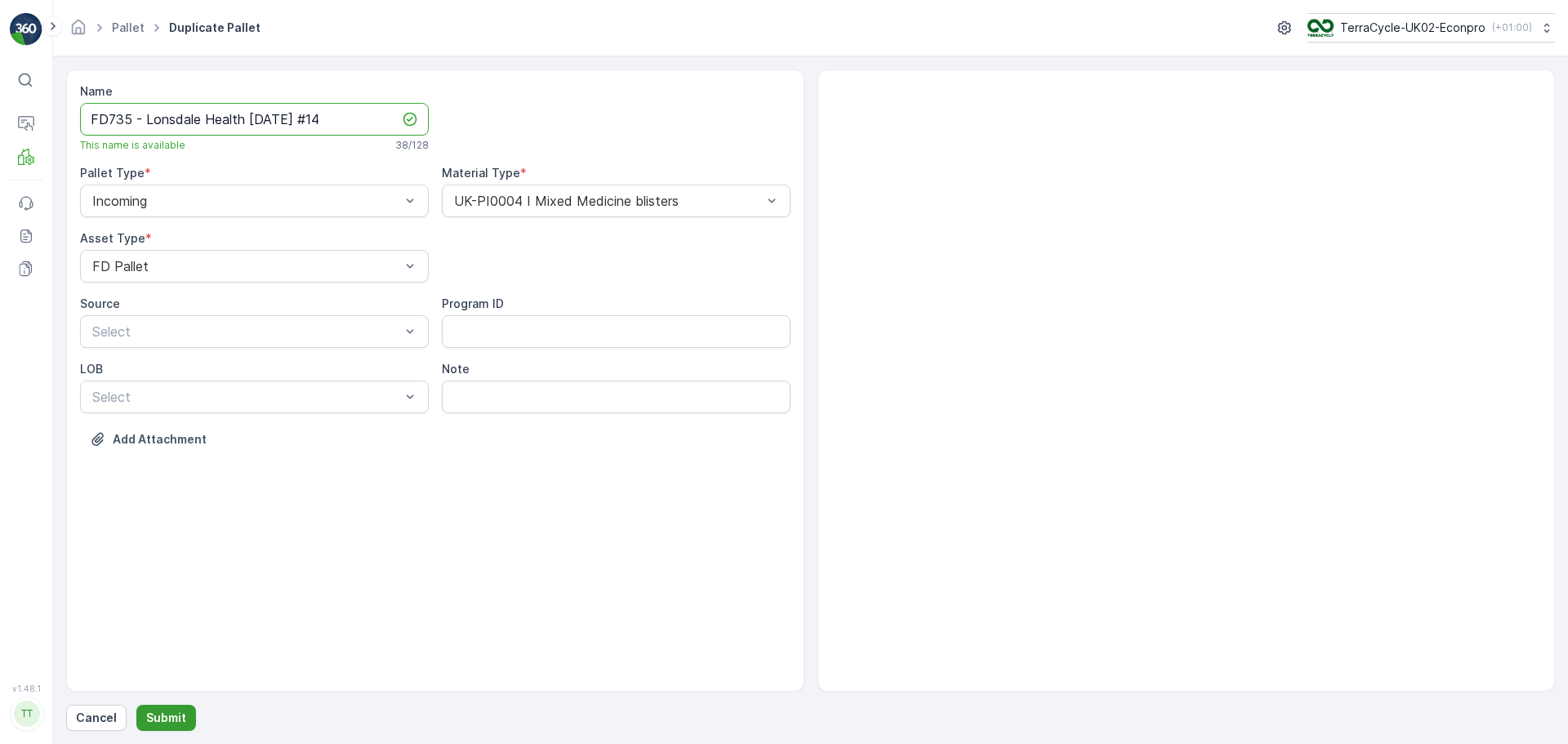
click at [174, 716] on p "Submit" at bounding box center [167, 718] width 40 height 16
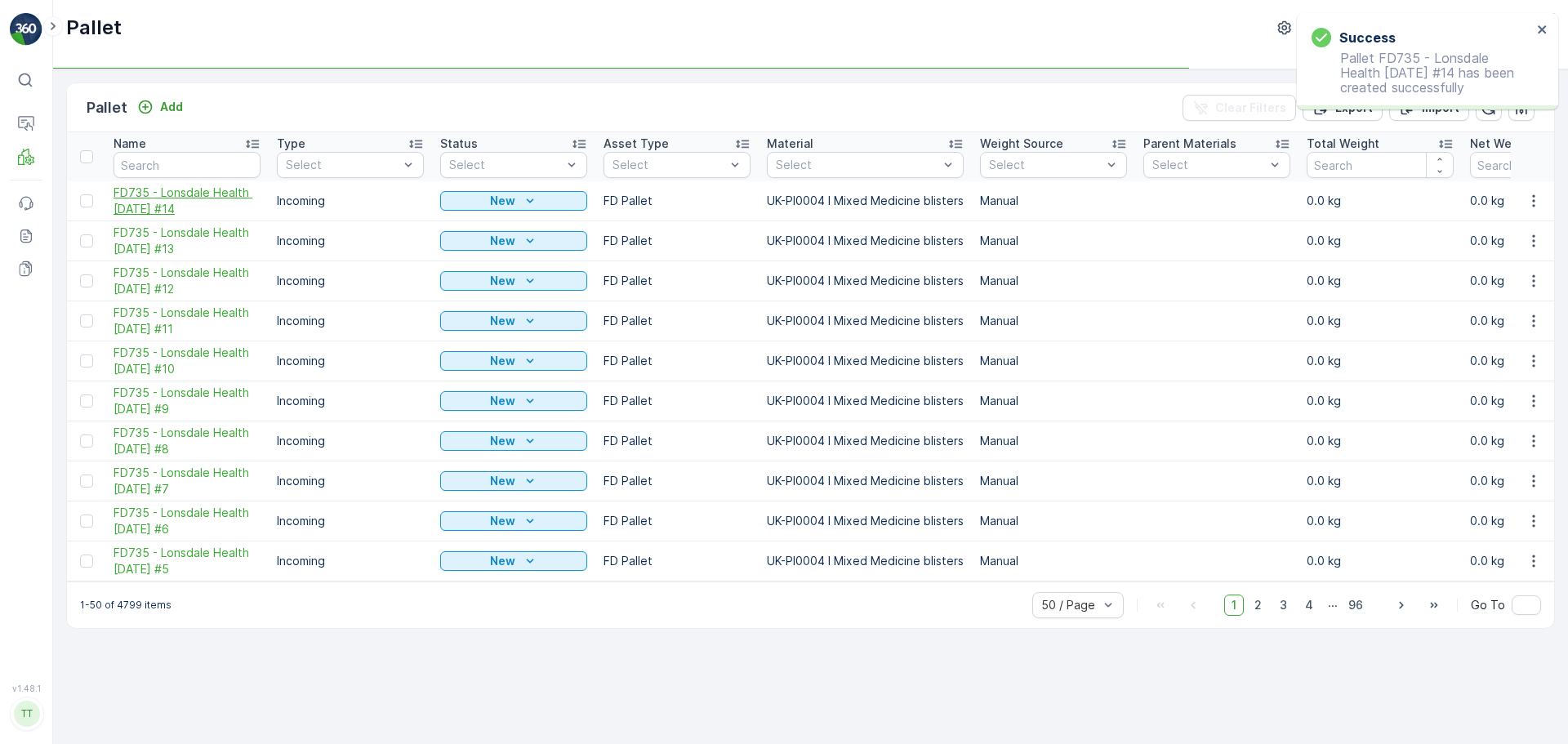
click at [172, 204] on span "FD735 - Lonsdale Health [DATE] #14" at bounding box center [187, 201] width 147 height 33
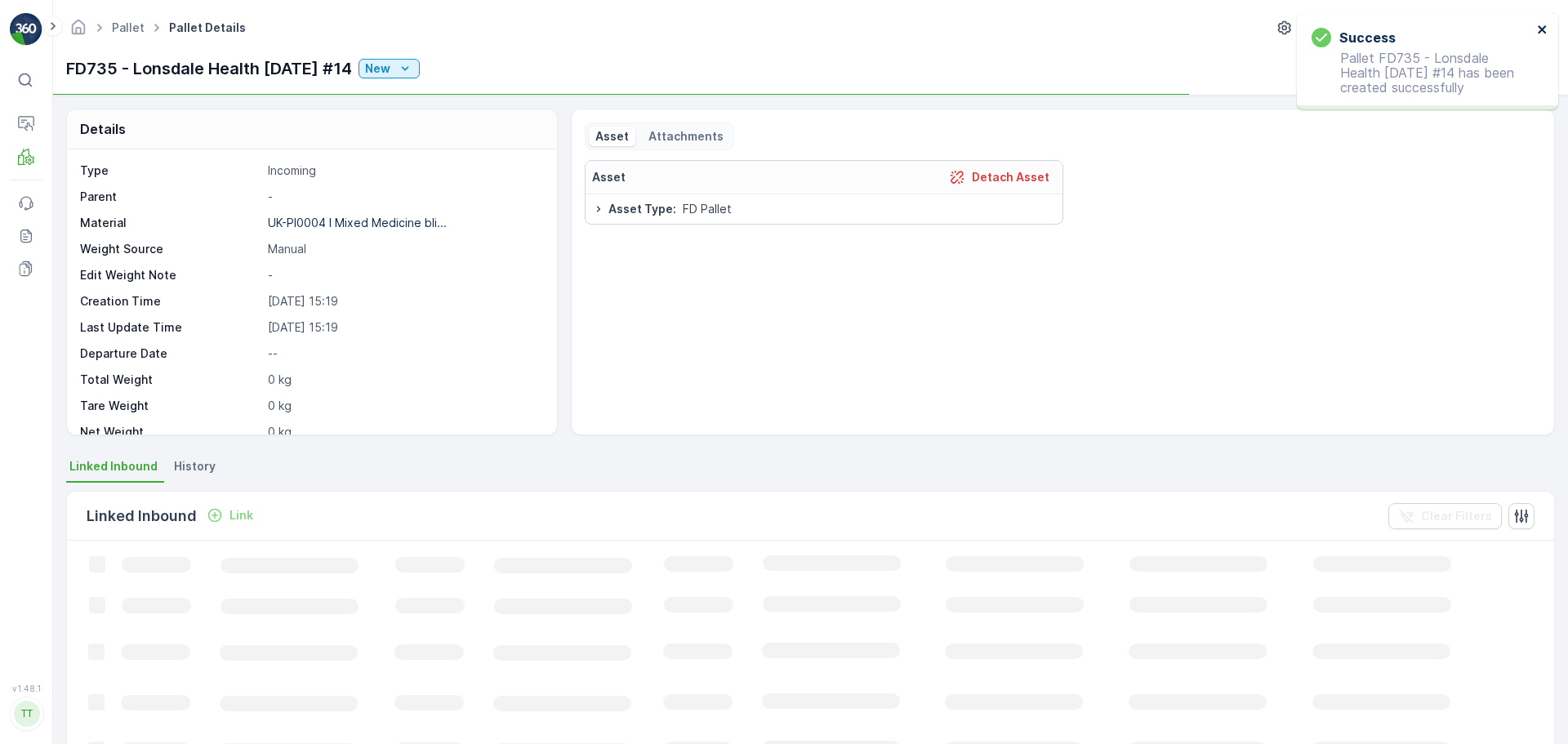
click at [1544, 30] on icon "close" at bounding box center [1542, 29] width 8 height 8
click at [1332, 75] on icon "button" at bounding box center [1334, 68] width 16 height 16
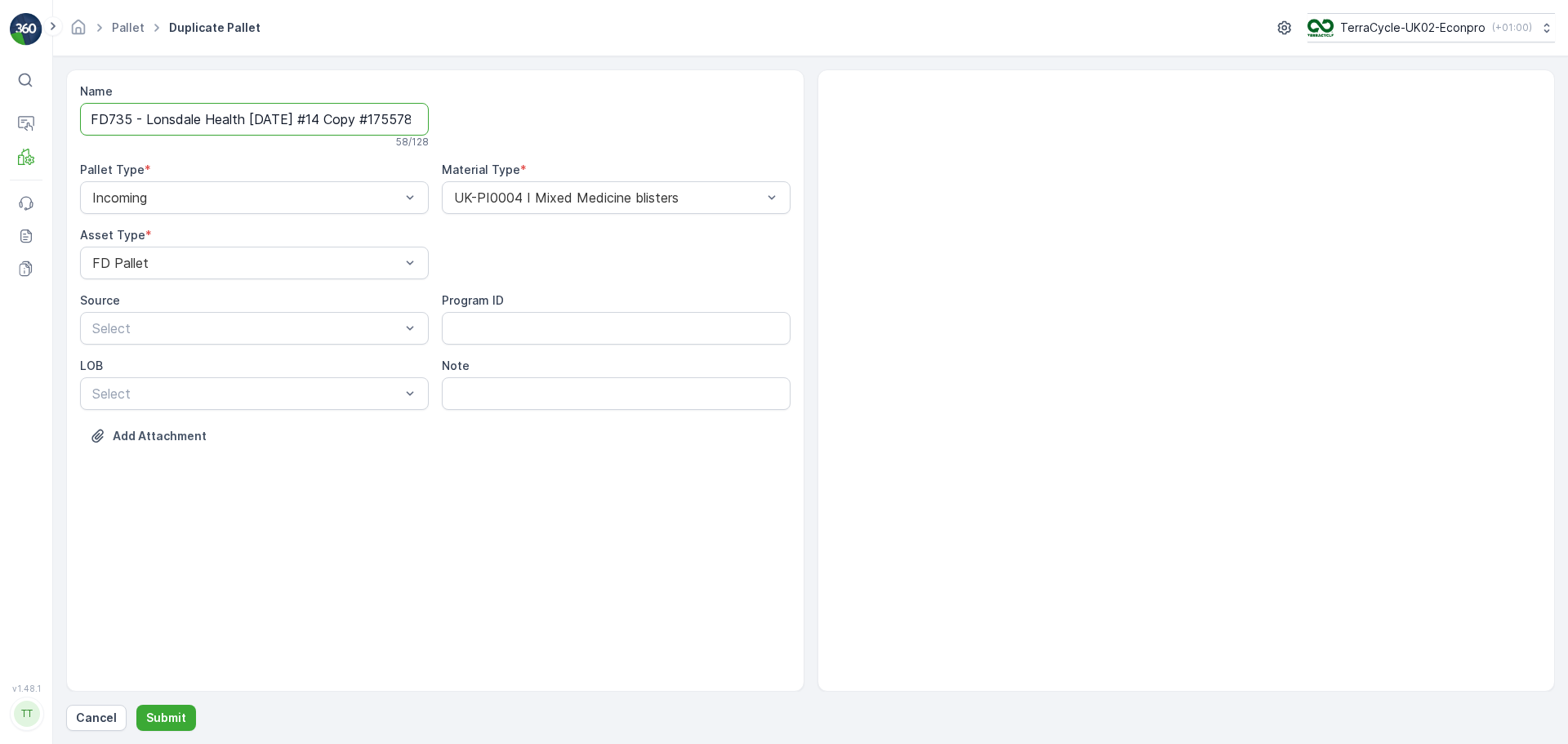
scroll to position [0, 81]
drag, startPoint x: 358, startPoint y: 122, endPoint x: 951, endPoint y: 185, distance: 596.3
click at [943, 182] on div "Name FD735 - Lonsdale Health [DATE] #14 Copy #1755785986208 58 / 128 Pallet Typ…" at bounding box center [811, 381] width 1489 height 623
type input "FD735 - Lonsdale Health [DATE] #15"
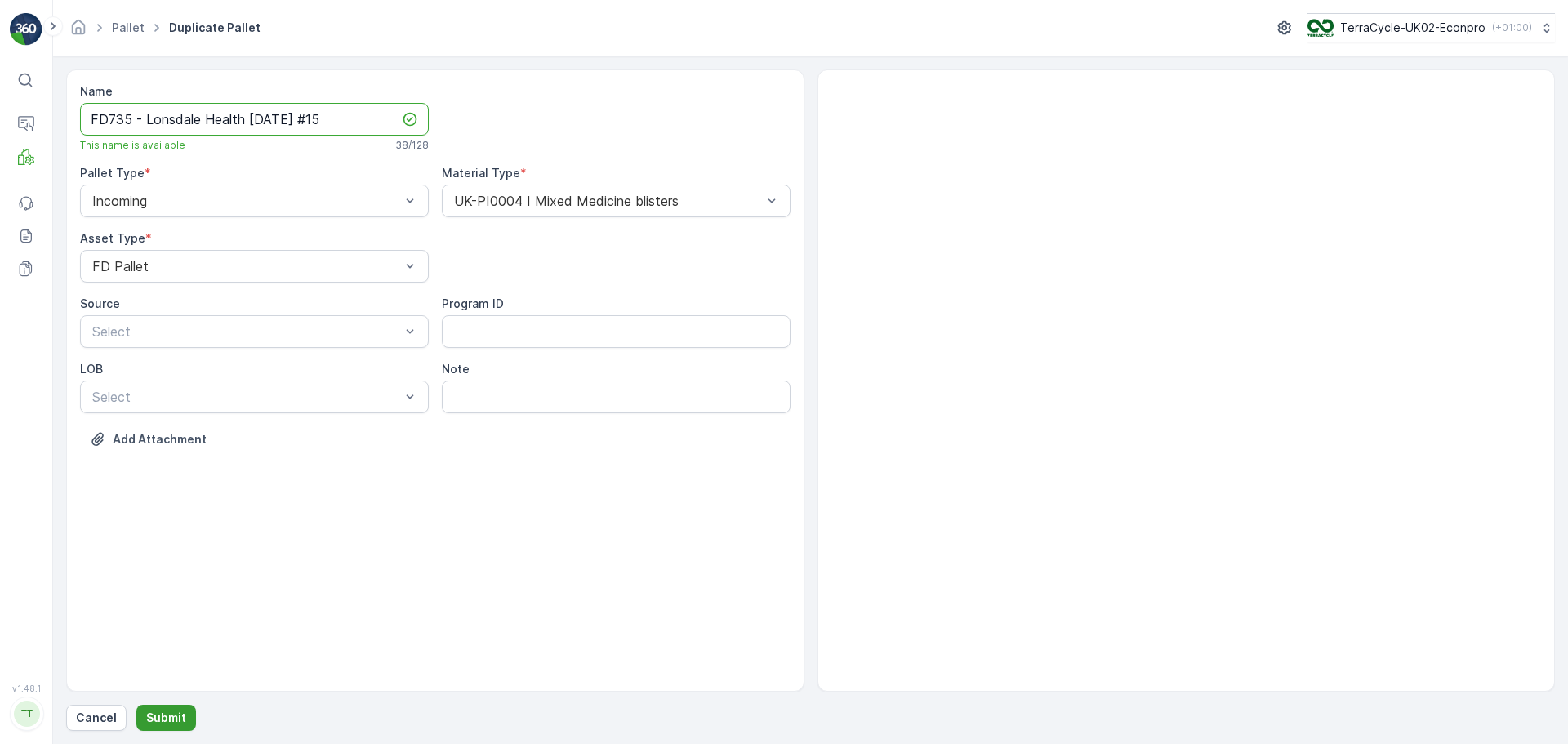
click at [188, 716] on button "Submit" at bounding box center [167, 718] width 60 height 26
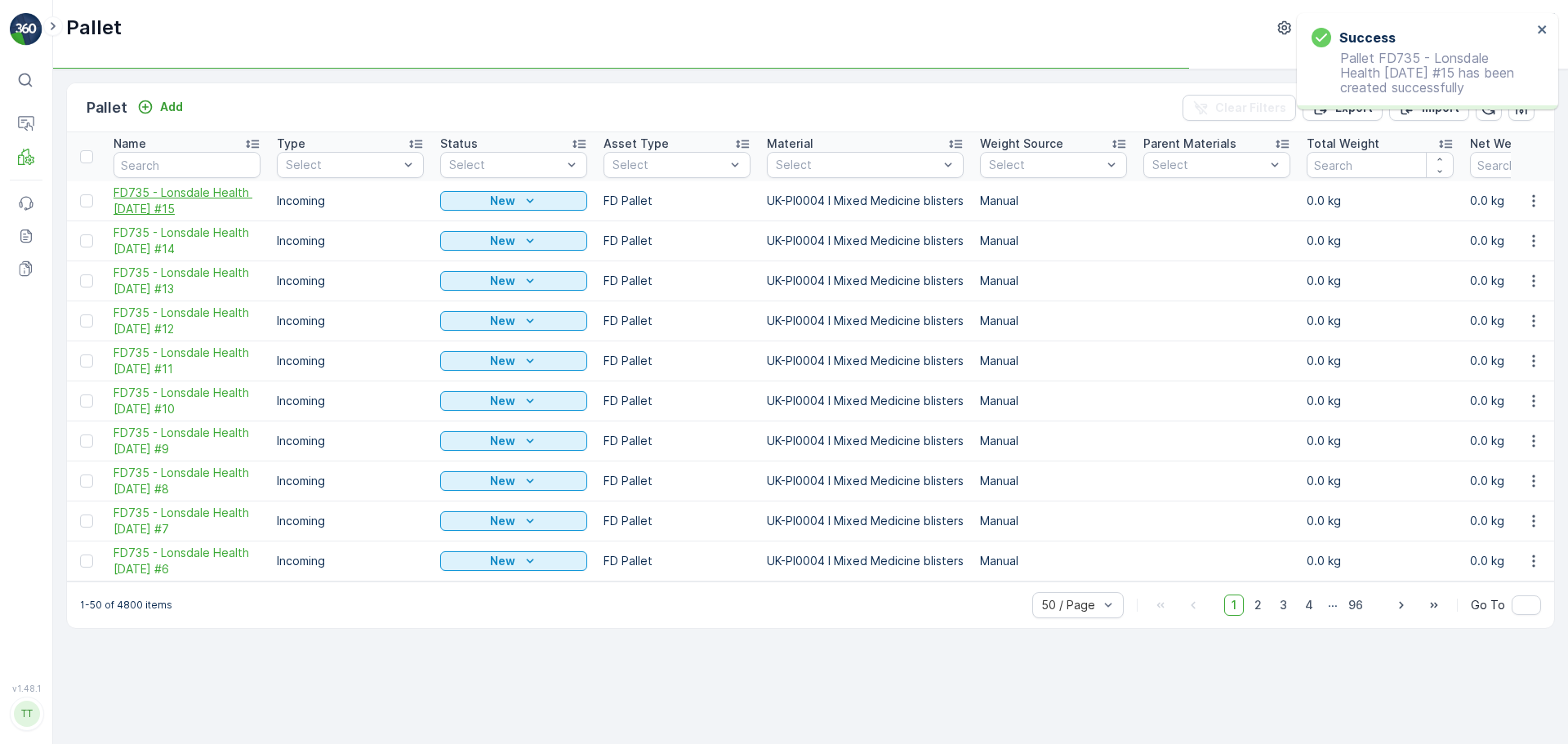
click at [169, 196] on span "FD735 - Lonsdale Health [DATE] #15" at bounding box center [187, 201] width 147 height 33
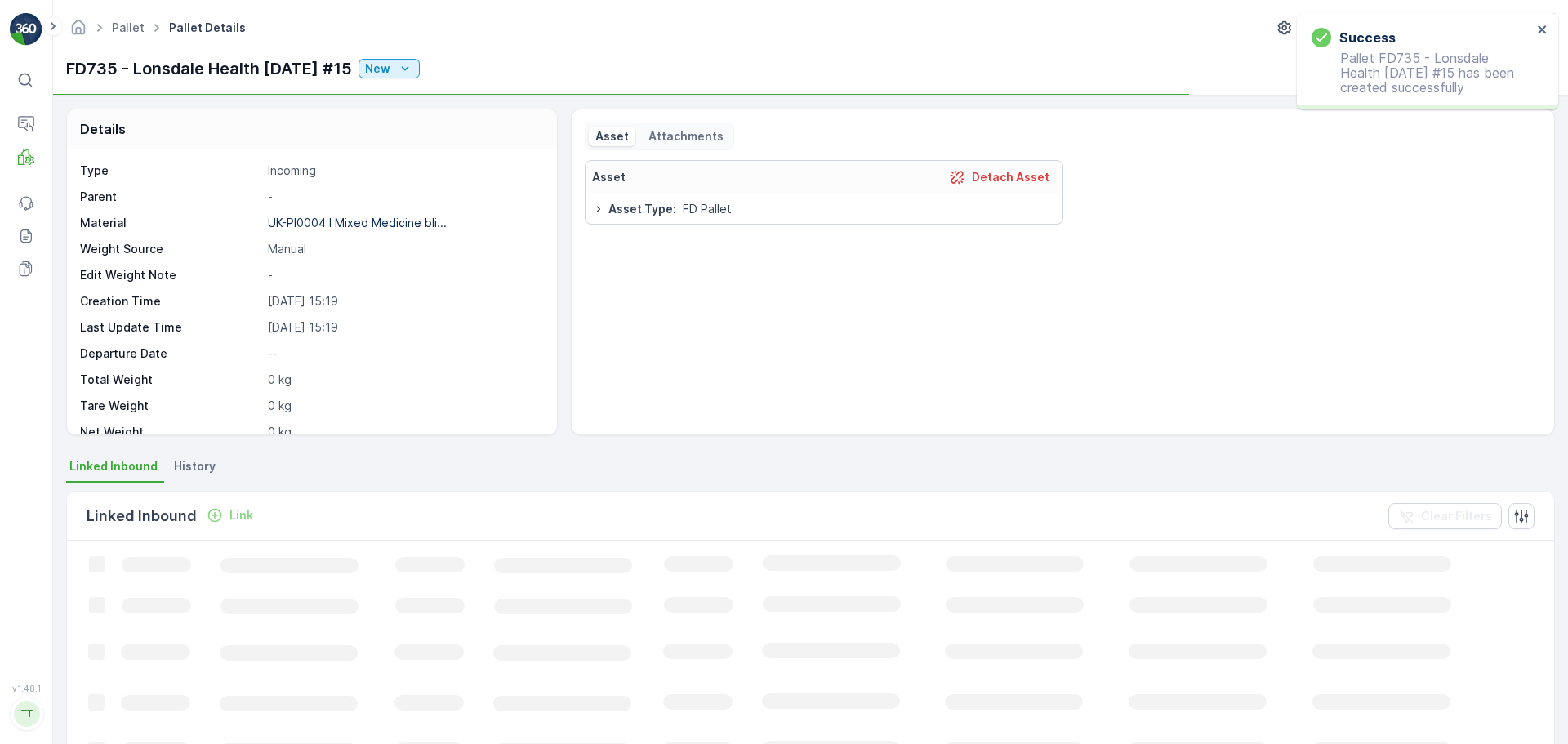
click at [1549, 27] on div "Success Pallet FD735 - Lonsdale Health [DATE] #15 has been created successfully" at bounding box center [1427, 62] width 261 height 96
click at [1545, 29] on icon "close" at bounding box center [1543, 30] width 12 height 13
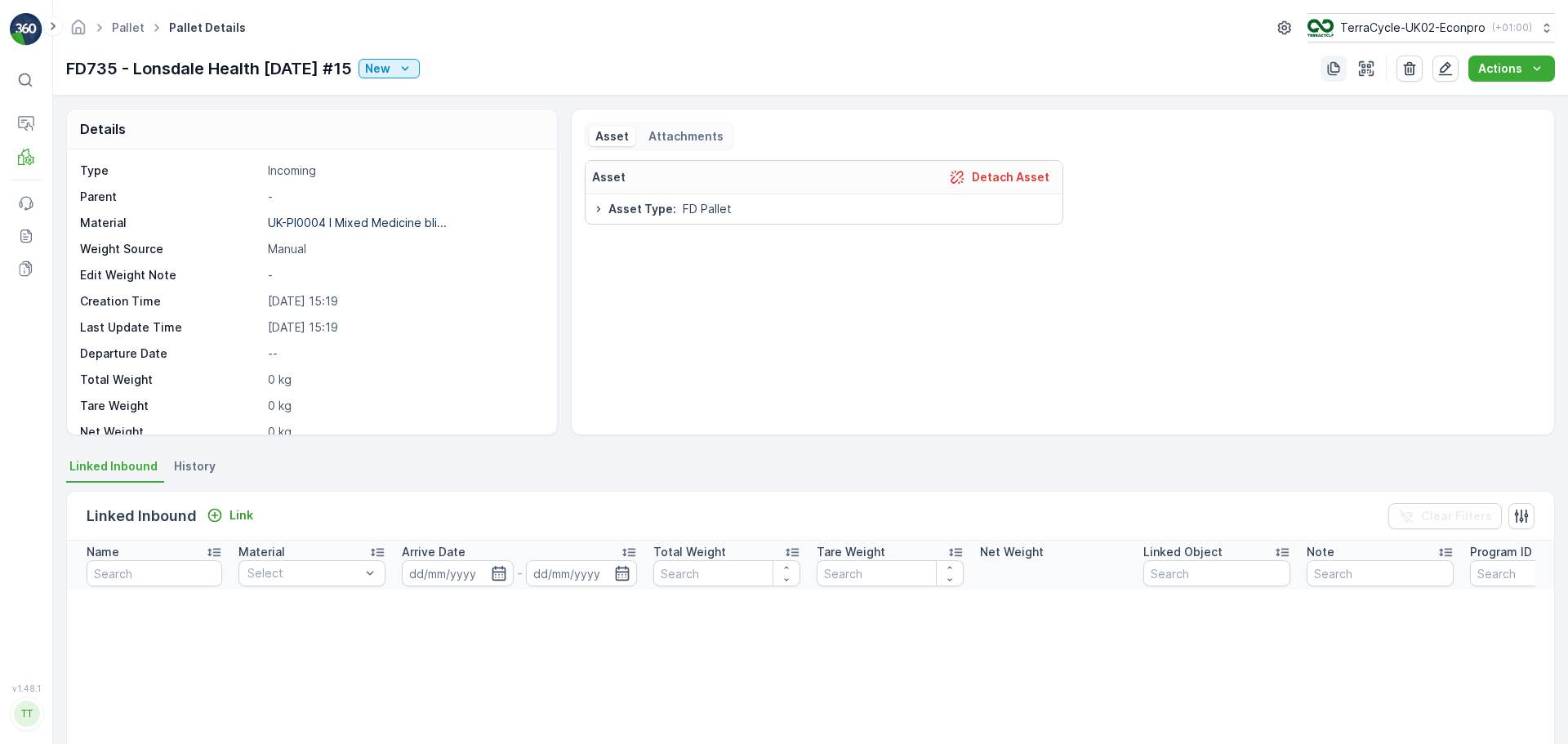
click at [1333, 72] on icon "button" at bounding box center [1334, 68] width 13 height 13
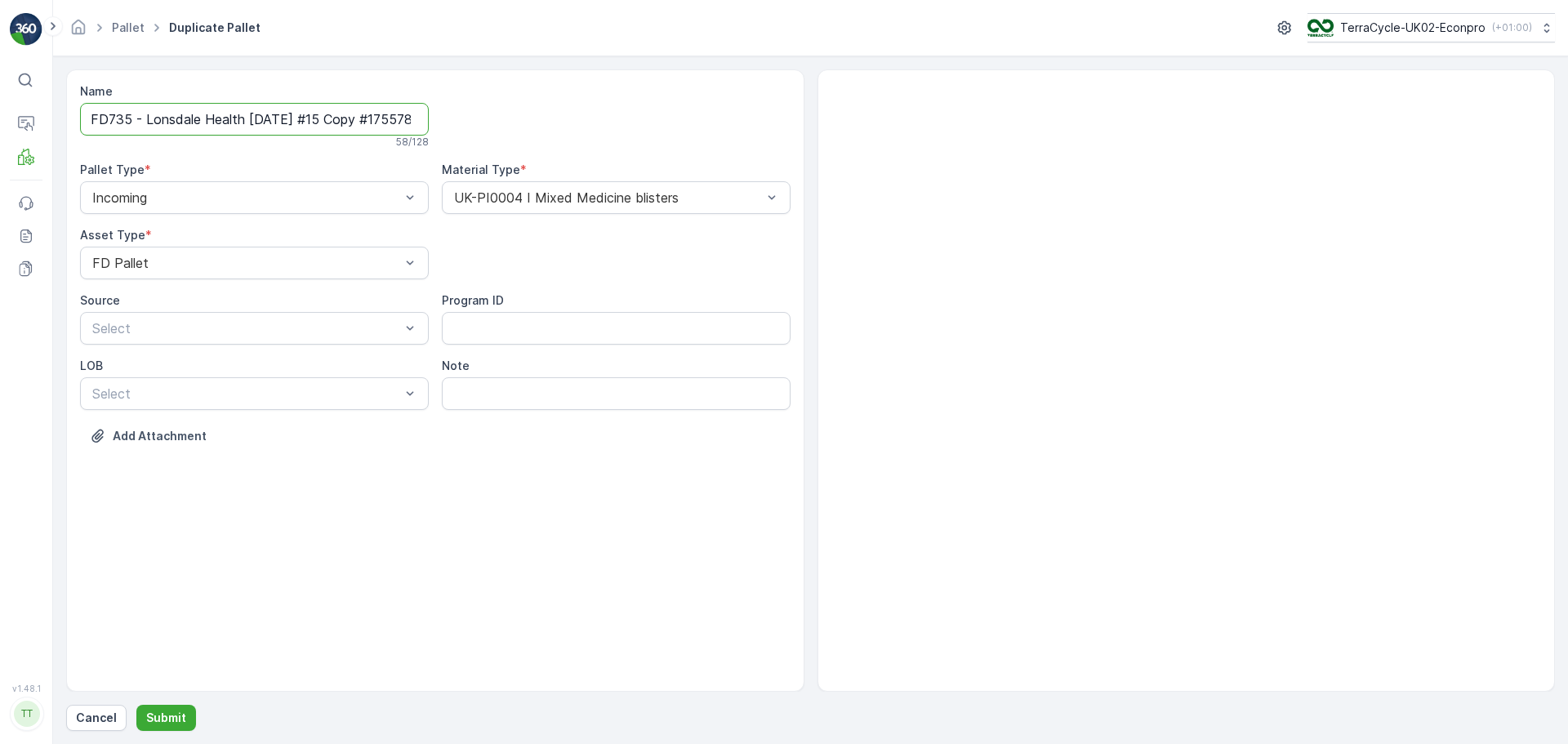
scroll to position [0, 80]
drag, startPoint x: 338, startPoint y: 120, endPoint x: 942, endPoint y: 126, distance: 604.0
click at [942, 126] on div "Name FD735 - Lonsdale Health [DATE] #15 Copy #1755785995720 58 / 128 Pallet Typ…" at bounding box center [811, 381] width 1489 height 623
type input "FD735 - Lonsdale Health [DATE] #16"
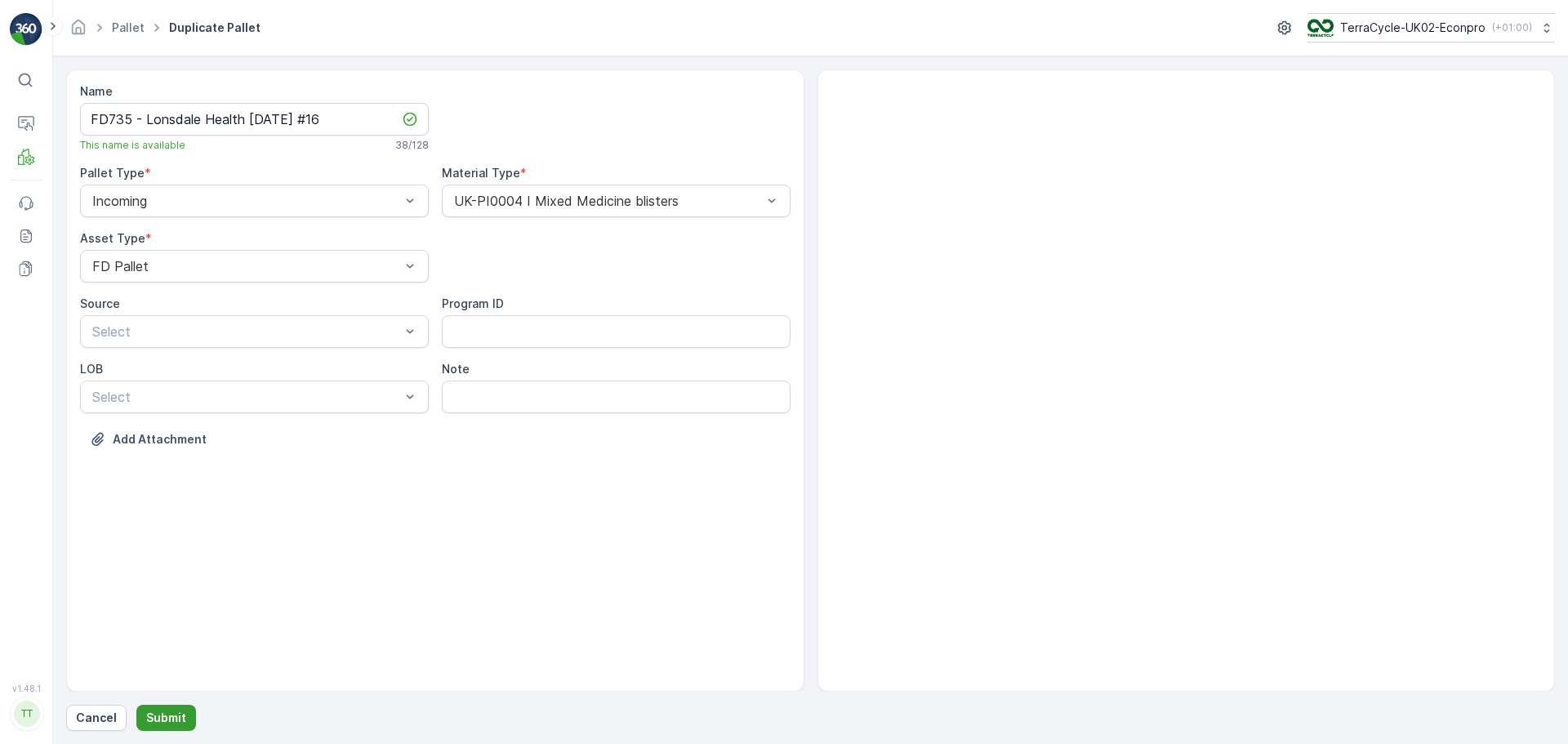
click at [185, 721] on button "Submit" at bounding box center [167, 718] width 60 height 26
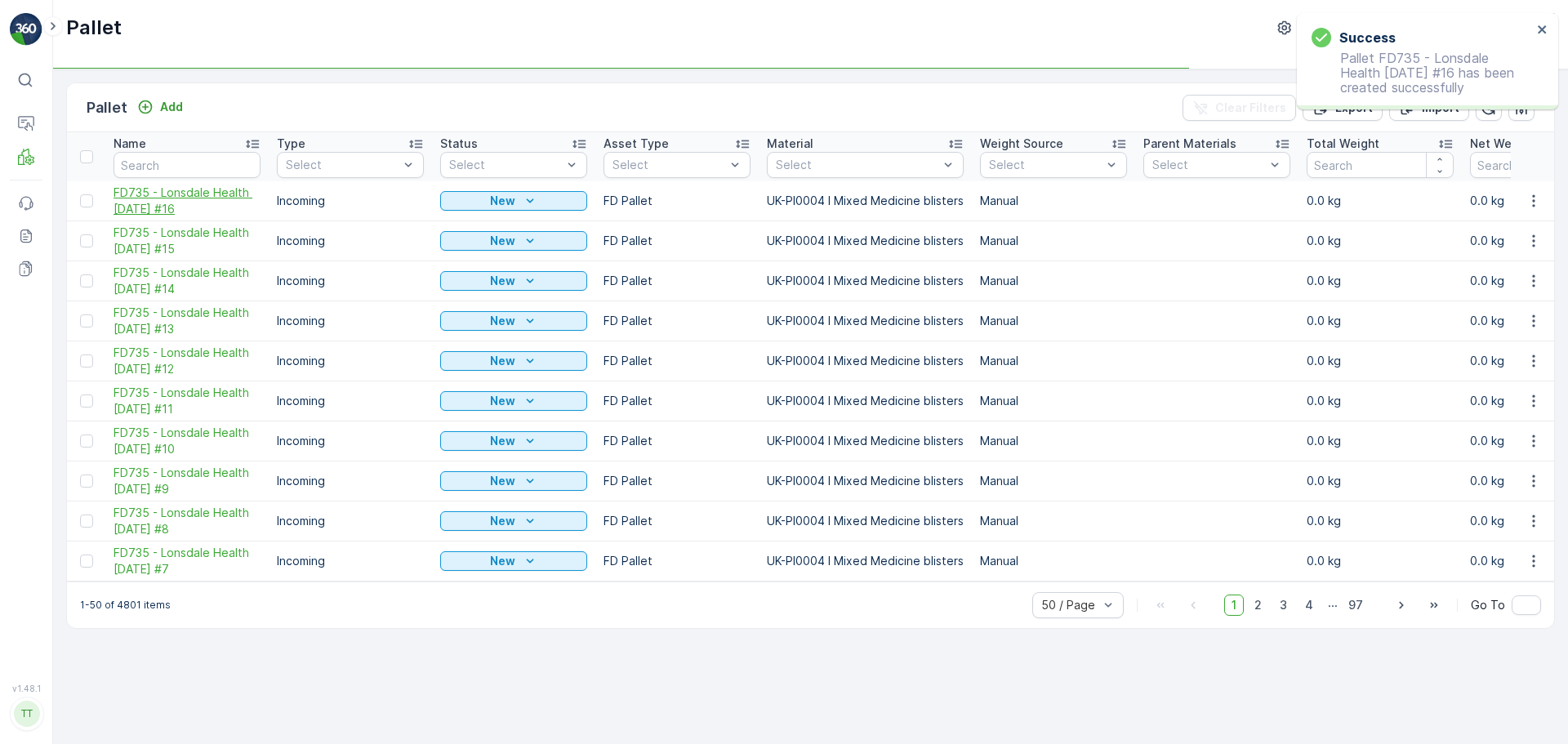
click at [179, 196] on span "FD735 - Lonsdale Health [DATE] #16" at bounding box center [187, 201] width 147 height 33
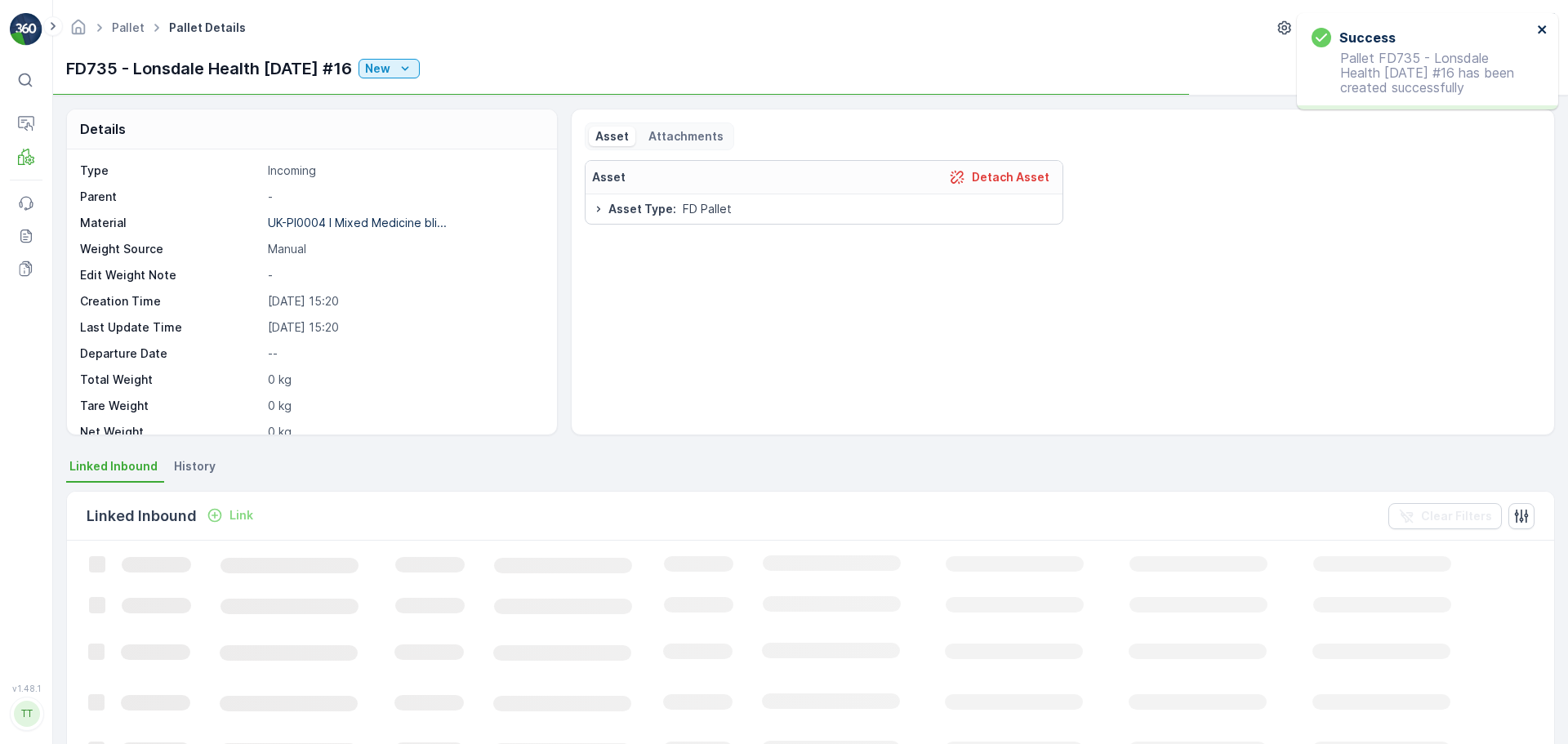
click at [1546, 37] on button "close" at bounding box center [1543, 31] width 12 height 15
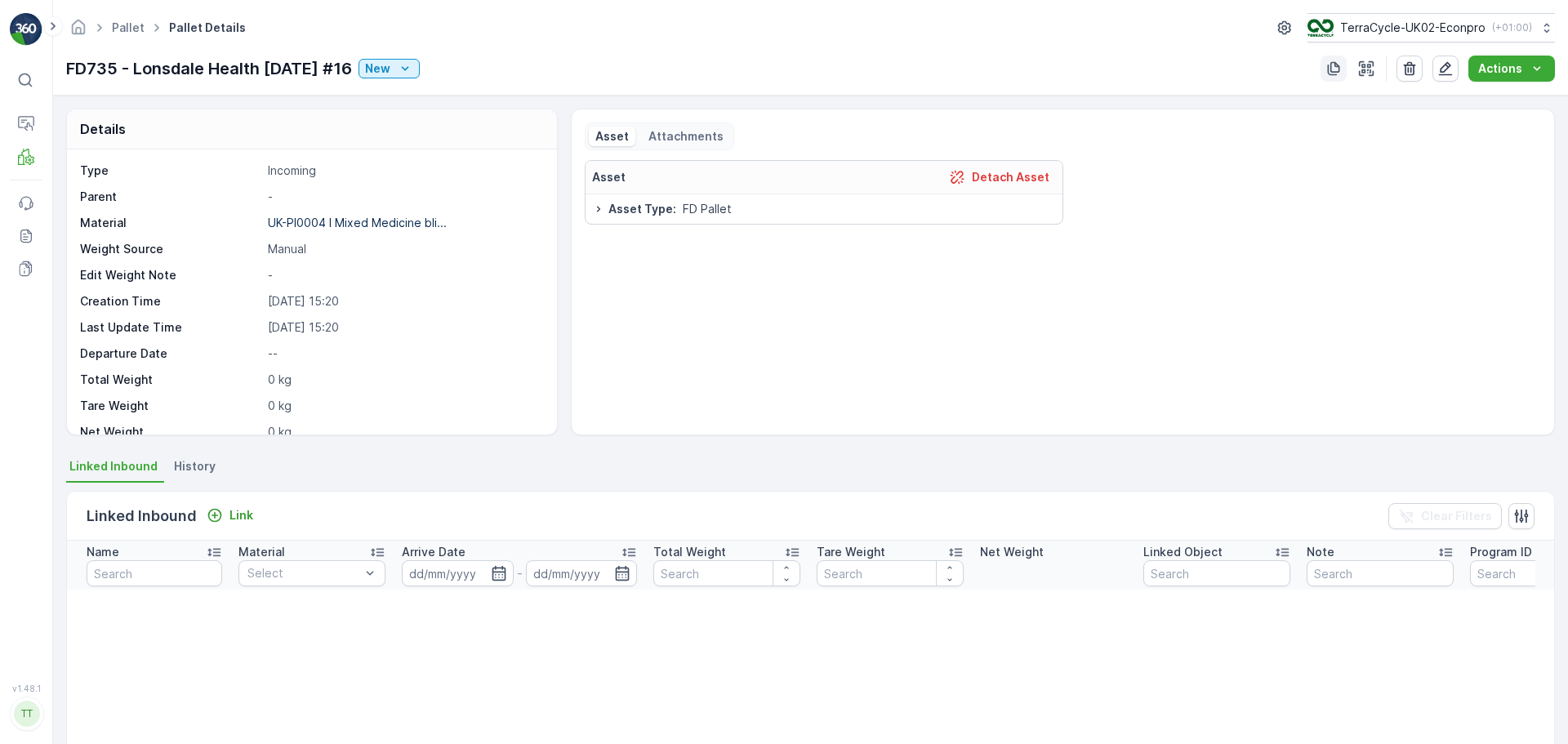
click at [1334, 71] on icon "button" at bounding box center [1334, 68] width 16 height 16
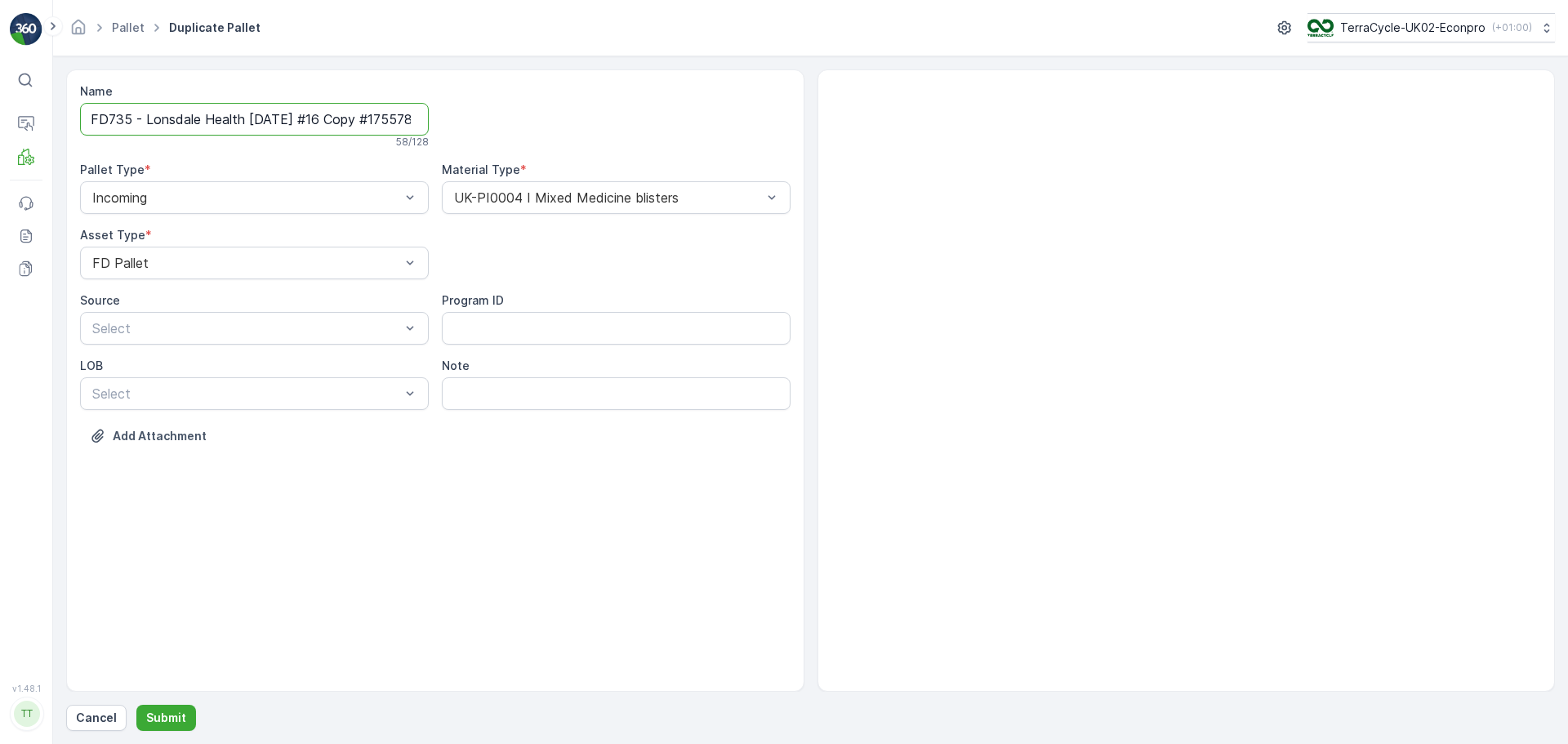
scroll to position [0, 80]
drag, startPoint x: 335, startPoint y: 119, endPoint x: 964, endPoint y: 119, distance: 629.0
click at [964, 119] on div "Name FD735 - Lonsdale Health [DATE] #16 Copy #1755786005672 58 / 128 Pallet Typ…" at bounding box center [811, 381] width 1489 height 623
type input "FD735 - Lonsdale Health [DATE] #17"
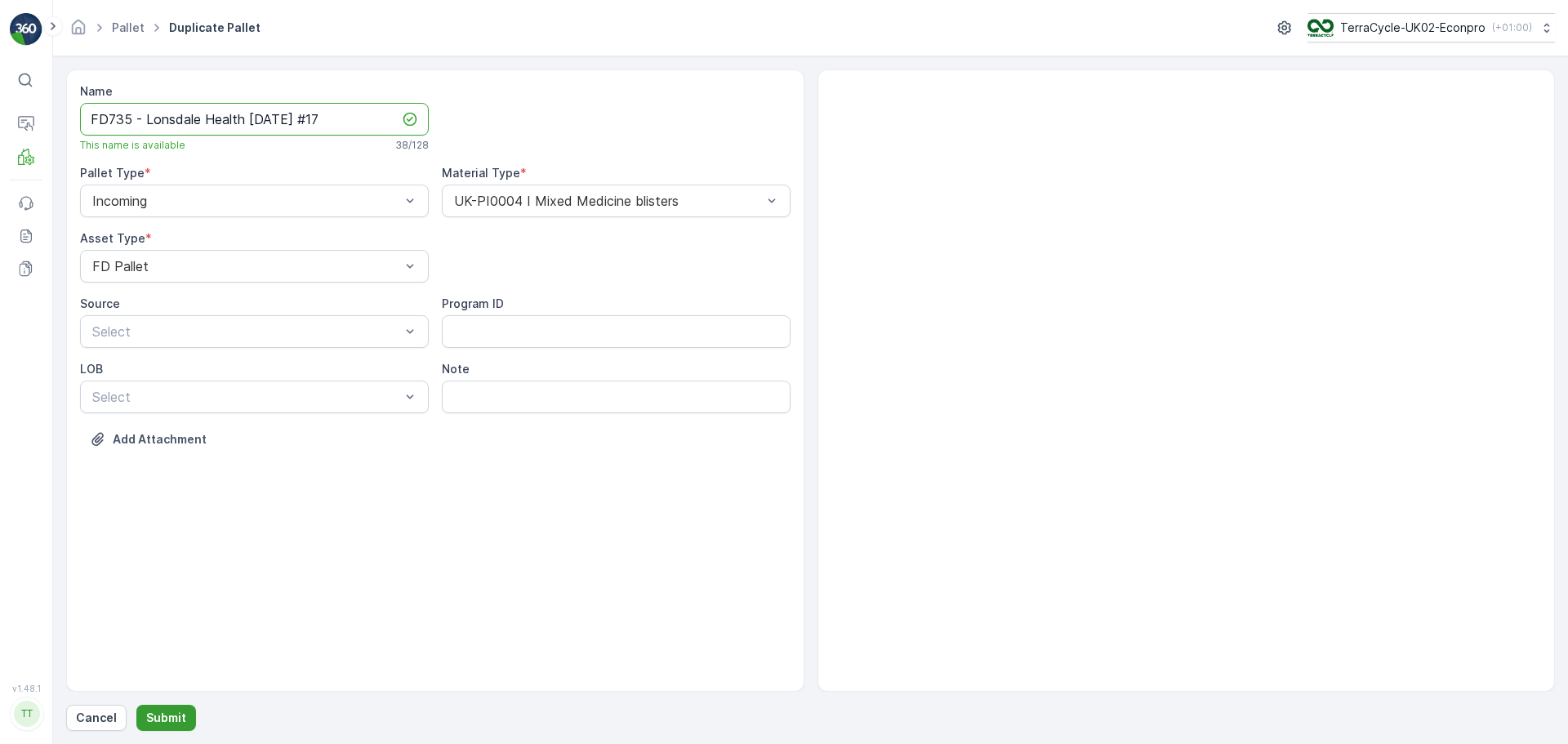
click at [159, 713] on p "Submit" at bounding box center [167, 718] width 40 height 16
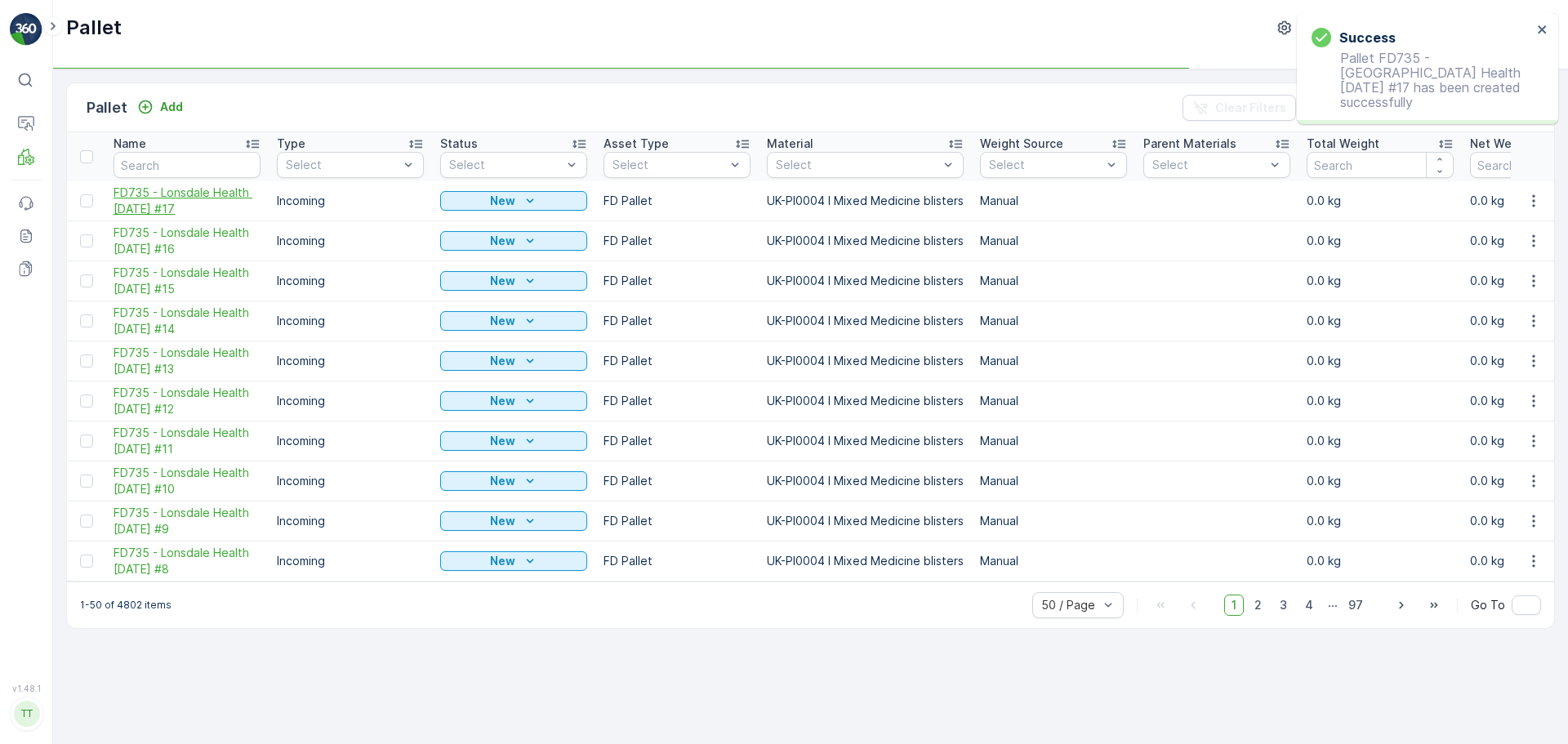
click at [177, 206] on span "FD735 - Lonsdale Health [DATE] #17" at bounding box center [187, 201] width 147 height 33
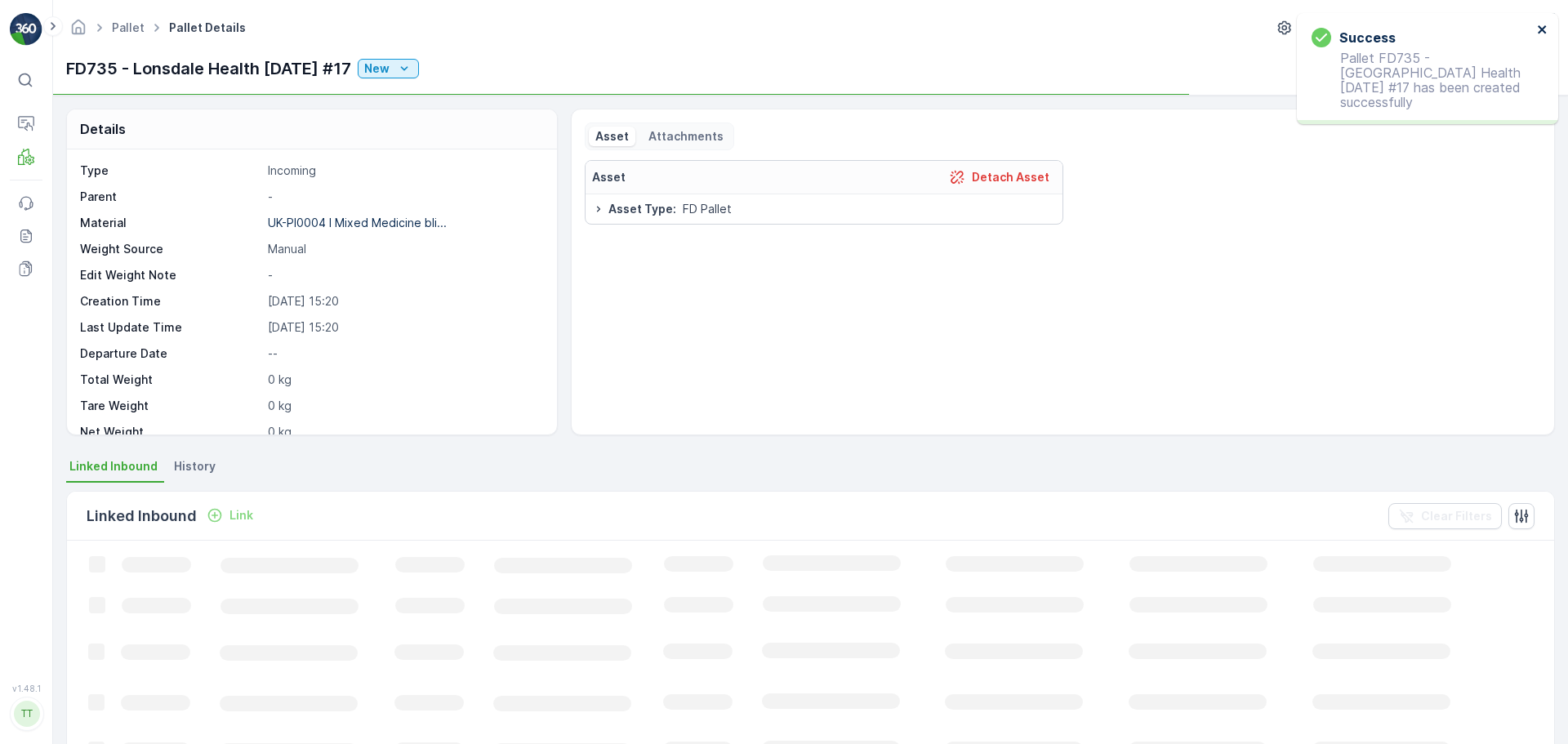
click at [1548, 29] on icon "close" at bounding box center [1543, 30] width 12 height 13
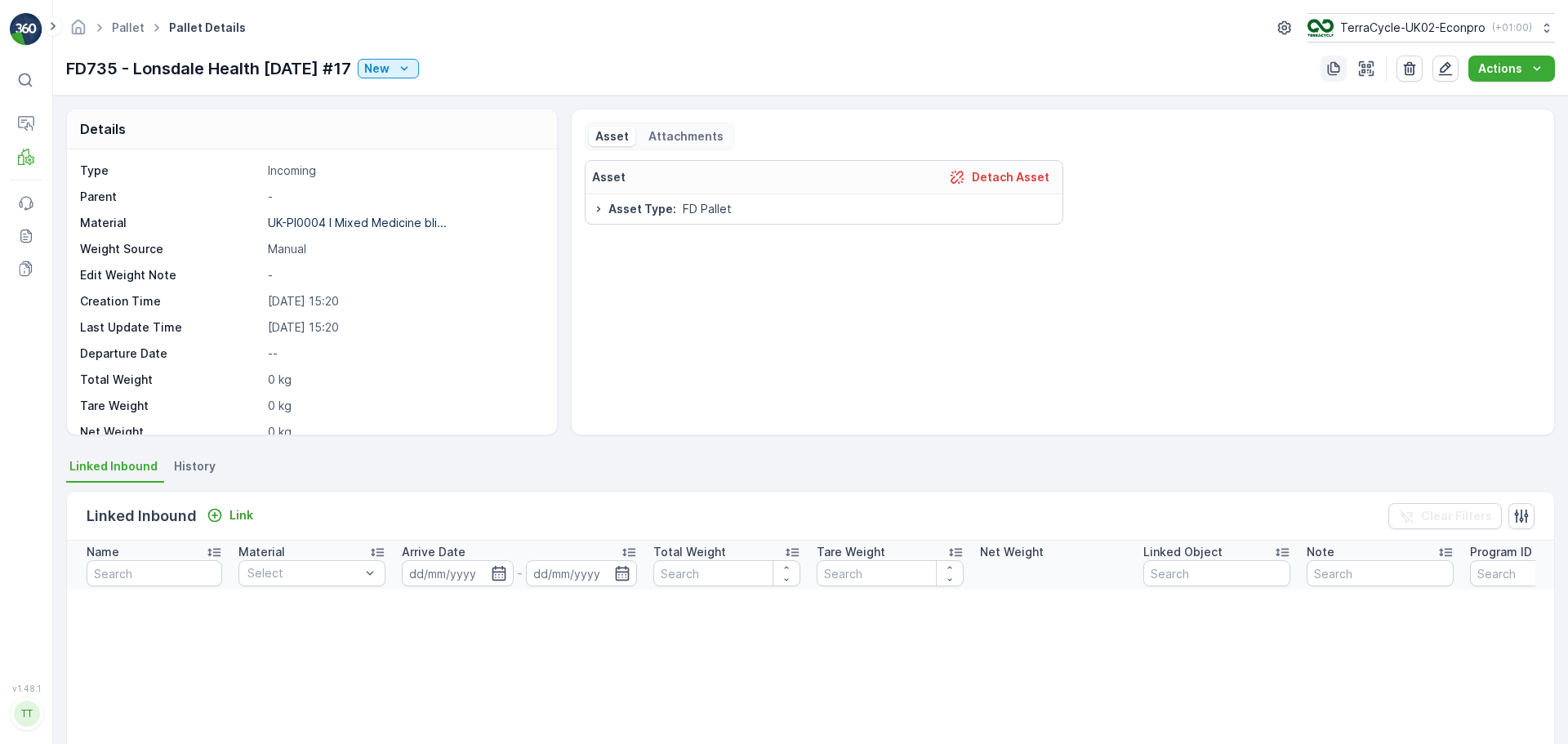
click at [1330, 65] on icon "button" at bounding box center [1334, 68] width 16 height 16
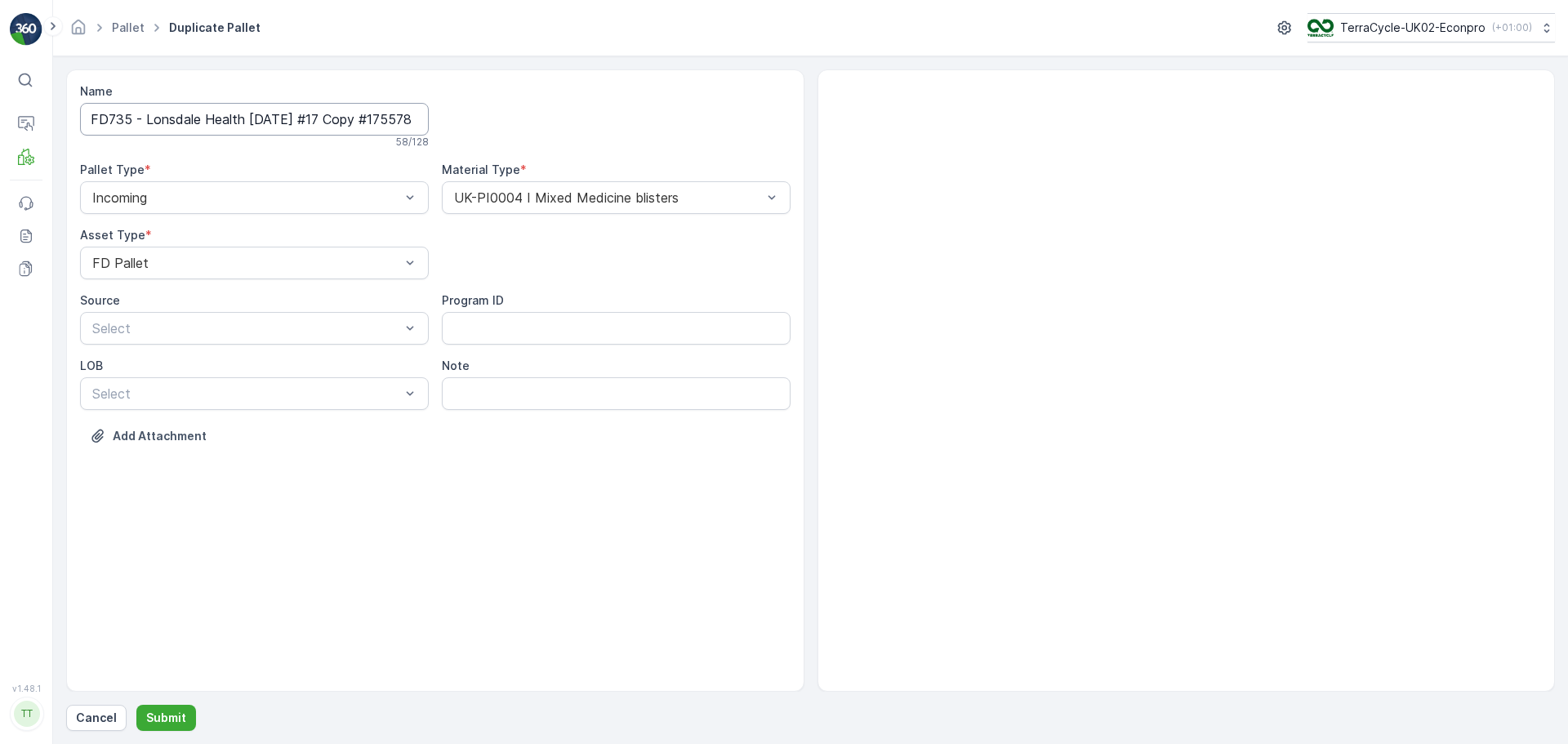
scroll to position [0, 78]
drag, startPoint x: 335, startPoint y: 120, endPoint x: 884, endPoint y: 138, distance: 549.3
click at [883, 136] on div "Name FD735 - Lonsdale Health [DATE] #17 Copy #1755786015755 58 / 128 Pallet Typ…" at bounding box center [811, 381] width 1489 height 623
type input "FD735 - Lonsdale Health [DATE] #18"
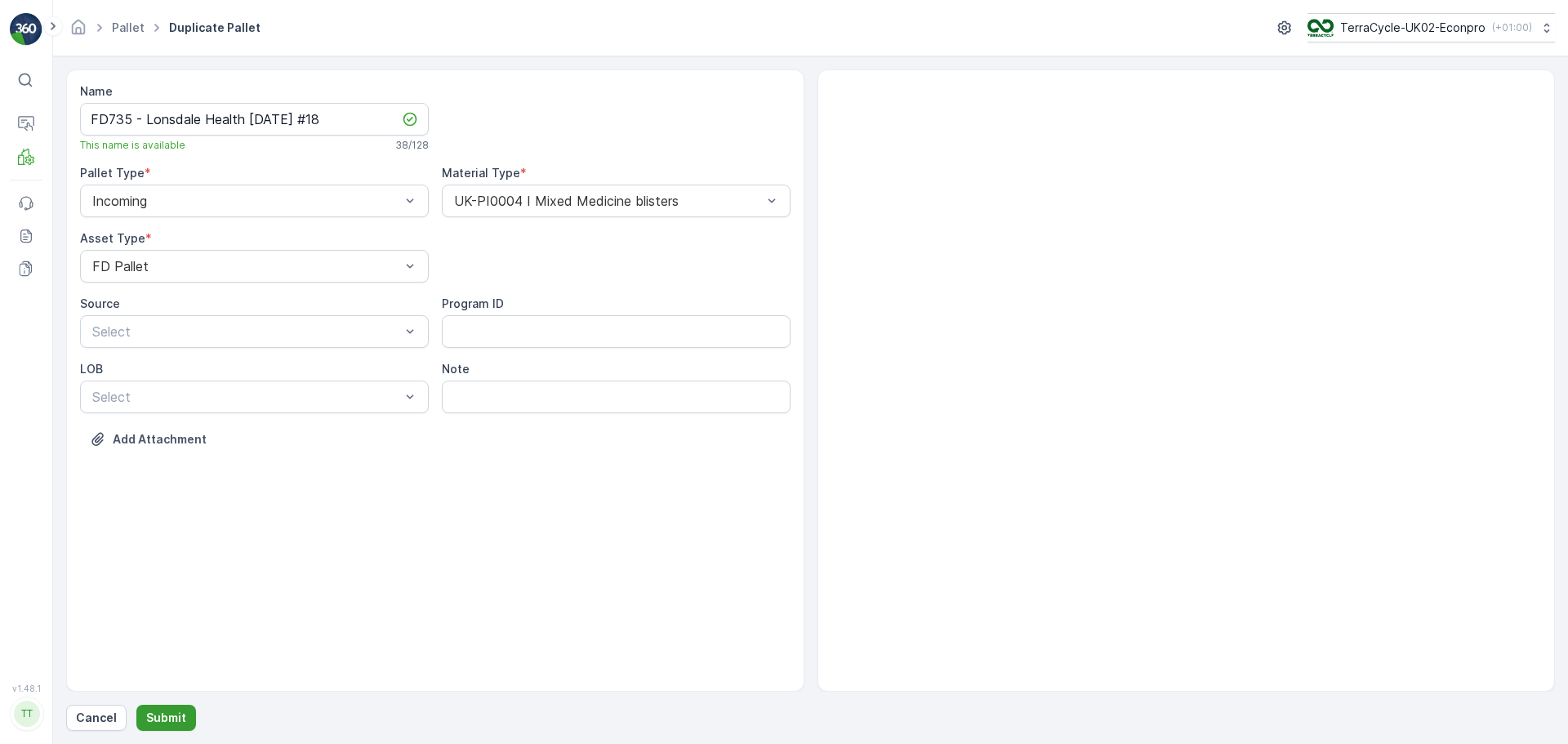
click at [158, 719] on p "Submit" at bounding box center [167, 718] width 40 height 16
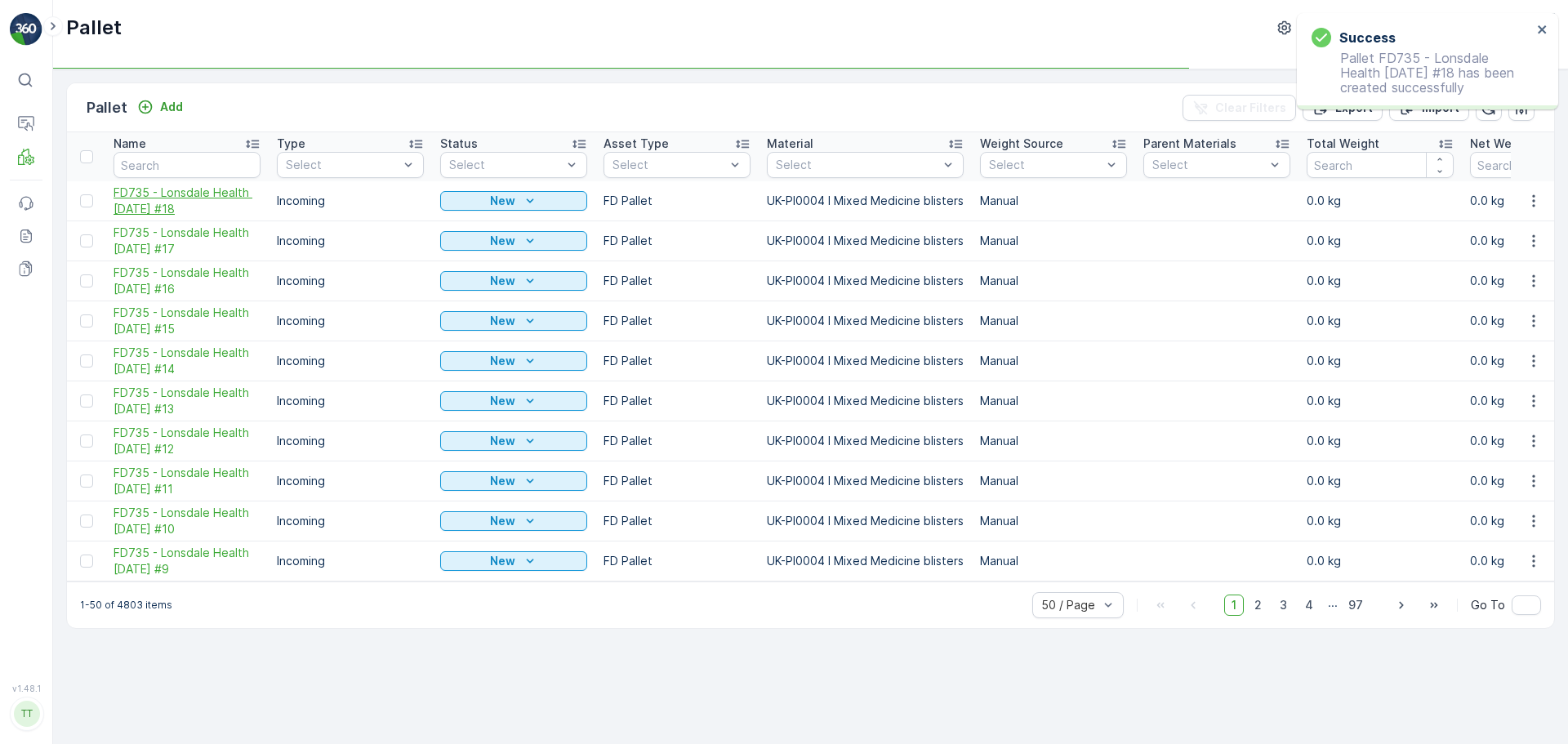
click at [162, 186] on span "FD735 - Lonsdale Health [DATE] #18" at bounding box center [187, 201] width 147 height 33
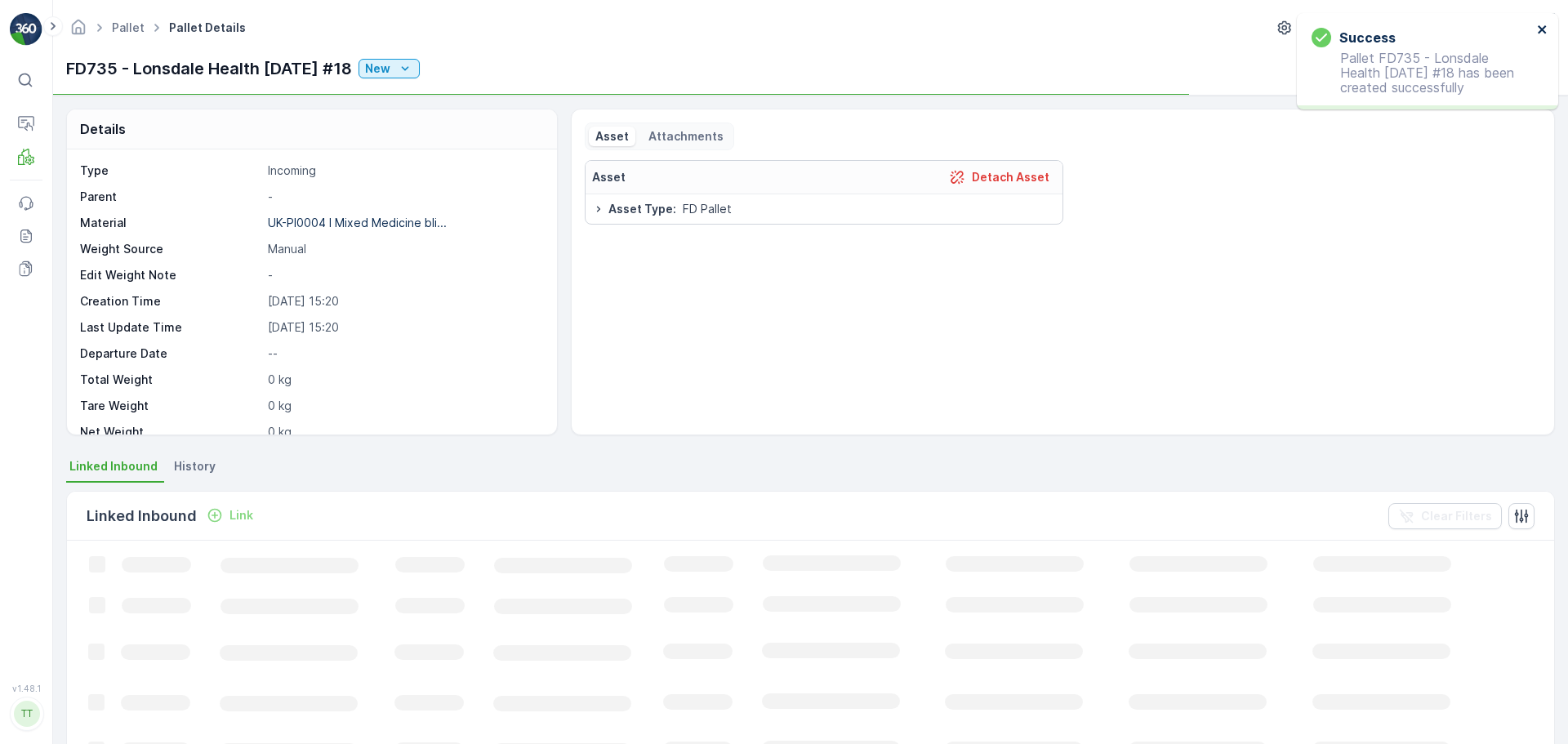
click at [1540, 30] on icon "close" at bounding box center [1543, 30] width 12 height 13
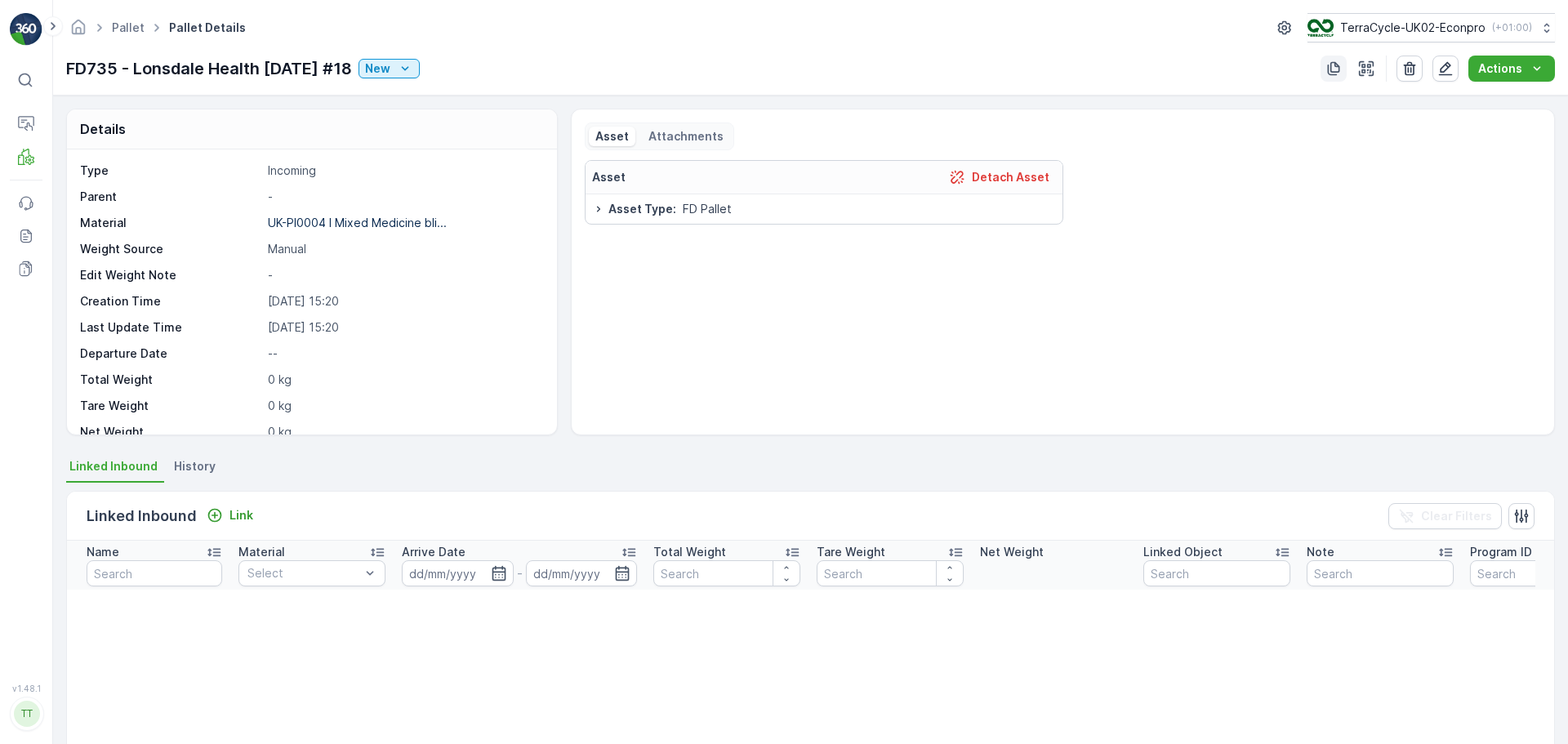
click at [1330, 68] on icon "button" at bounding box center [1334, 68] width 13 height 13
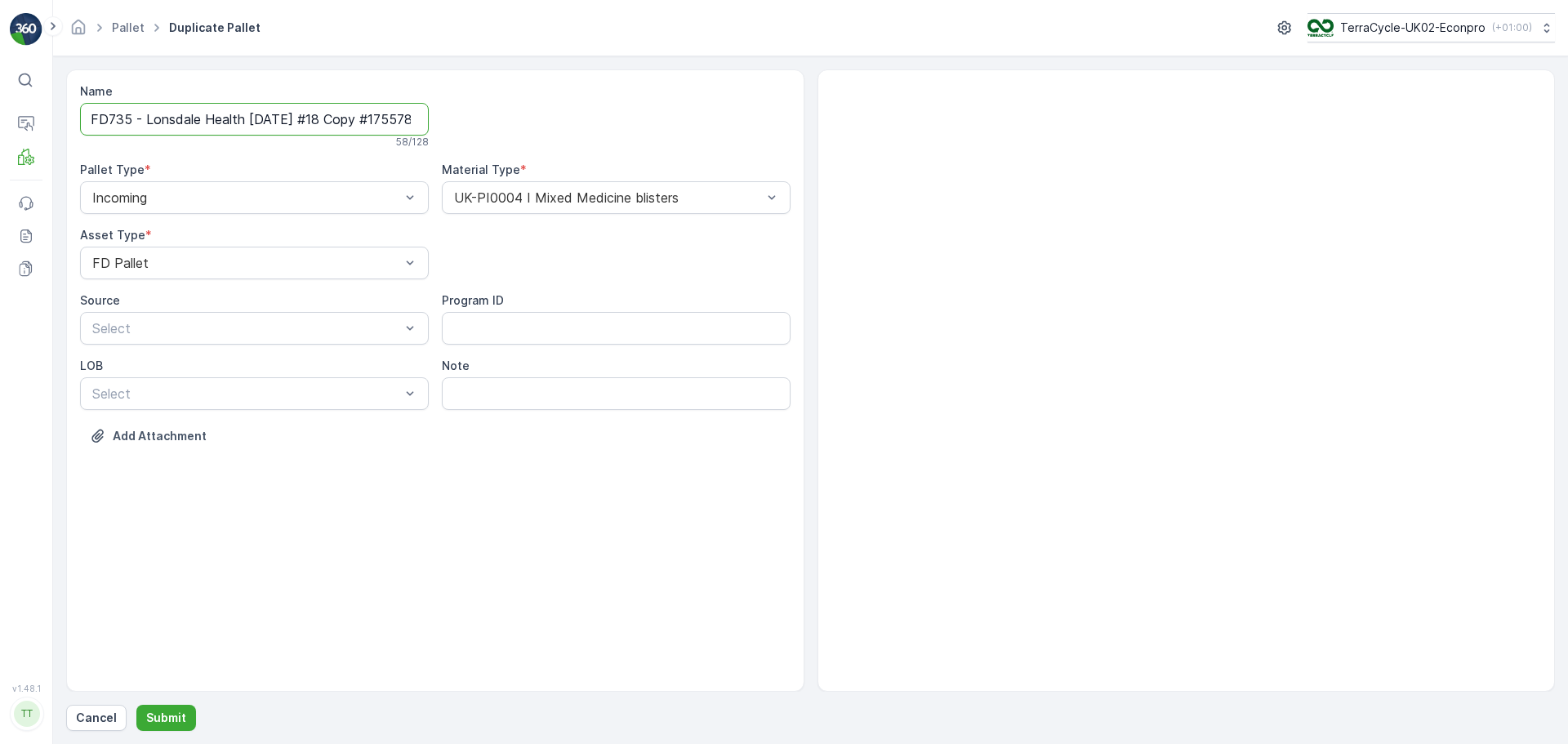
click at [335, 123] on input "FD735 - Lonsdale Health [DATE] #18 Copy #1755786025087" at bounding box center [254, 120] width 349 height 33
click at [335, 117] on input "FD735 - Lonsdale Health [DATE] #18 Copy #1755786025087" at bounding box center [254, 120] width 349 height 33
drag, startPoint x: 335, startPoint y: 117, endPoint x: 757, endPoint y: 168, distance: 425.1
click at [757, 168] on div "Name FD735 - Lonsdale Health [DATE] #18 Copy #1755786025087 58 / 128 Pallet Typ…" at bounding box center [435, 276] width 710 height 385
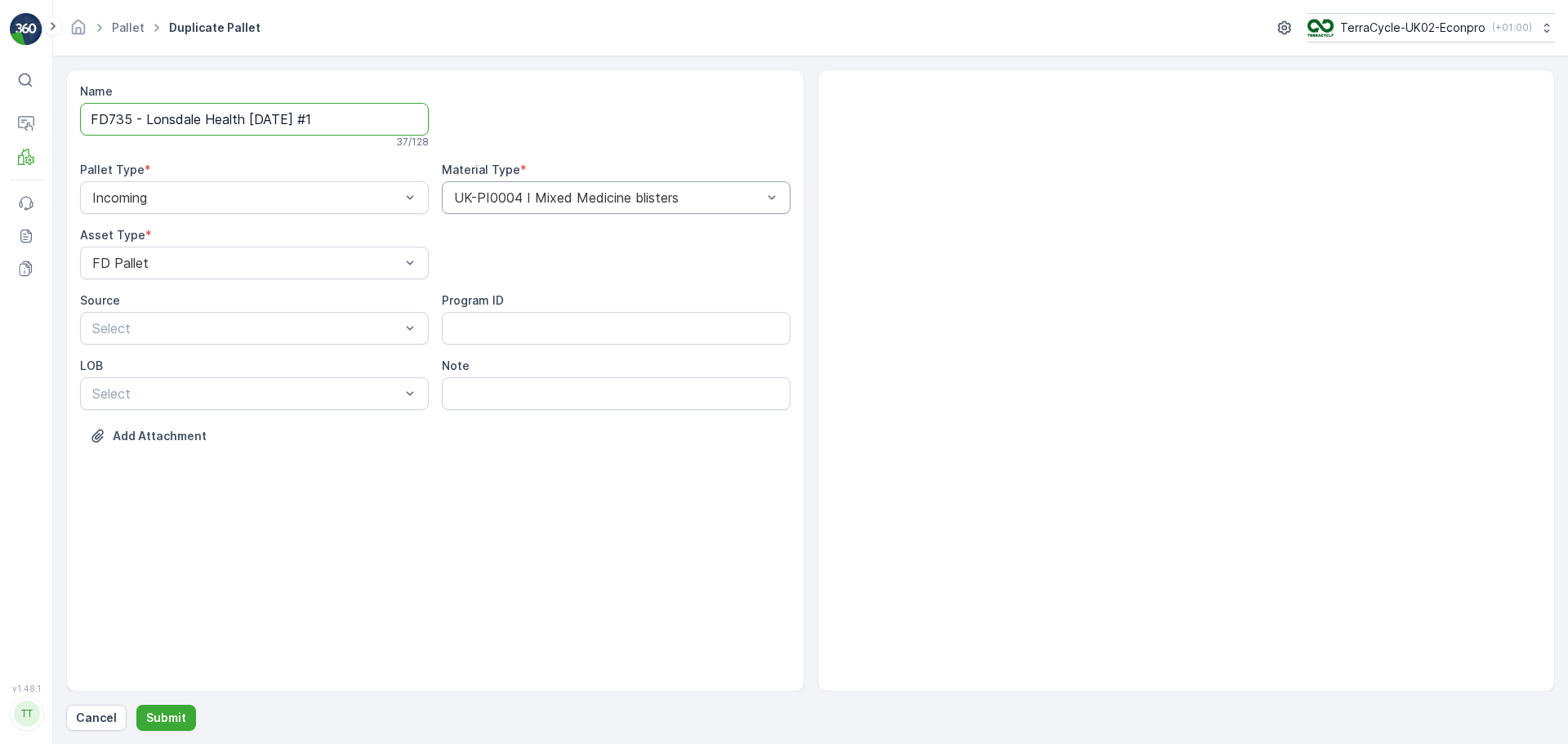
scroll to position [0, 0]
type input "FD735 - Lonsdale Health [DATE] #19"
click at [163, 720] on p "Submit" at bounding box center [167, 718] width 40 height 16
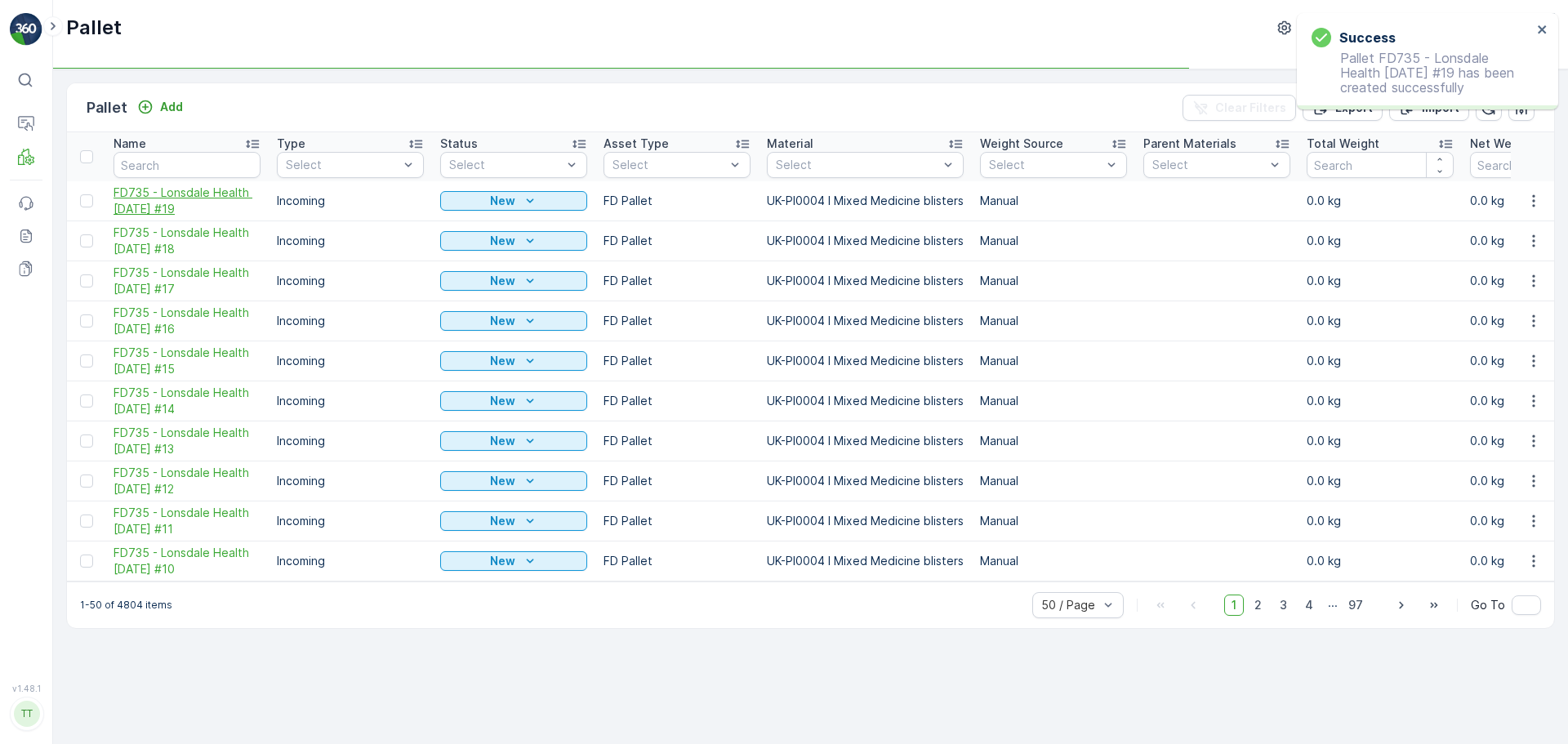
click at [199, 199] on span "FD735 - Lonsdale Health [DATE] #19" at bounding box center [187, 201] width 147 height 33
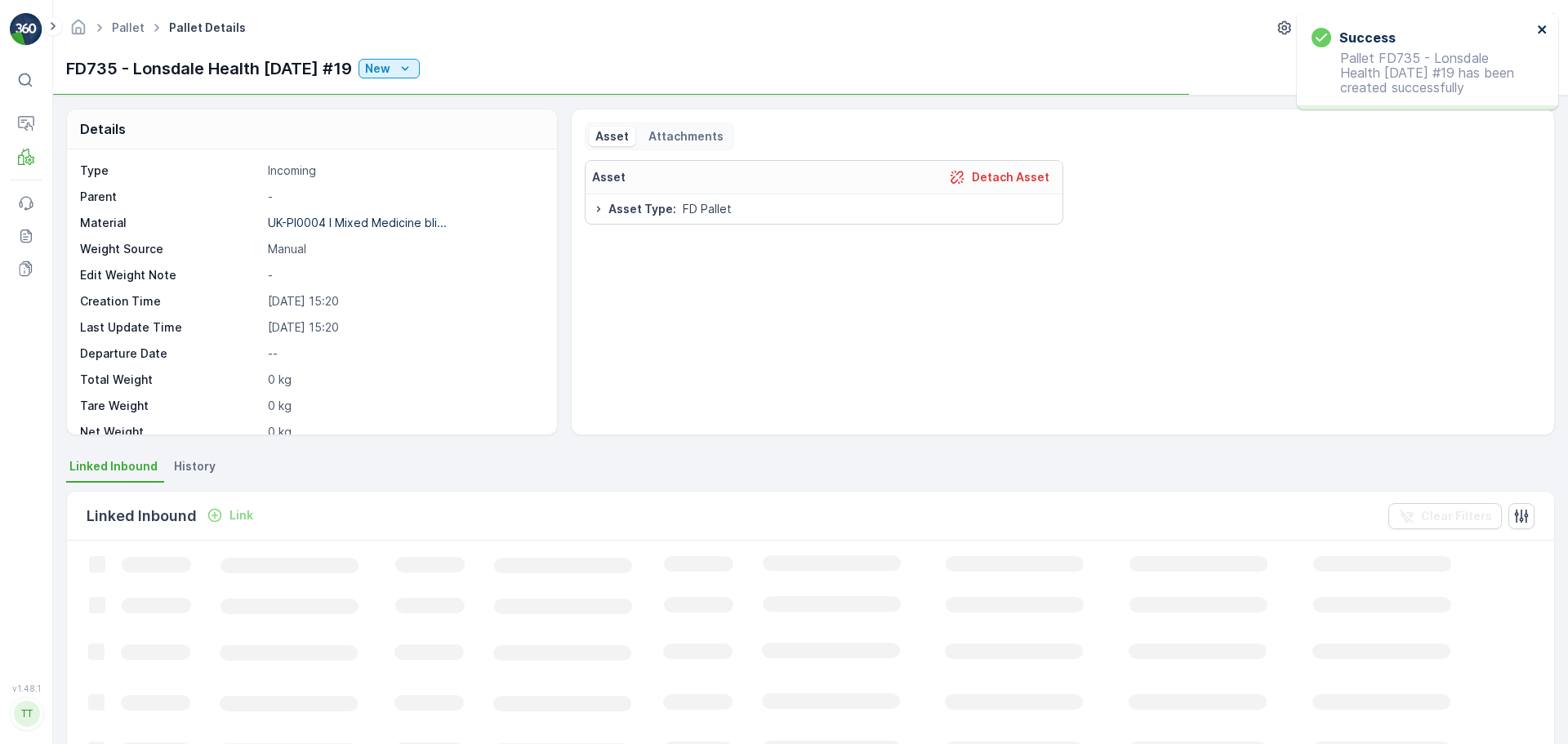
click at [1545, 27] on icon "close" at bounding box center [1542, 29] width 8 height 8
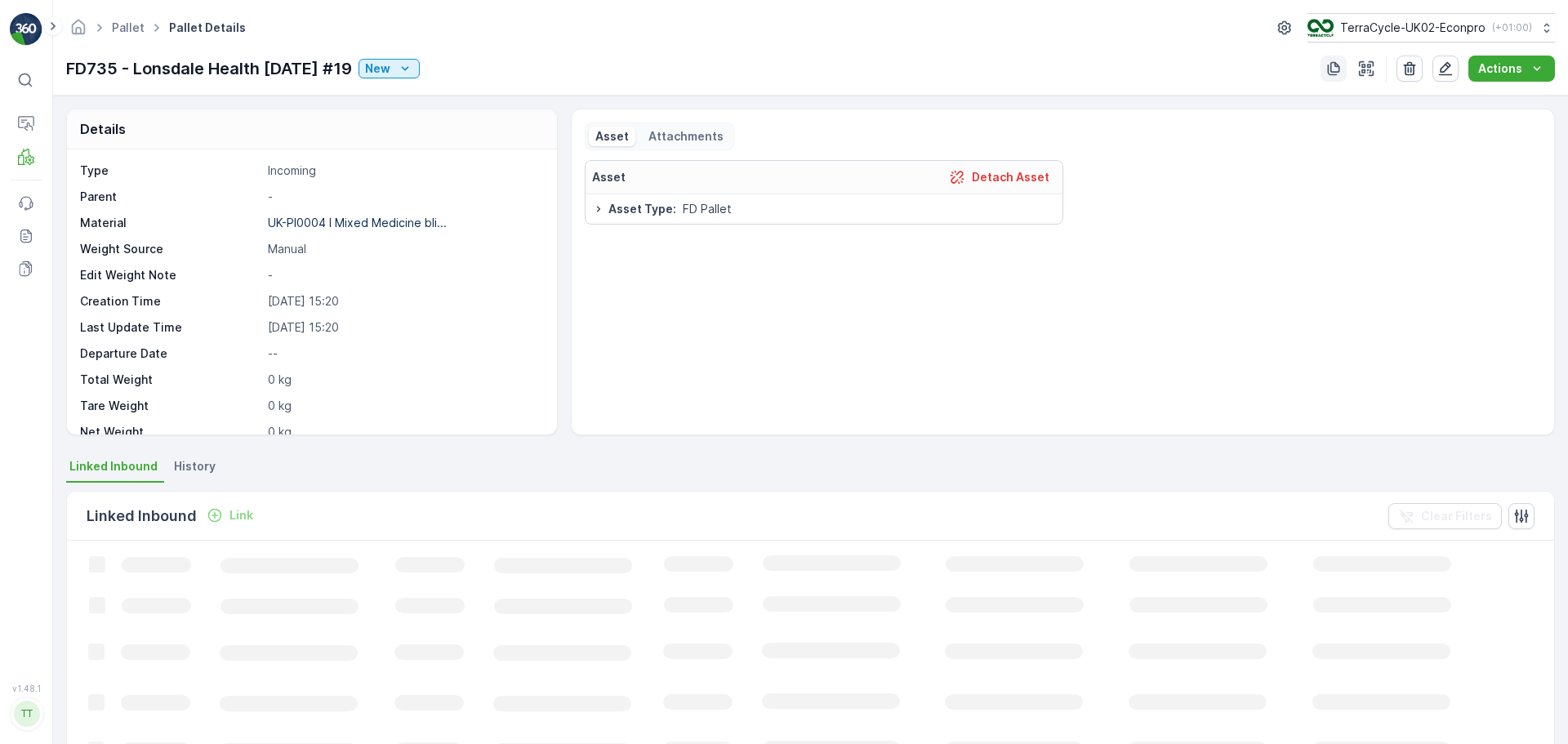
click at [1334, 66] on icon "button" at bounding box center [1334, 68] width 16 height 16
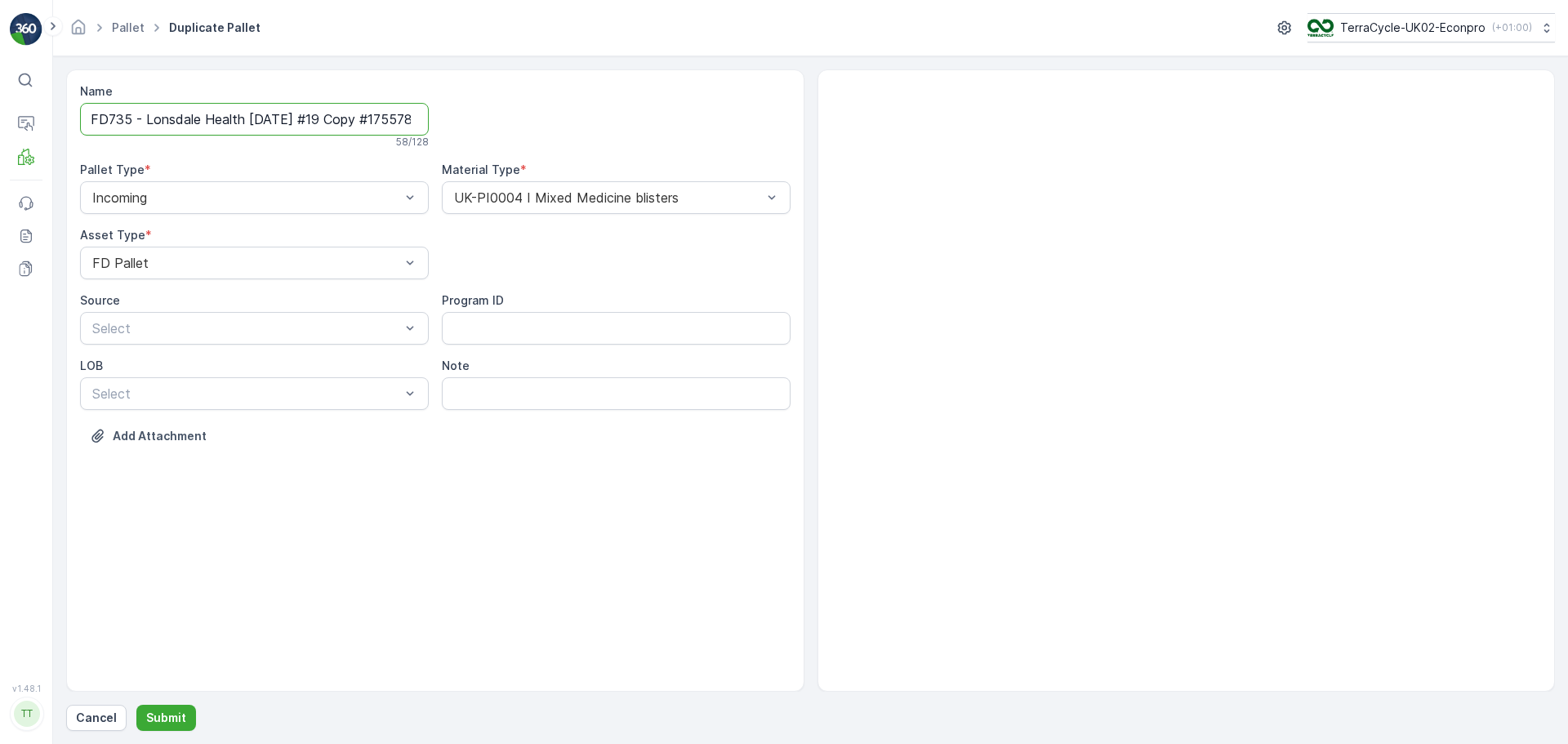
scroll to position [0, 80]
drag, startPoint x: 332, startPoint y: 120, endPoint x: 1083, endPoint y: 155, distance: 751.8
click at [1062, 155] on div "Name FD735 - Lonsdale Health [DATE] #19 Copy #1755786034775 58 / 128 Pallet Typ…" at bounding box center [811, 381] width 1489 height 623
type input "FD735 - Lonsdale Health [DATE] #20"
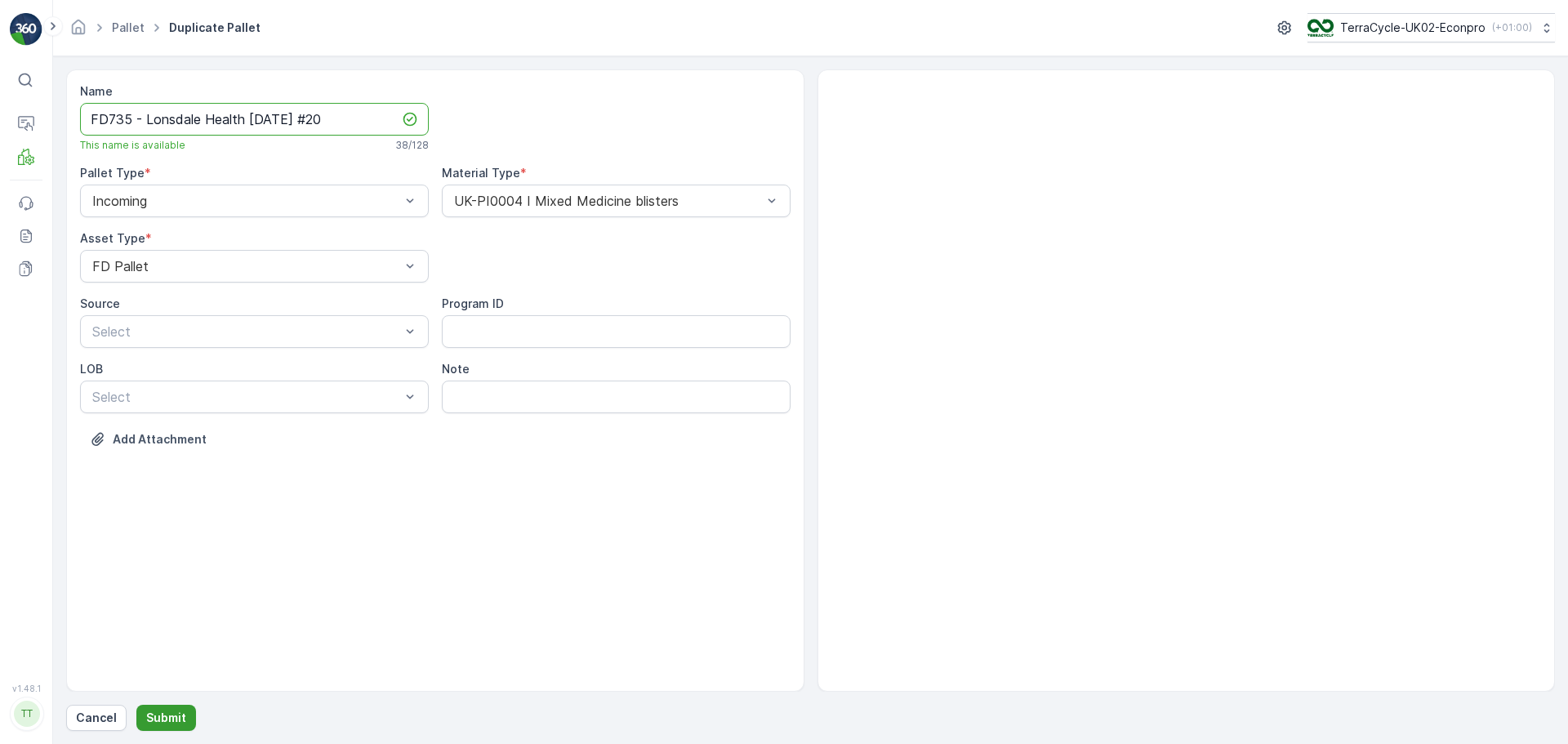
click at [163, 716] on p "Submit" at bounding box center [167, 718] width 40 height 16
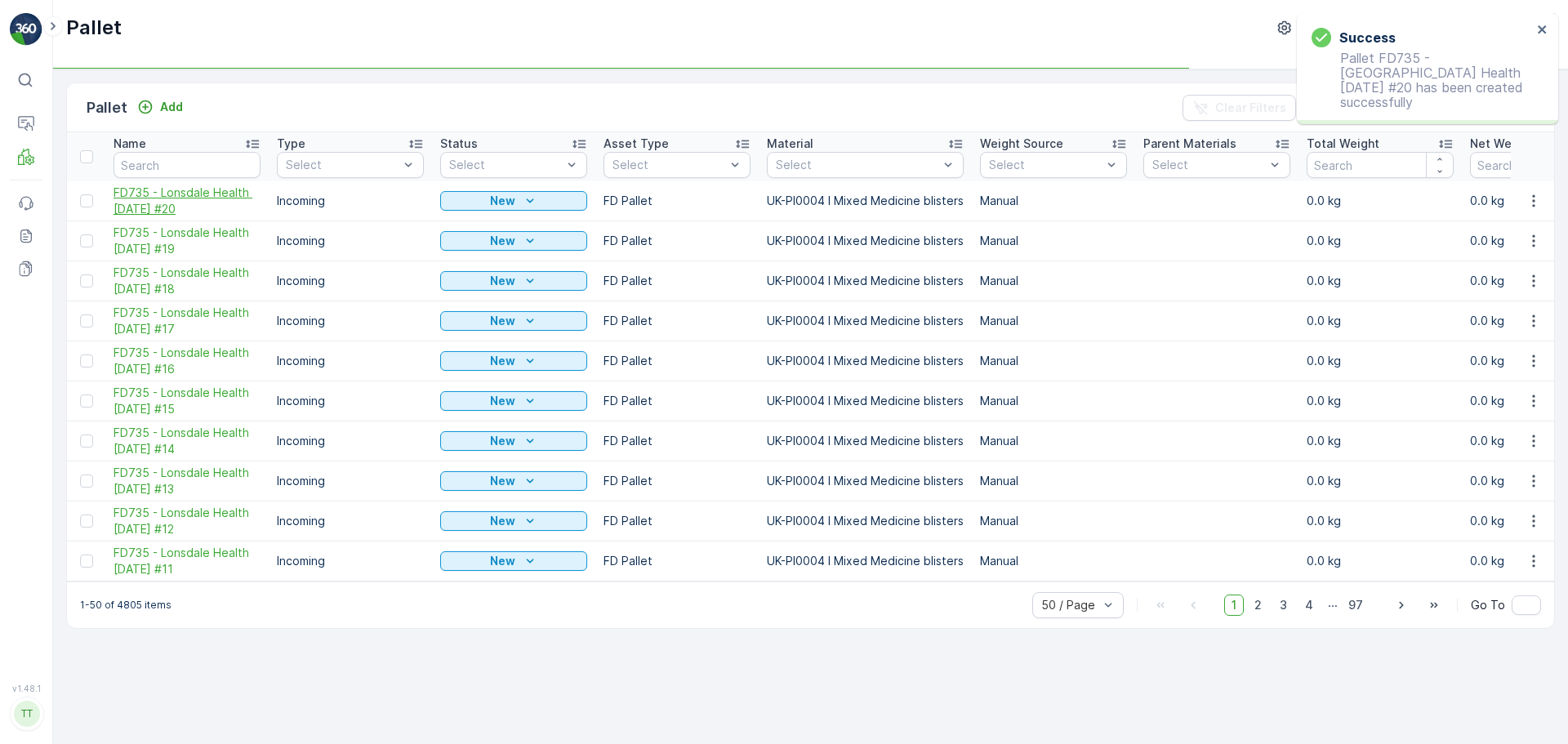
click at [169, 193] on span "FD735 - Lonsdale Health [DATE] #20" at bounding box center [187, 201] width 147 height 33
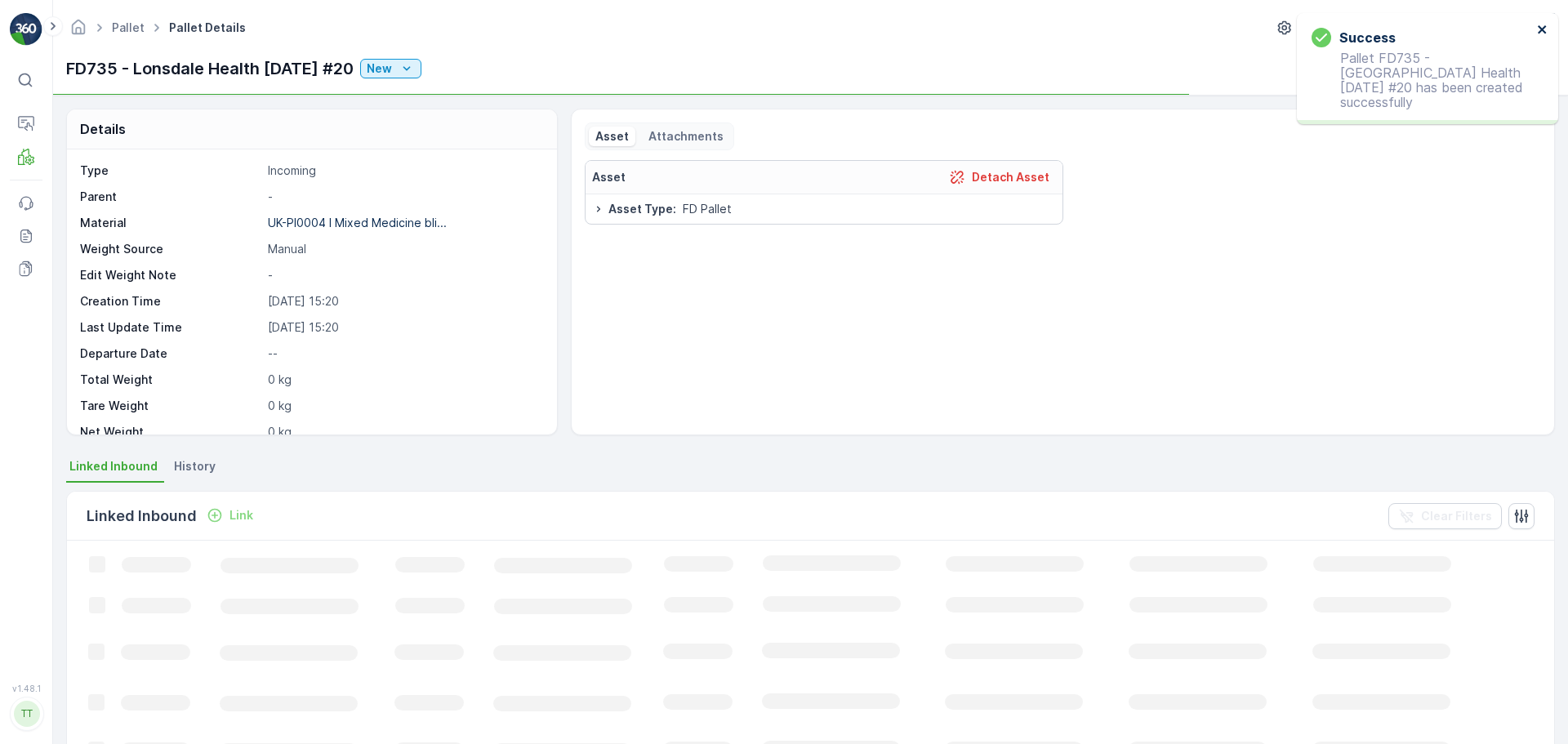
click at [1541, 30] on icon "close" at bounding box center [1542, 29] width 8 height 8
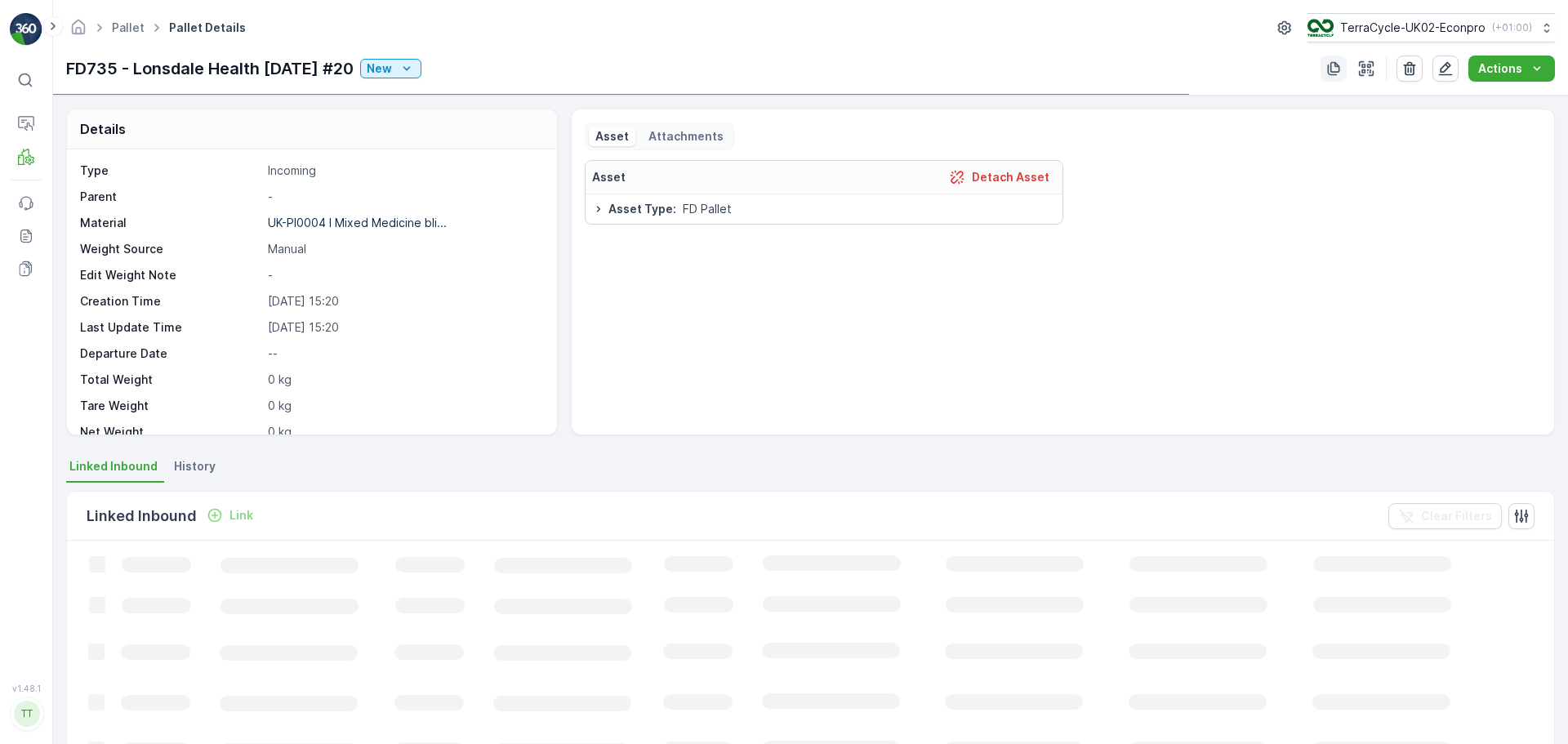
click at [1333, 68] on icon "button" at bounding box center [1334, 68] width 13 height 13
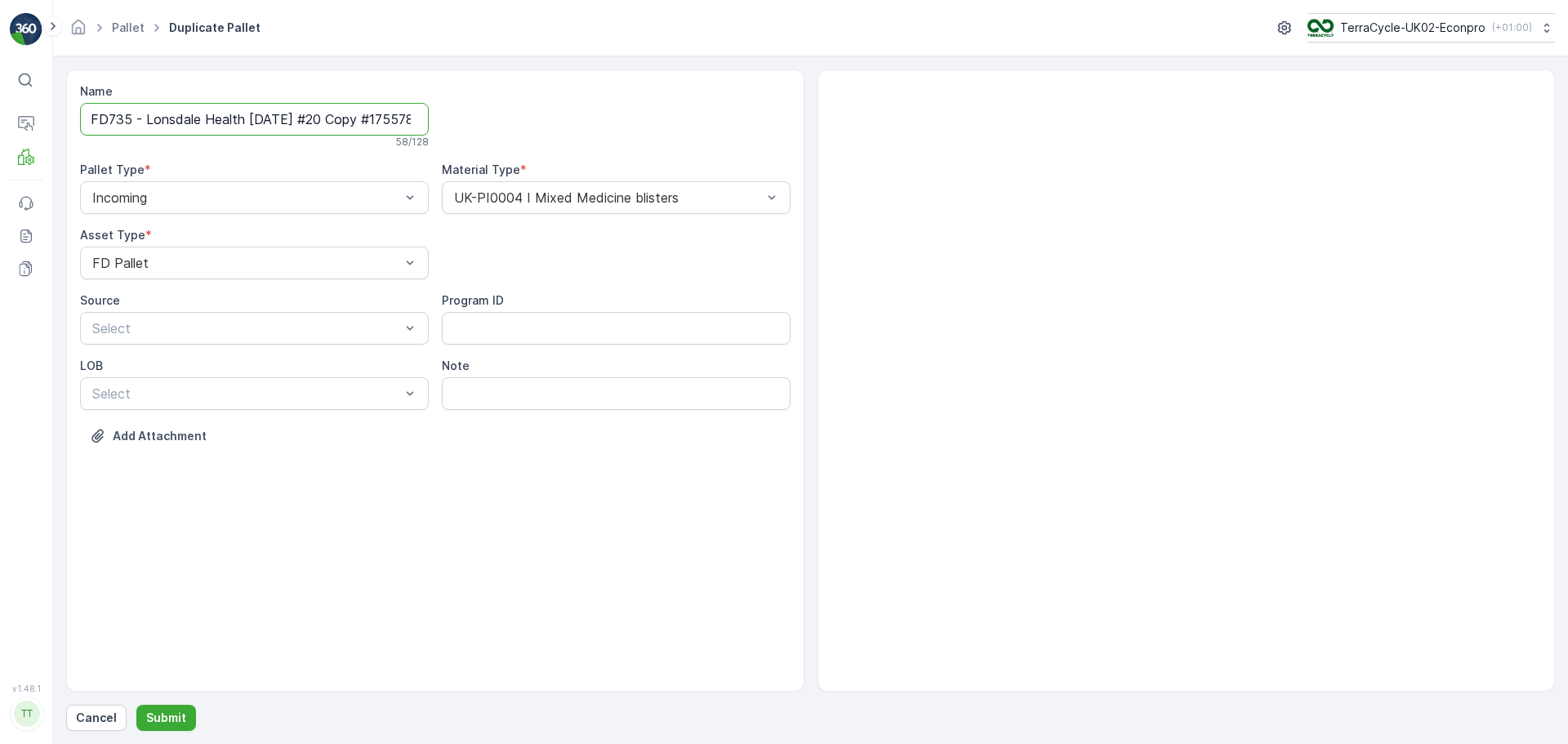
scroll to position [0, 83]
drag, startPoint x: 336, startPoint y: 119, endPoint x: 887, endPoint y: 126, distance: 551.0
click at [859, 126] on div "Name FD735 - Lonsdale Health [DATE] #20 Copy #1755786043734 58 / 128 Pallet Typ…" at bounding box center [811, 381] width 1489 height 623
type input "FD735 - Lonsdale Health [DATE] #21"
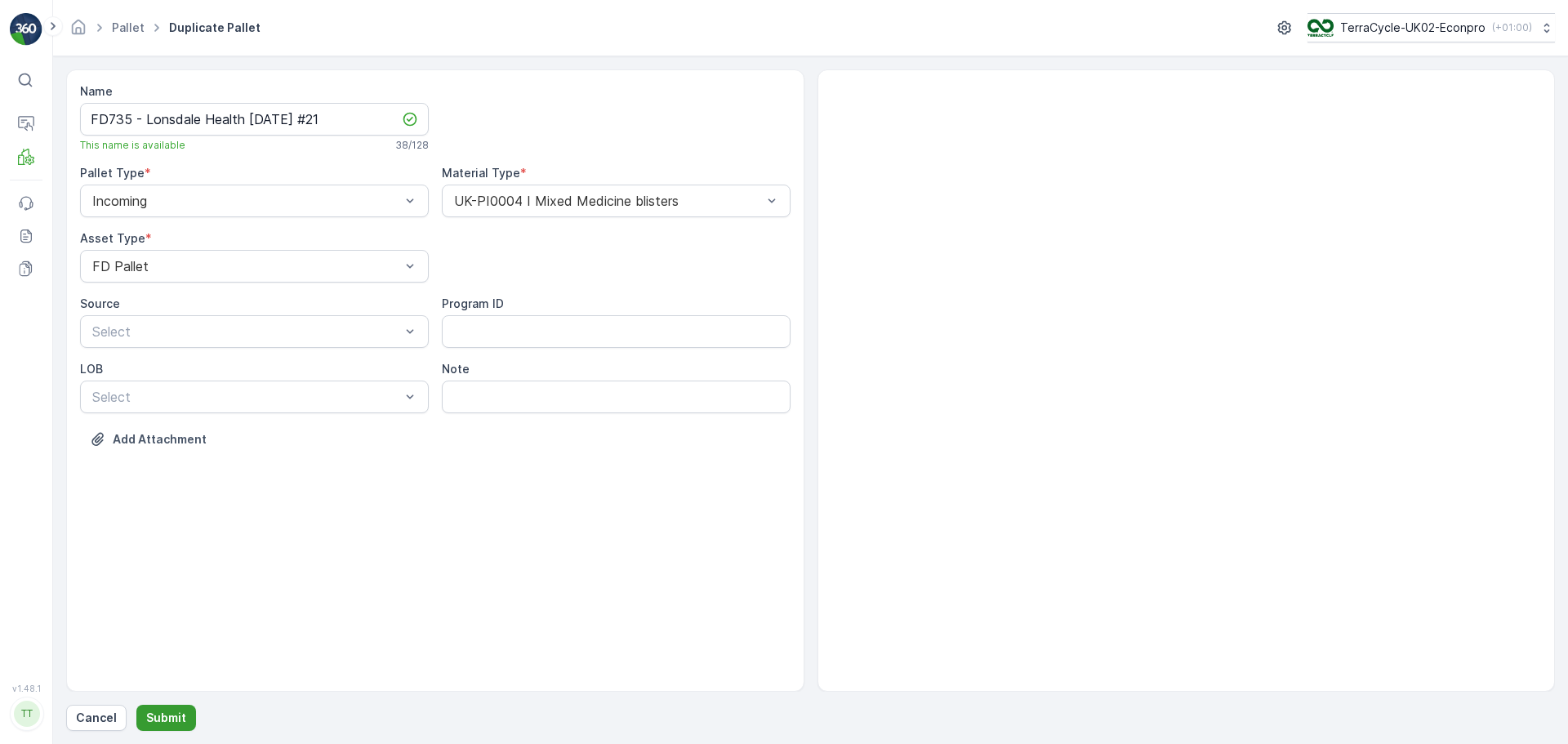
click at [161, 716] on p "Submit" at bounding box center [167, 718] width 40 height 16
